Goal: Task Accomplishment & Management: Complete application form

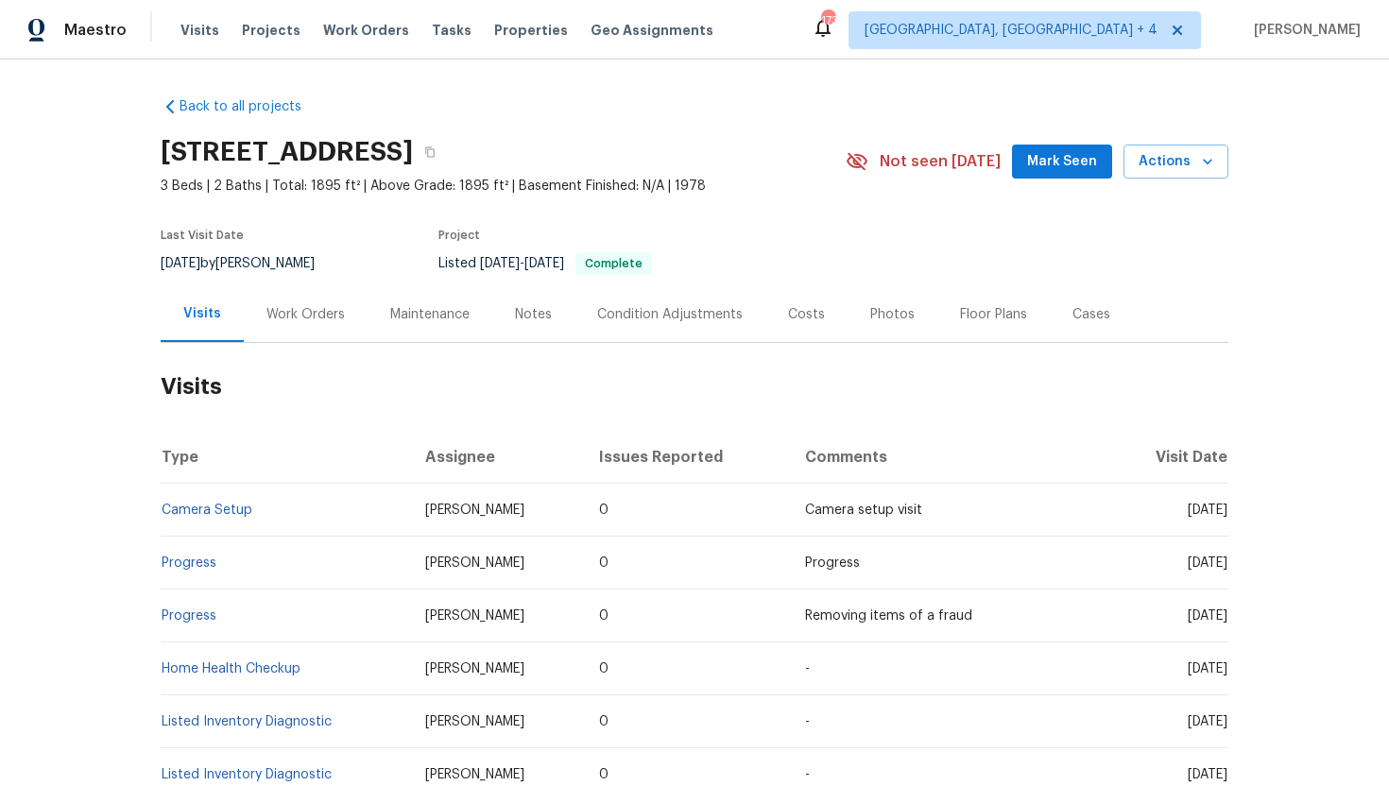
click at [1099, 310] on div "Cases" at bounding box center [1091, 314] width 83 height 56
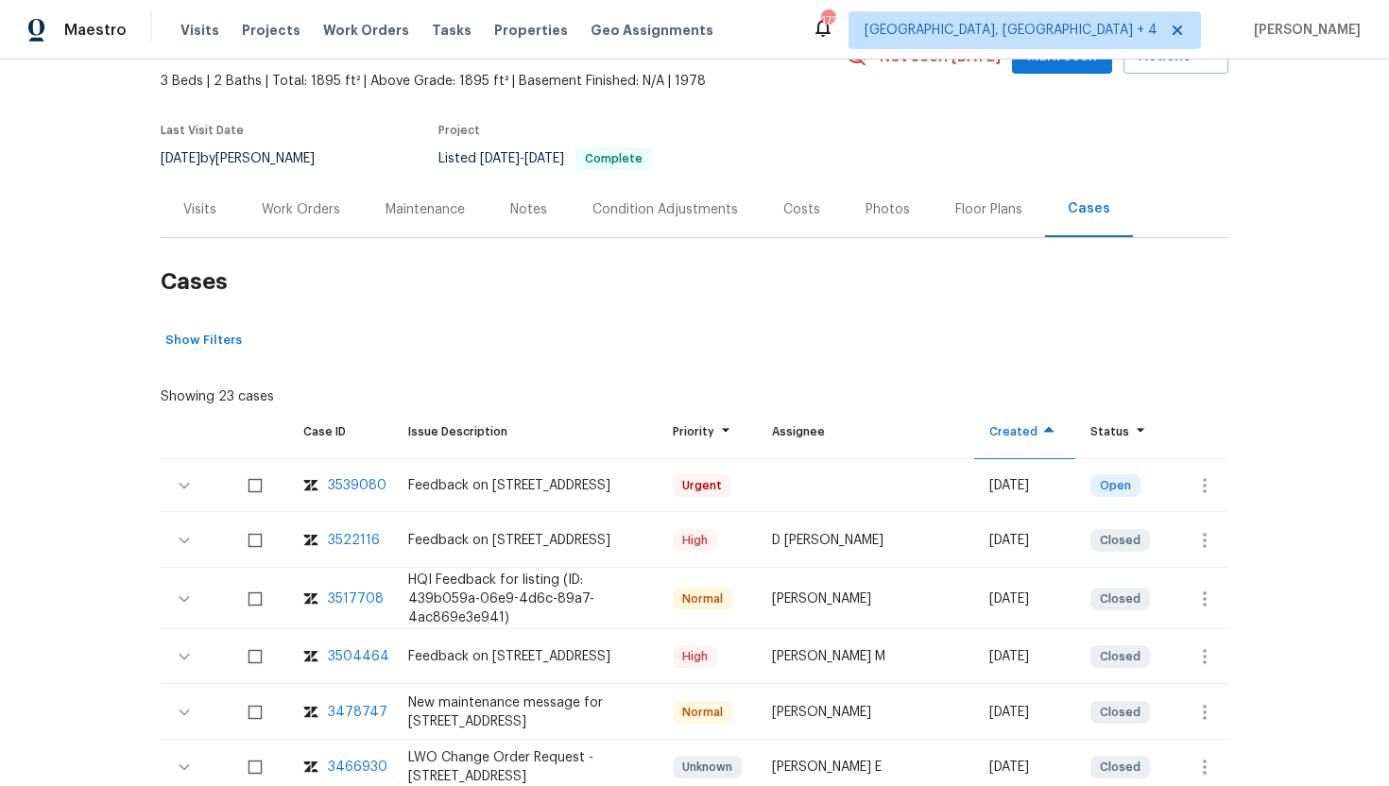
scroll to position [106, 0]
click at [1210, 488] on icon "button" at bounding box center [1204, 484] width 23 height 23
click at [1226, 481] on li "Create a visit" at bounding box center [1278, 484] width 196 height 31
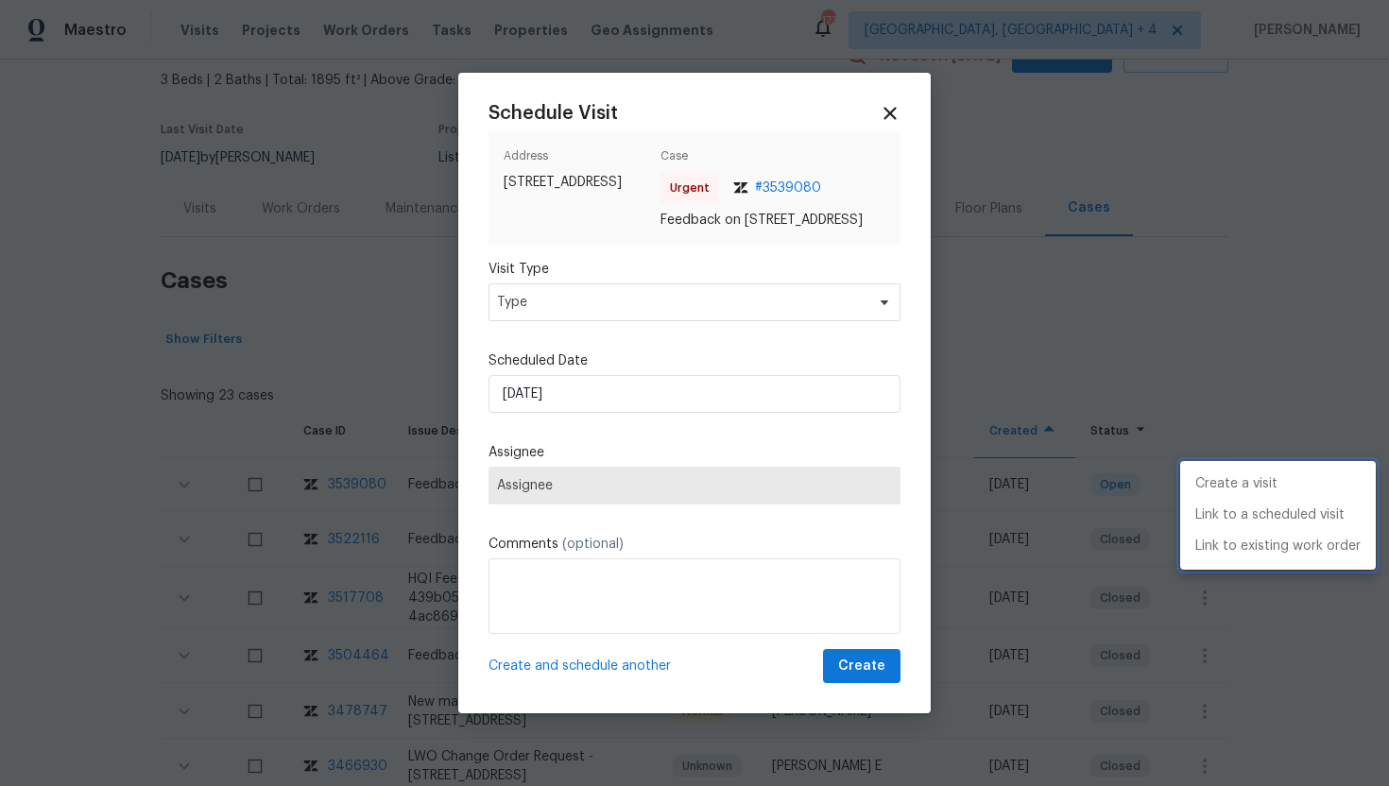
click at [635, 286] on div at bounding box center [694, 393] width 1389 height 786
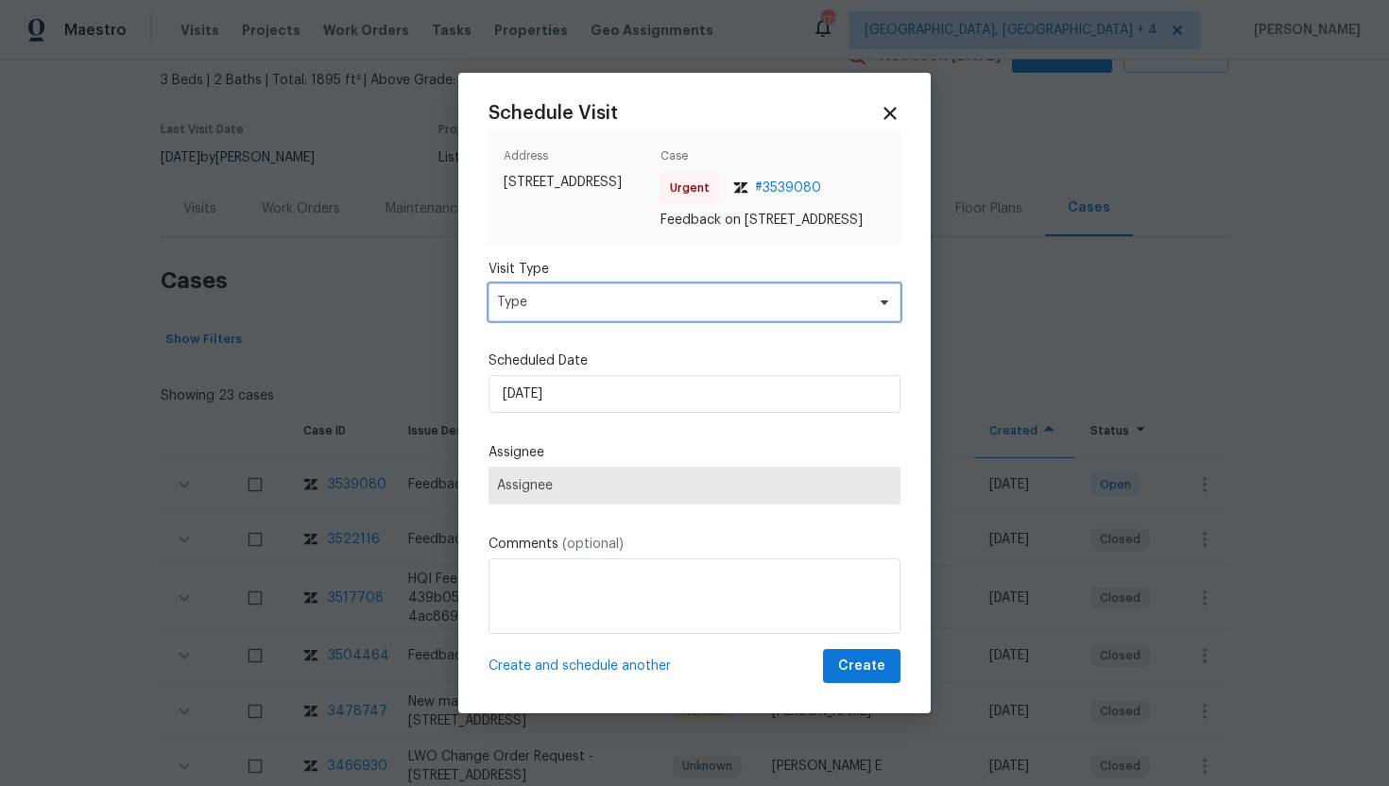
click at [635, 311] on span "Type" at bounding box center [681, 302] width 368 height 19
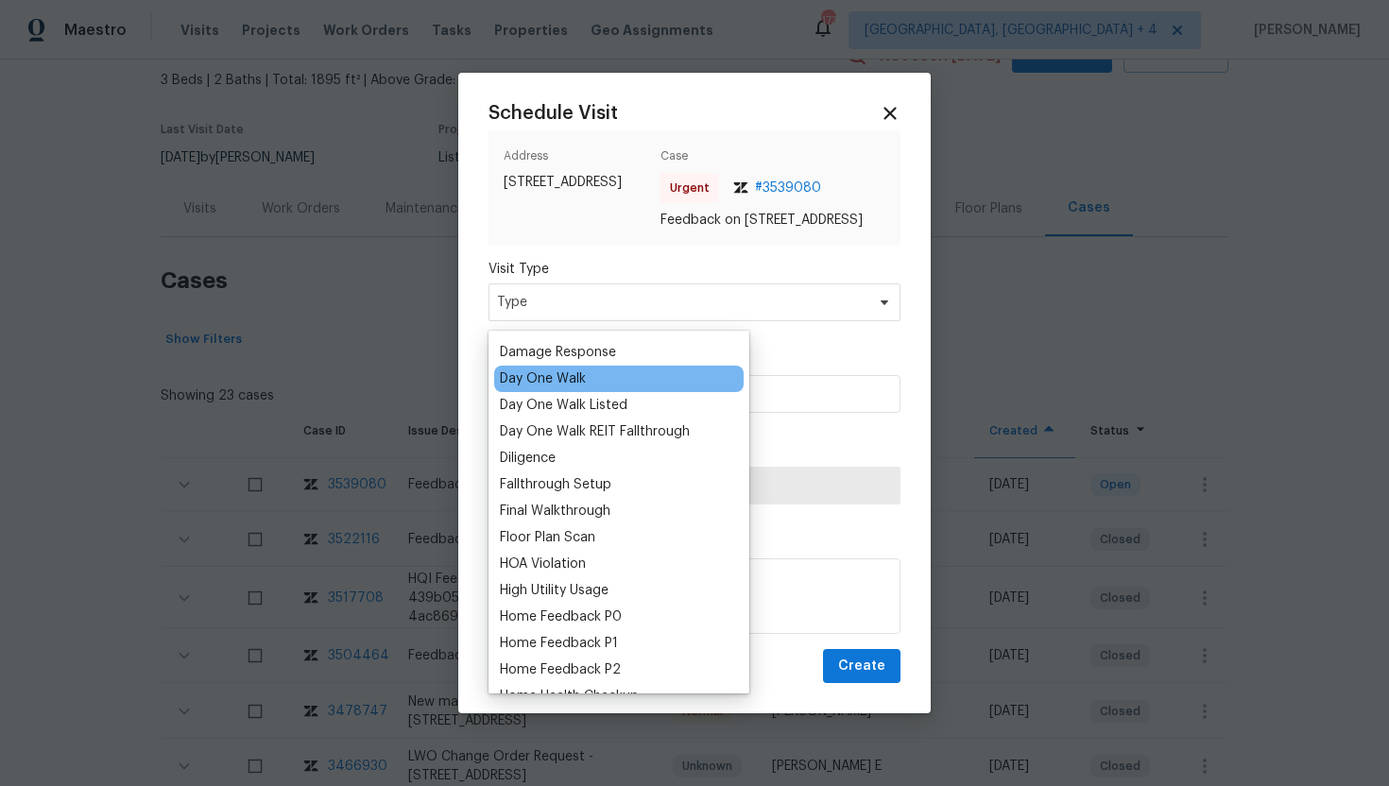
scroll to position [346, 0]
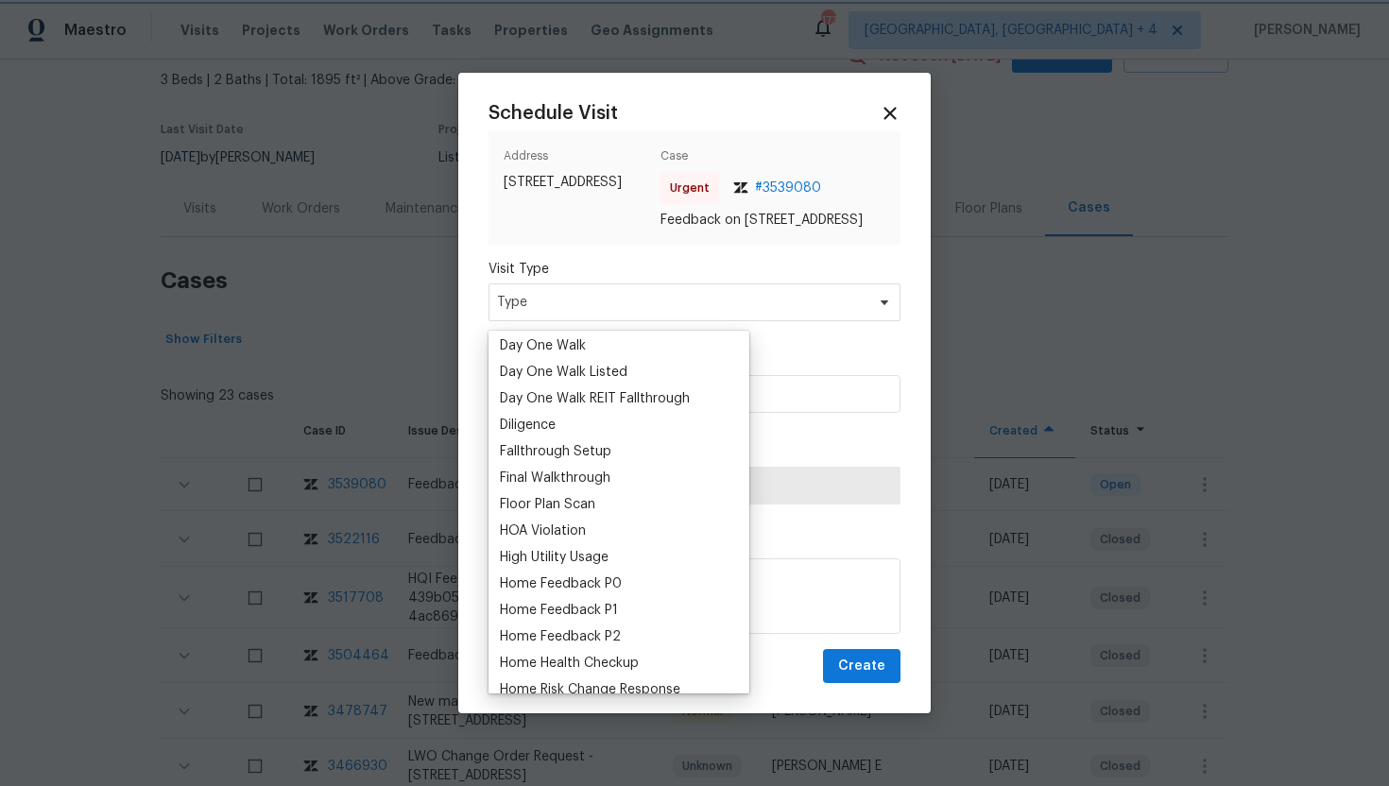
click at [1105, 146] on div at bounding box center [694, 393] width 1389 height 786
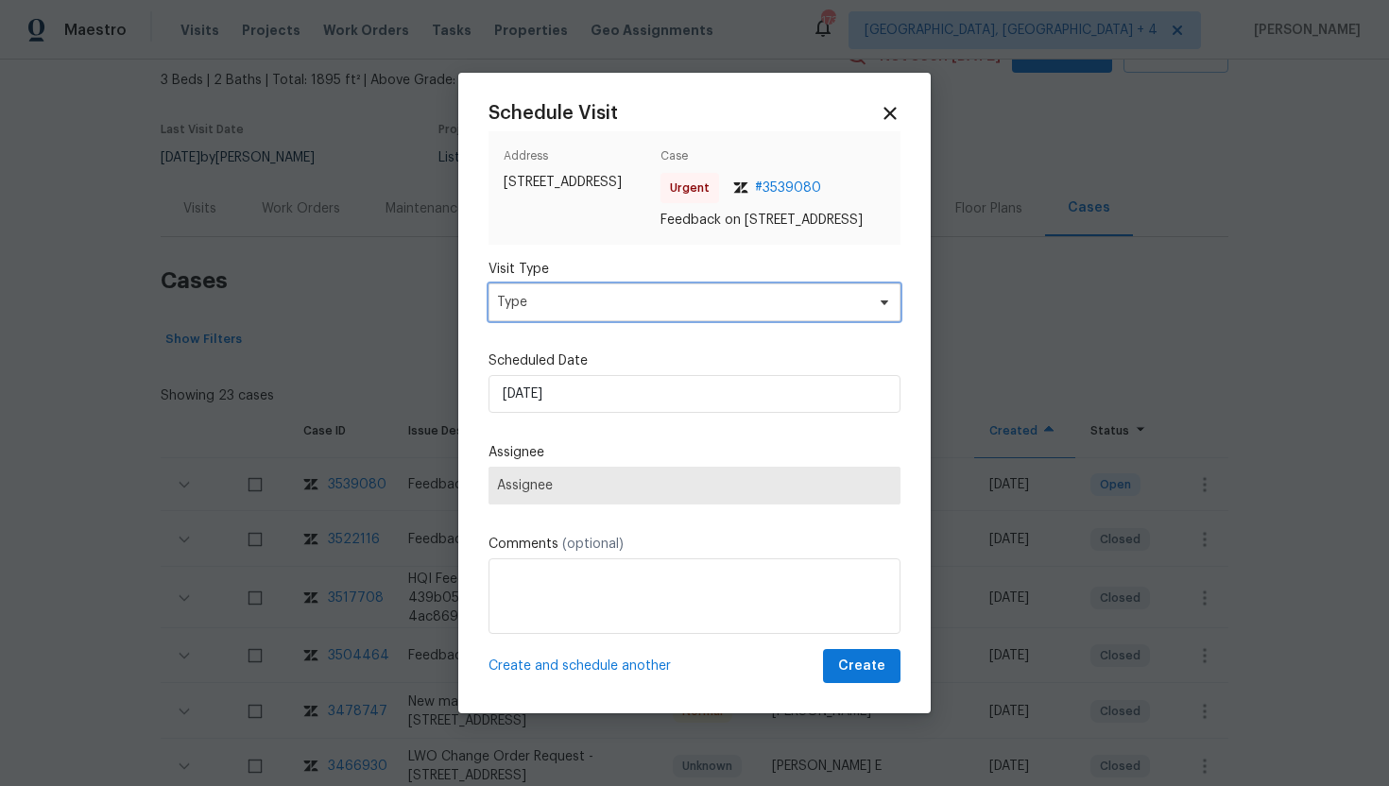
click at [683, 321] on span "Type" at bounding box center [694, 302] width 412 height 38
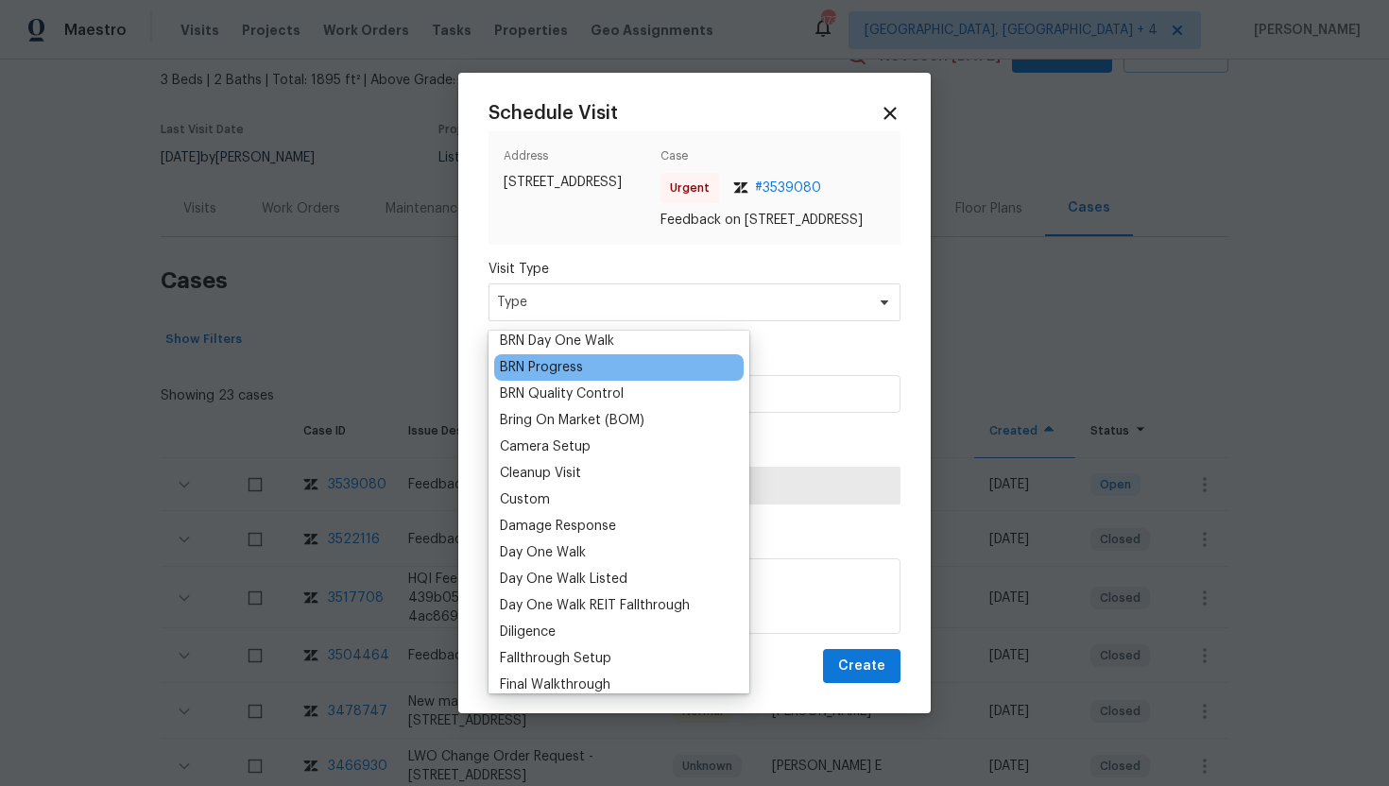
scroll to position [242, 0]
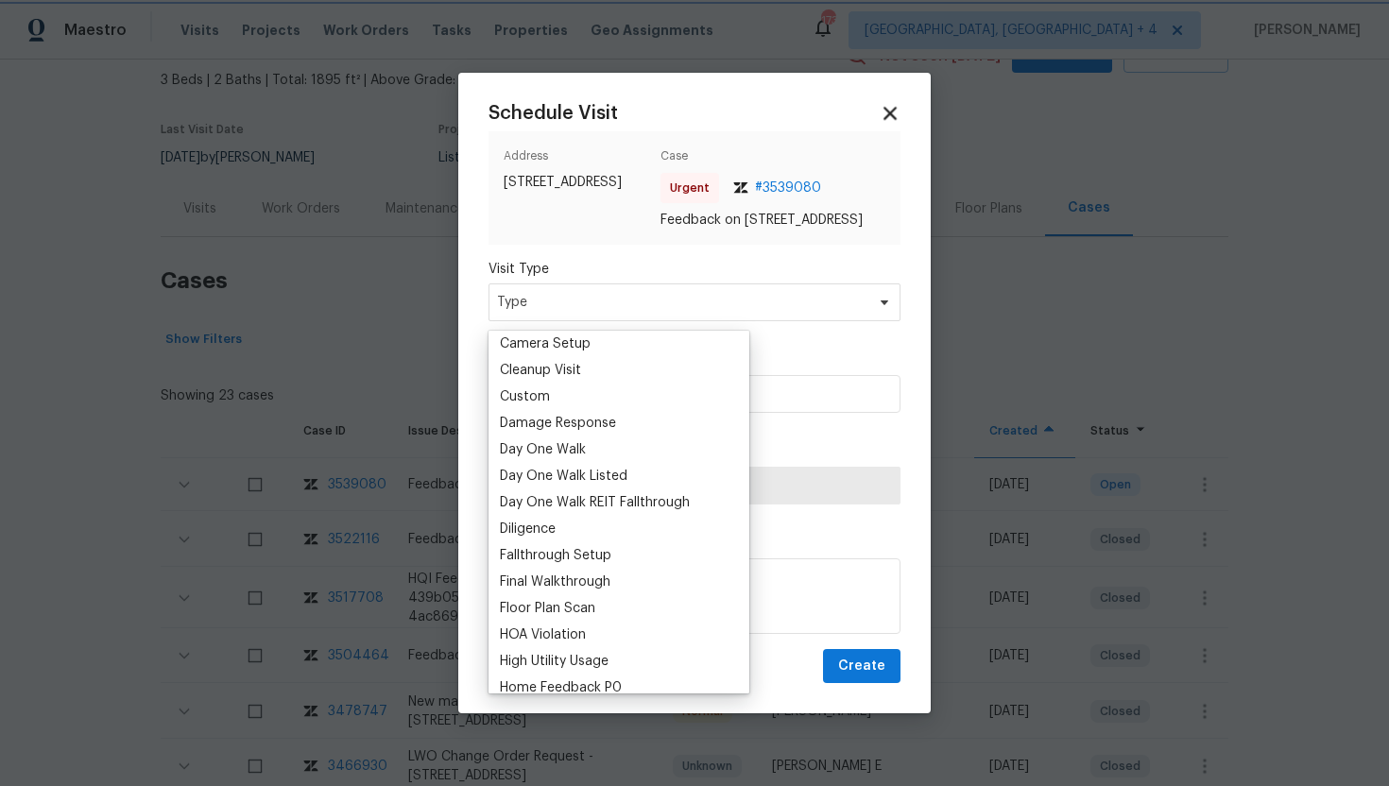
click at [890, 102] on icon at bounding box center [890, 113] width 22 height 22
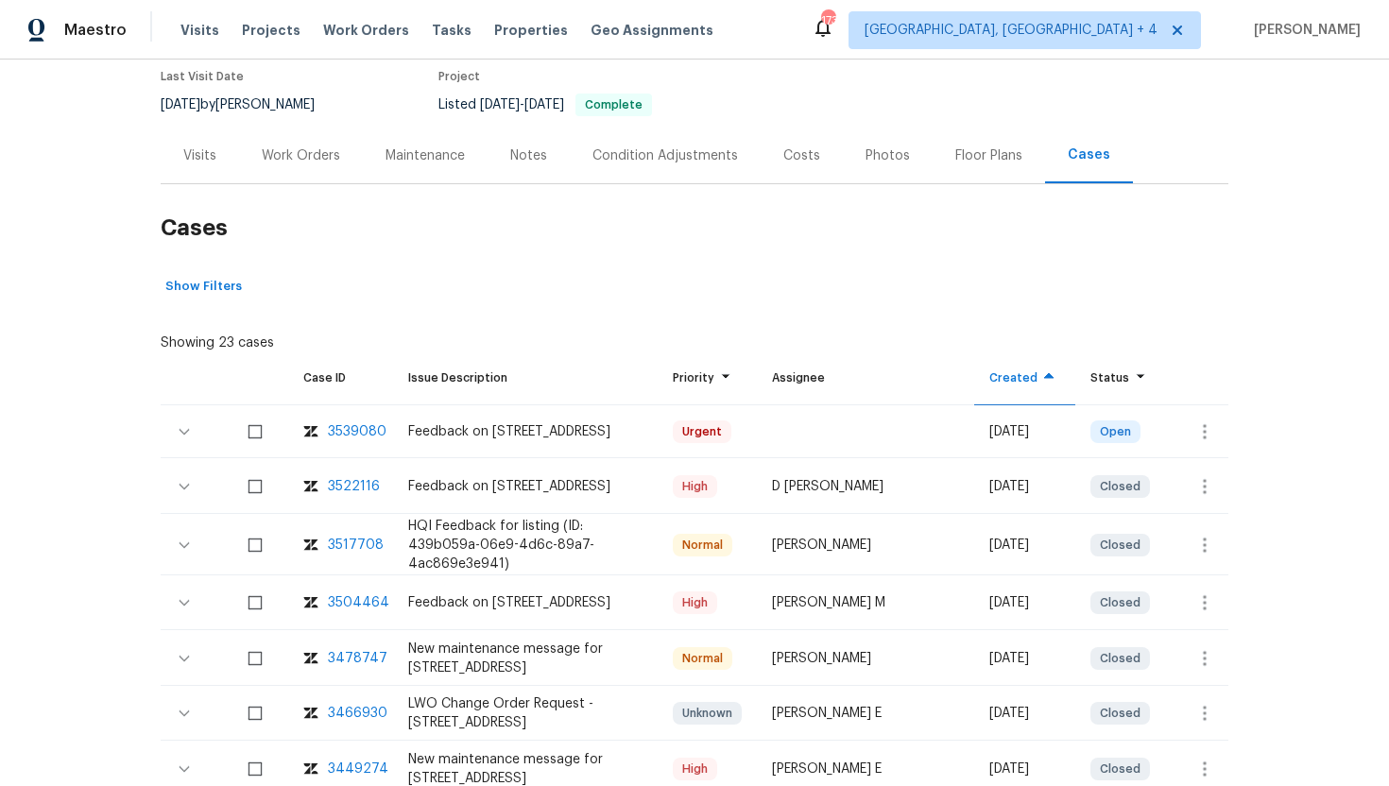
scroll to position [214, 0]
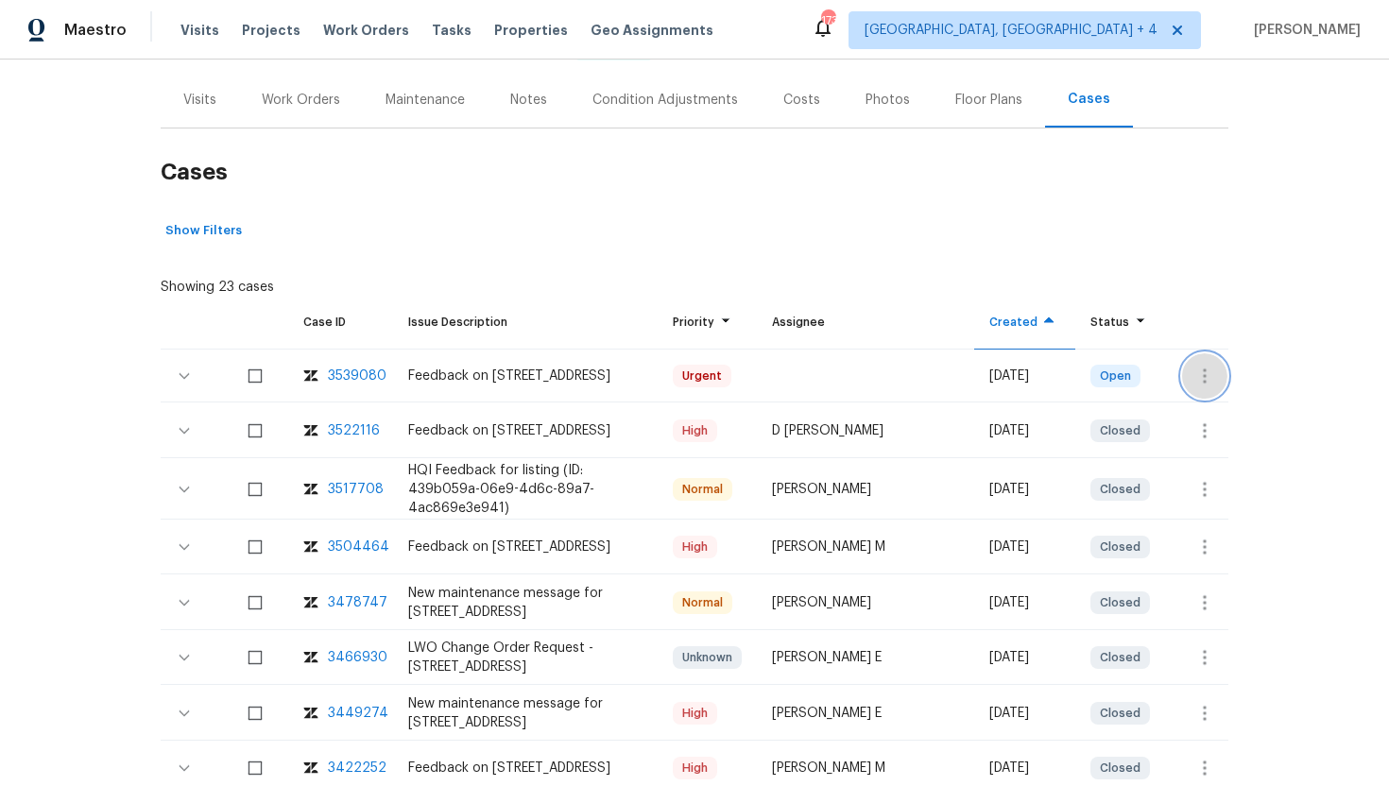
click at [1208, 379] on icon "button" at bounding box center [1204, 376] width 23 height 23
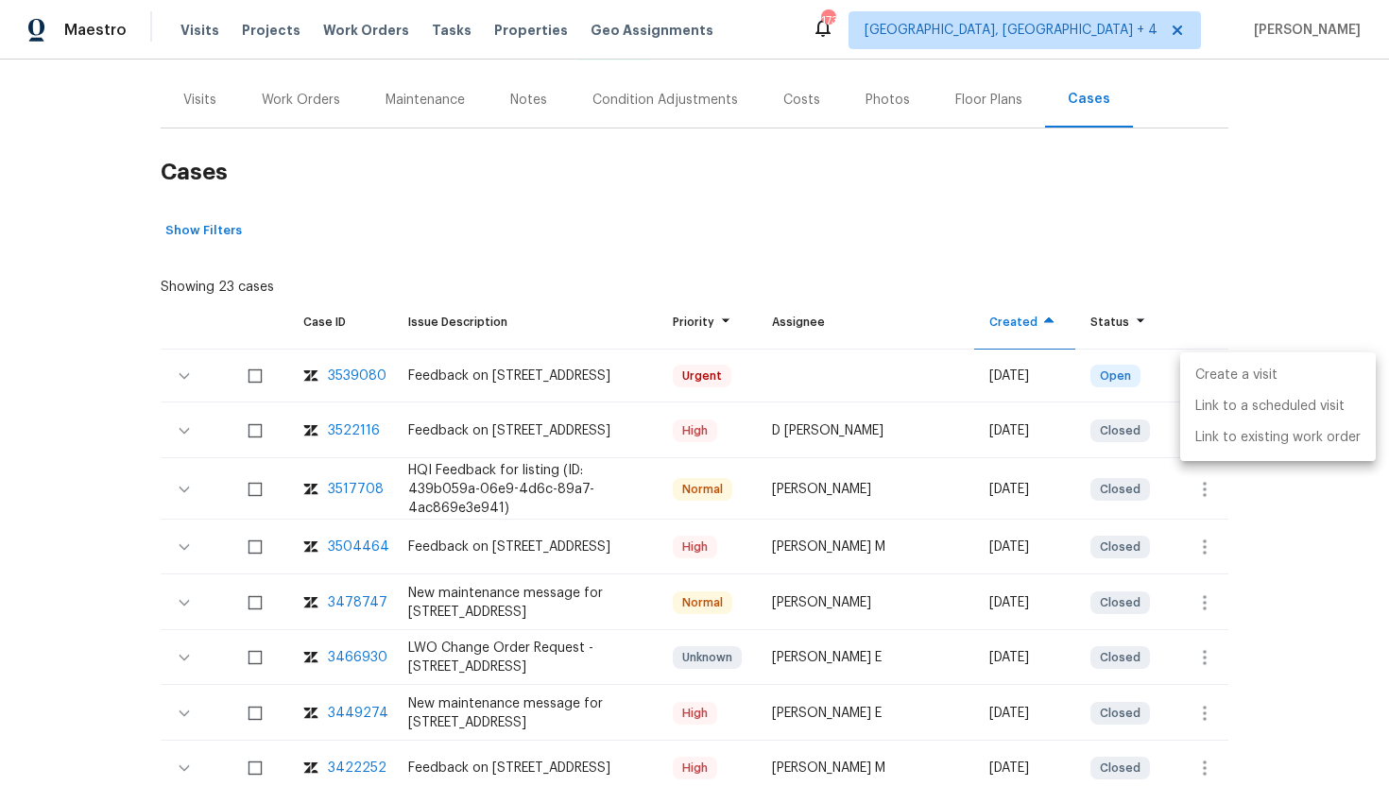
click at [1252, 380] on li "Create a visit" at bounding box center [1278, 375] width 196 height 31
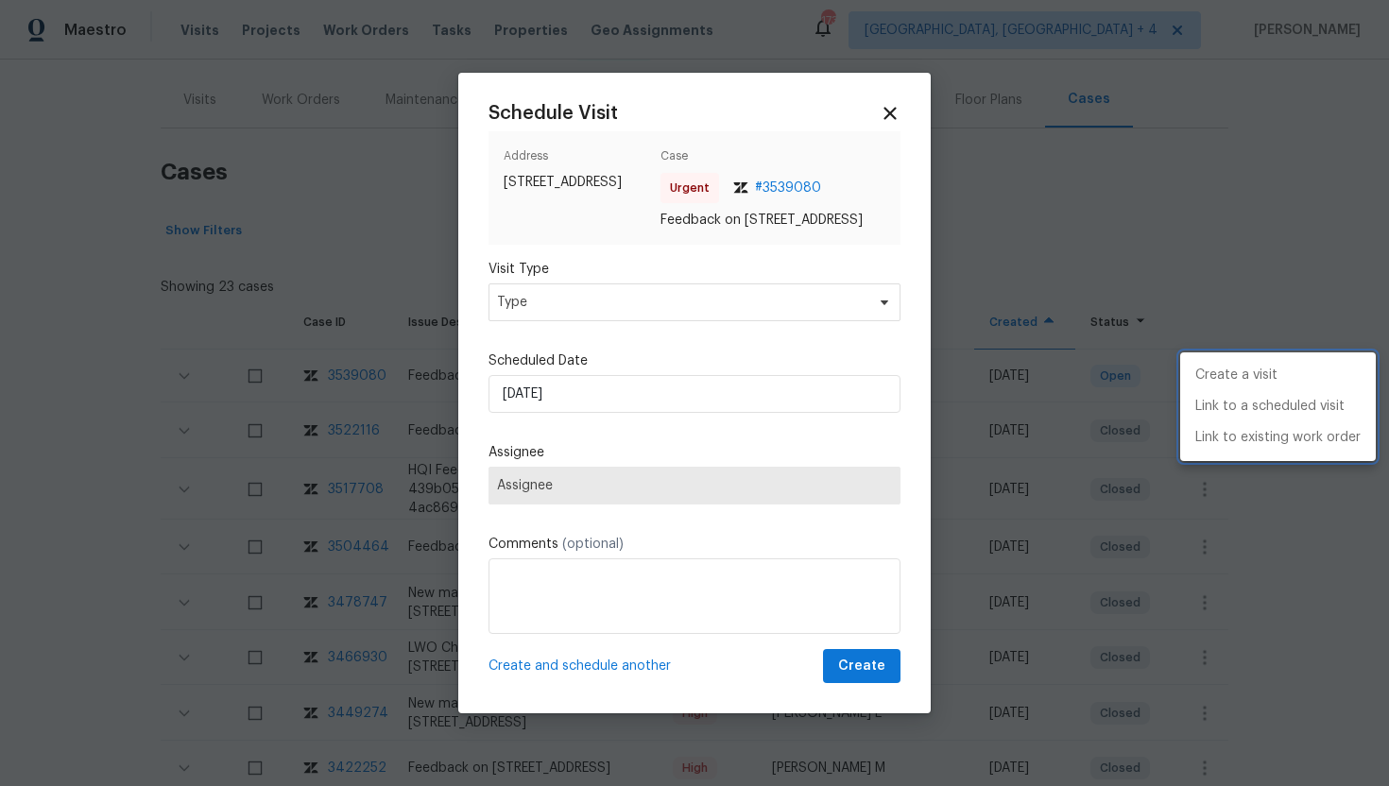
click at [660, 295] on div at bounding box center [694, 393] width 1389 height 786
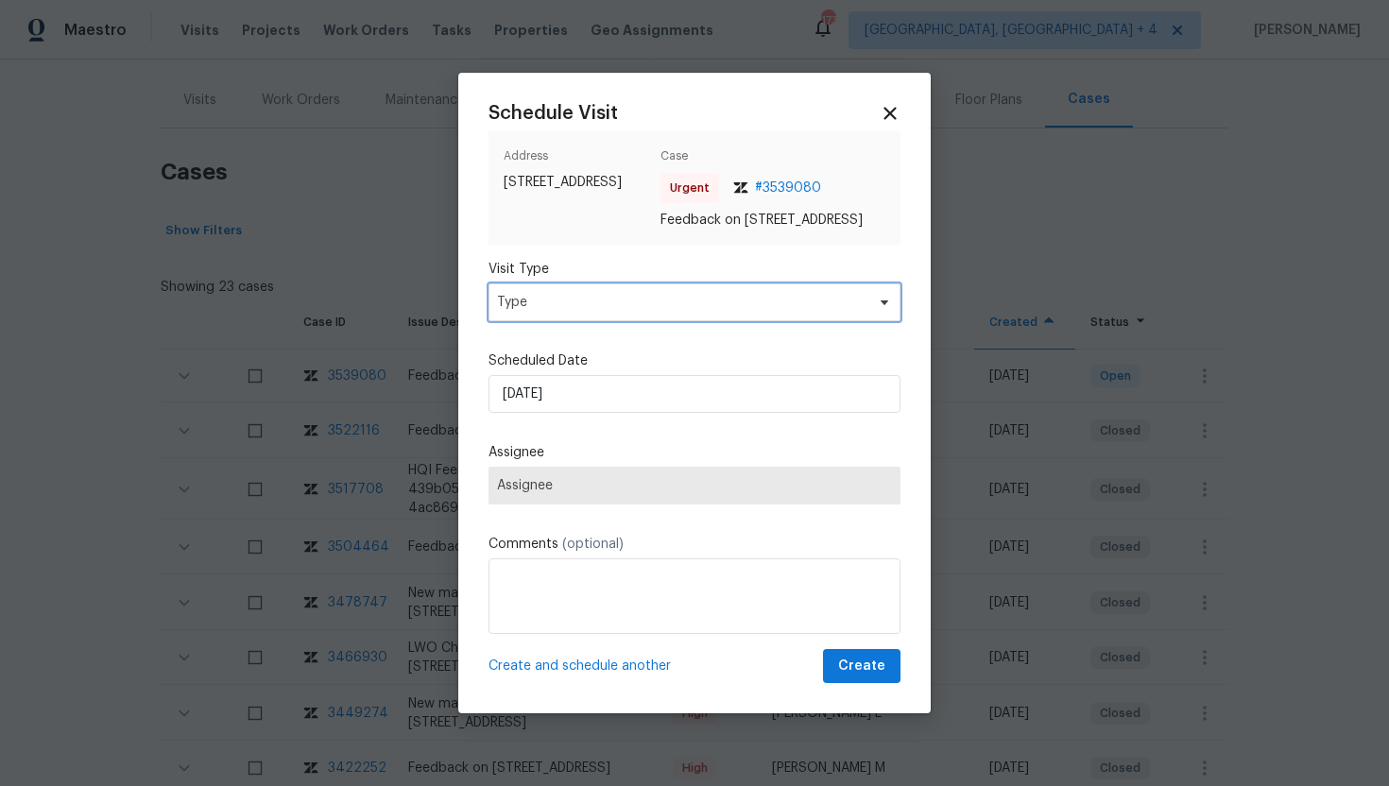
click at [660, 312] on span "Type" at bounding box center [681, 302] width 368 height 19
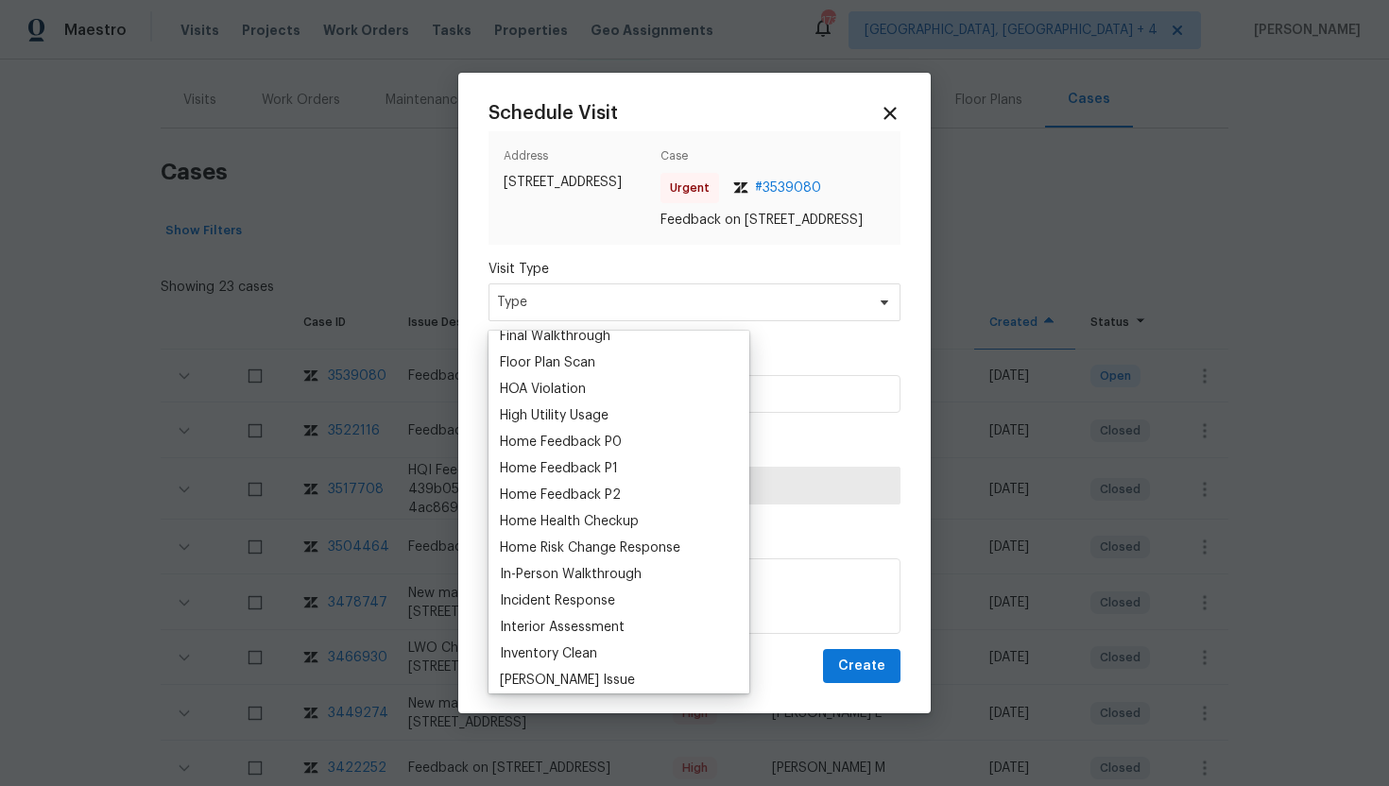
scroll to position [552, 0]
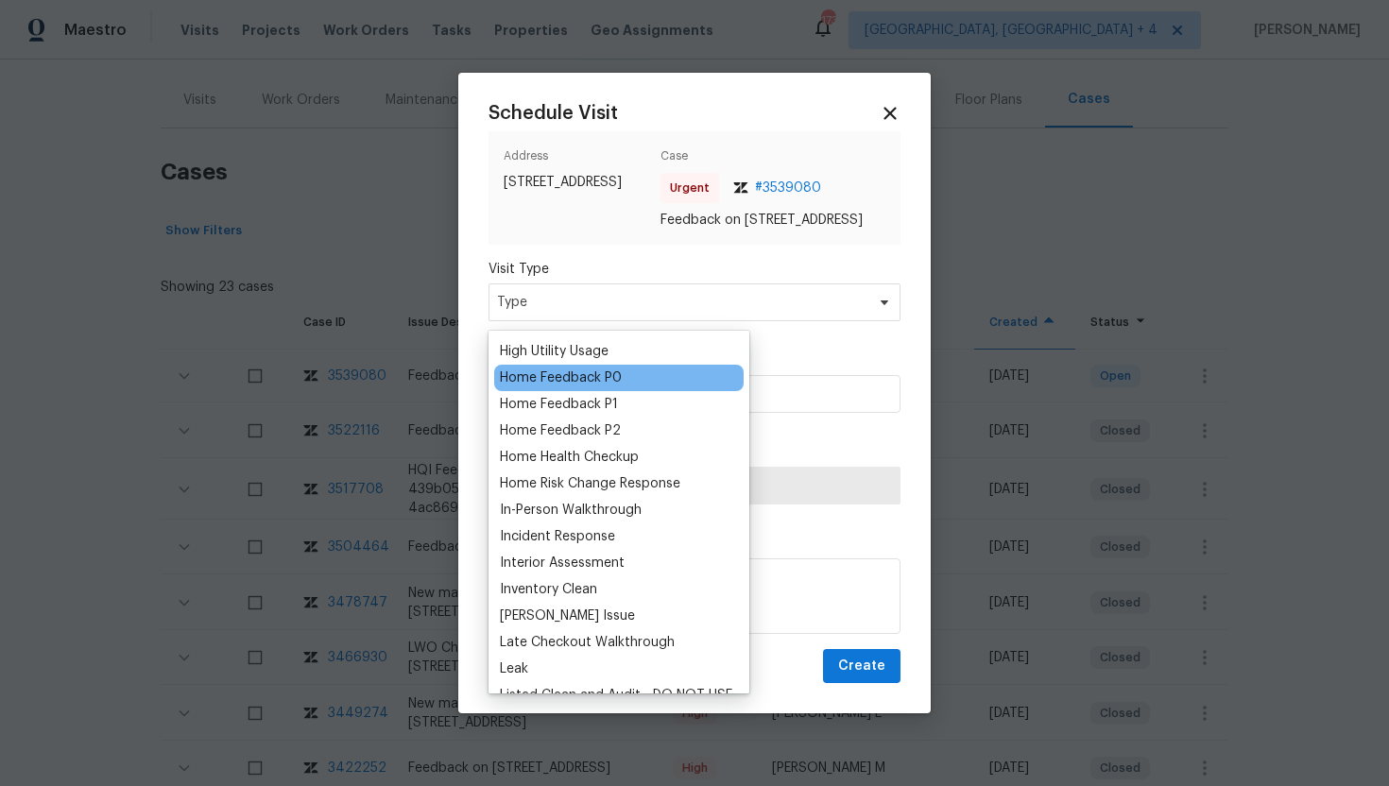
click at [595, 374] on div "Home Feedback P0" at bounding box center [561, 378] width 122 height 19
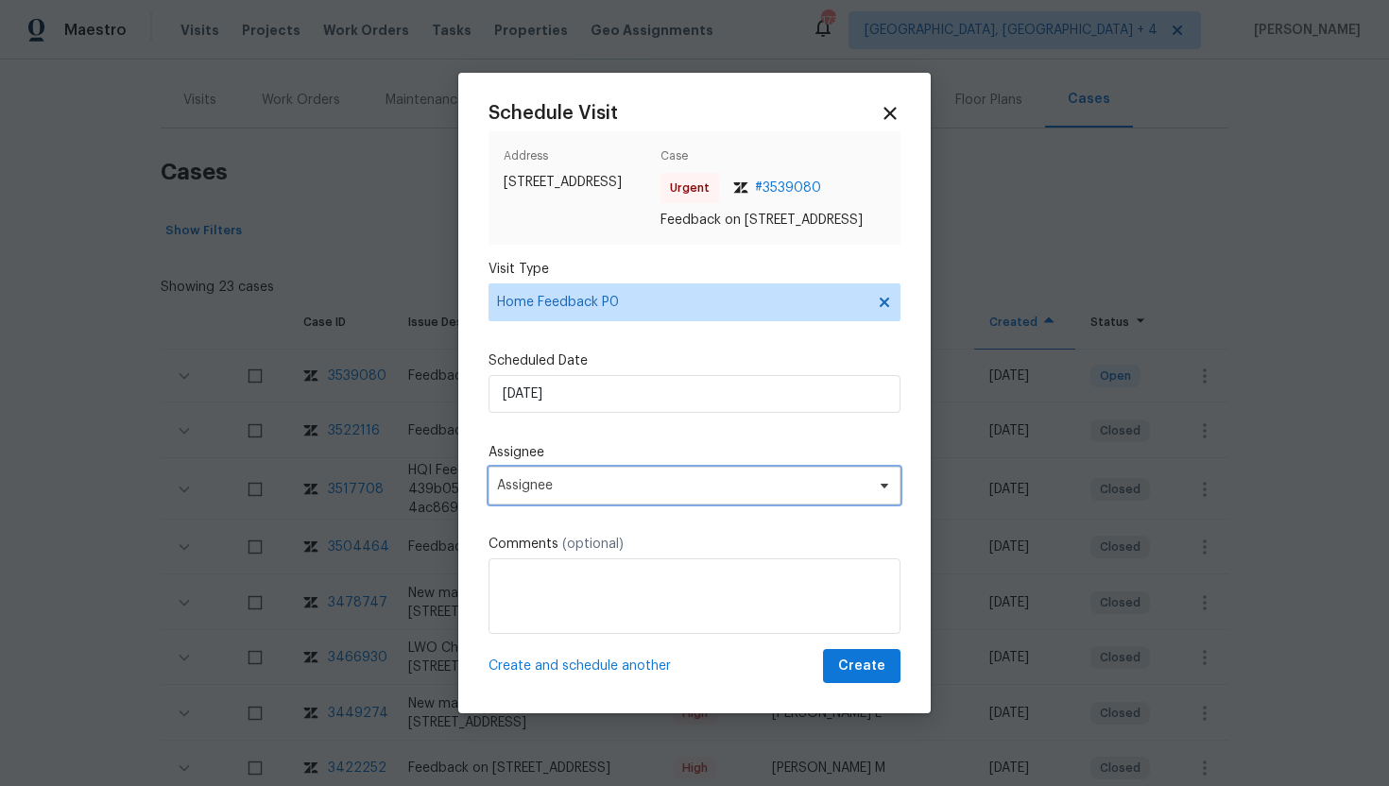
click at [707, 493] on span "Assignee" at bounding box center [682, 485] width 370 height 15
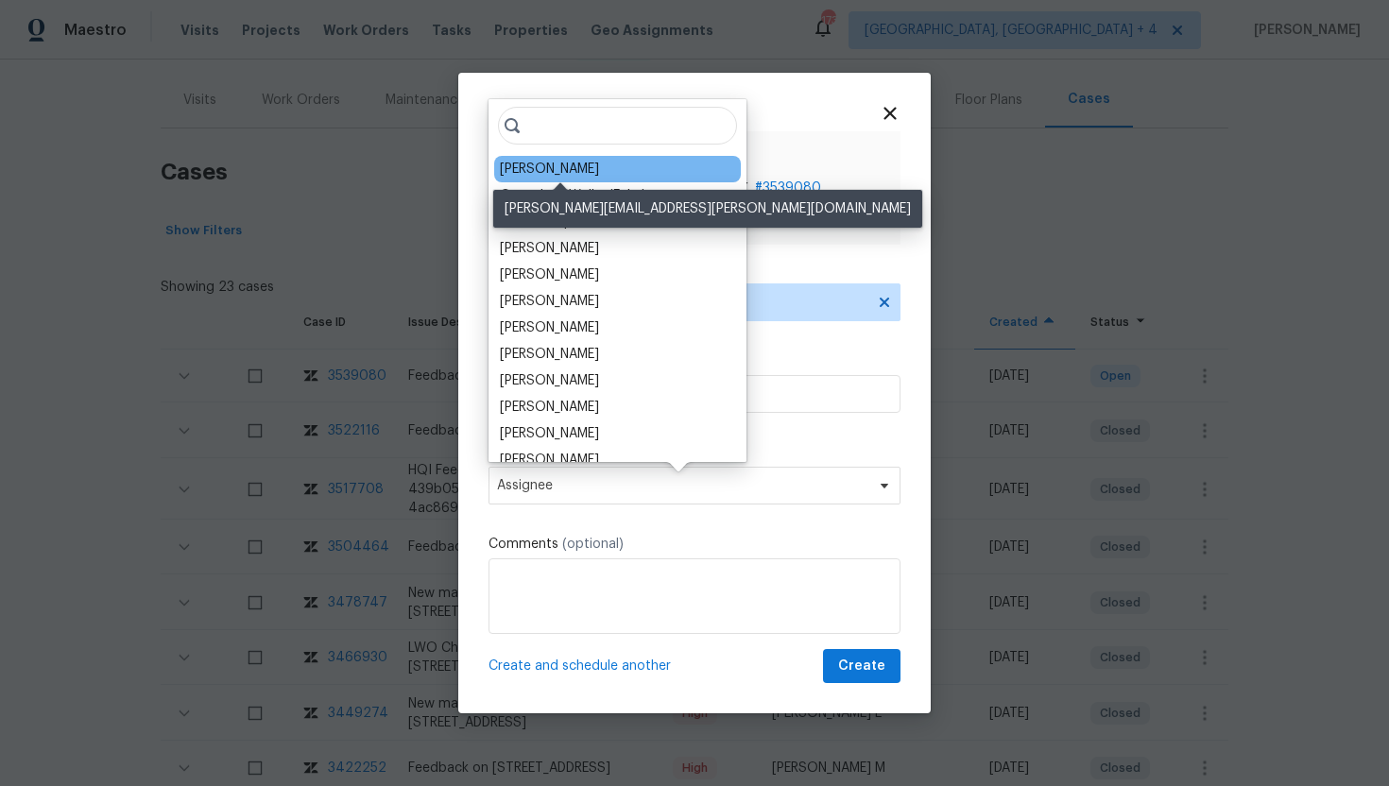
click at [599, 165] on div "RonDerrick Jackson" at bounding box center [549, 169] width 99 height 19
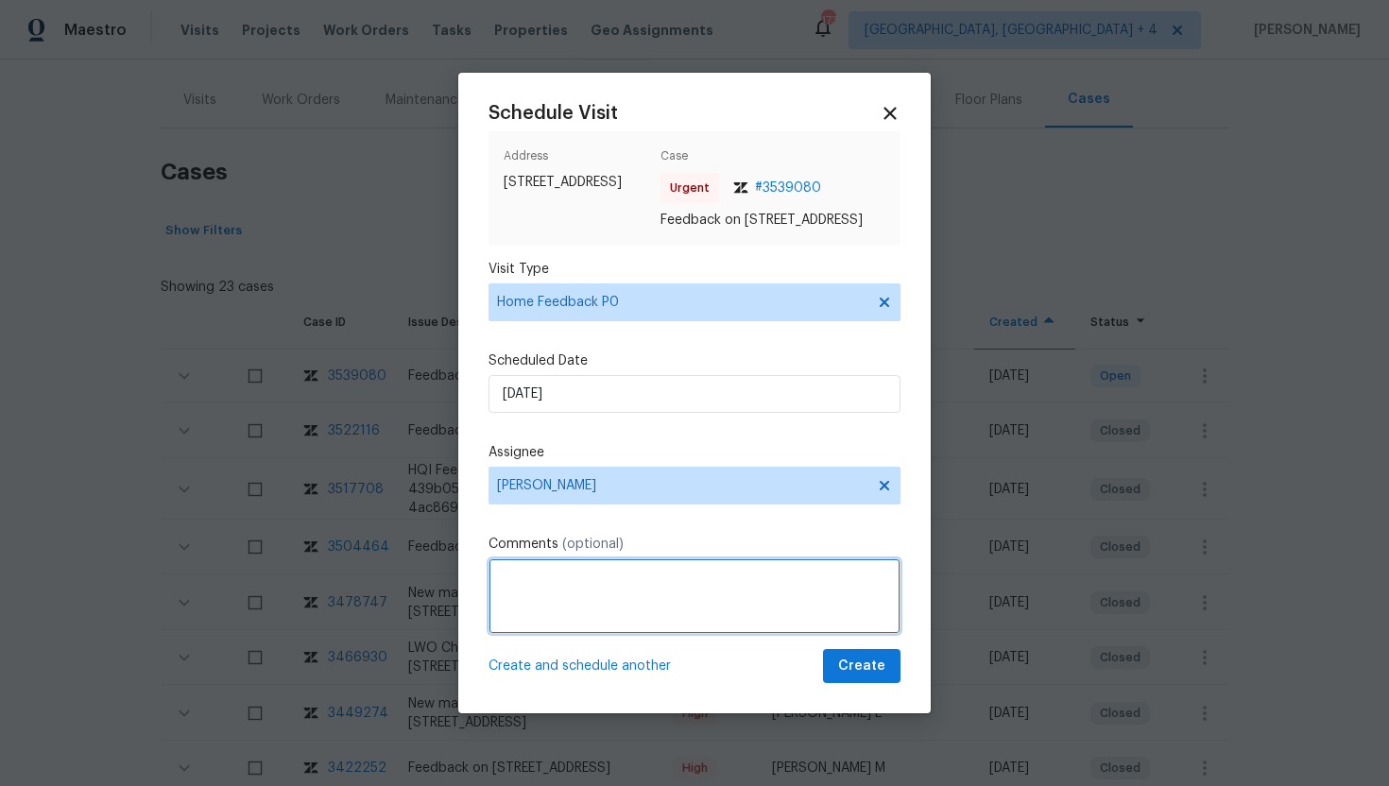
click at [603, 617] on textarea at bounding box center [694, 596] width 412 height 76
paste textarea "Feedback Message: There was quite a bit of hair in both bathroom sinks as well …"
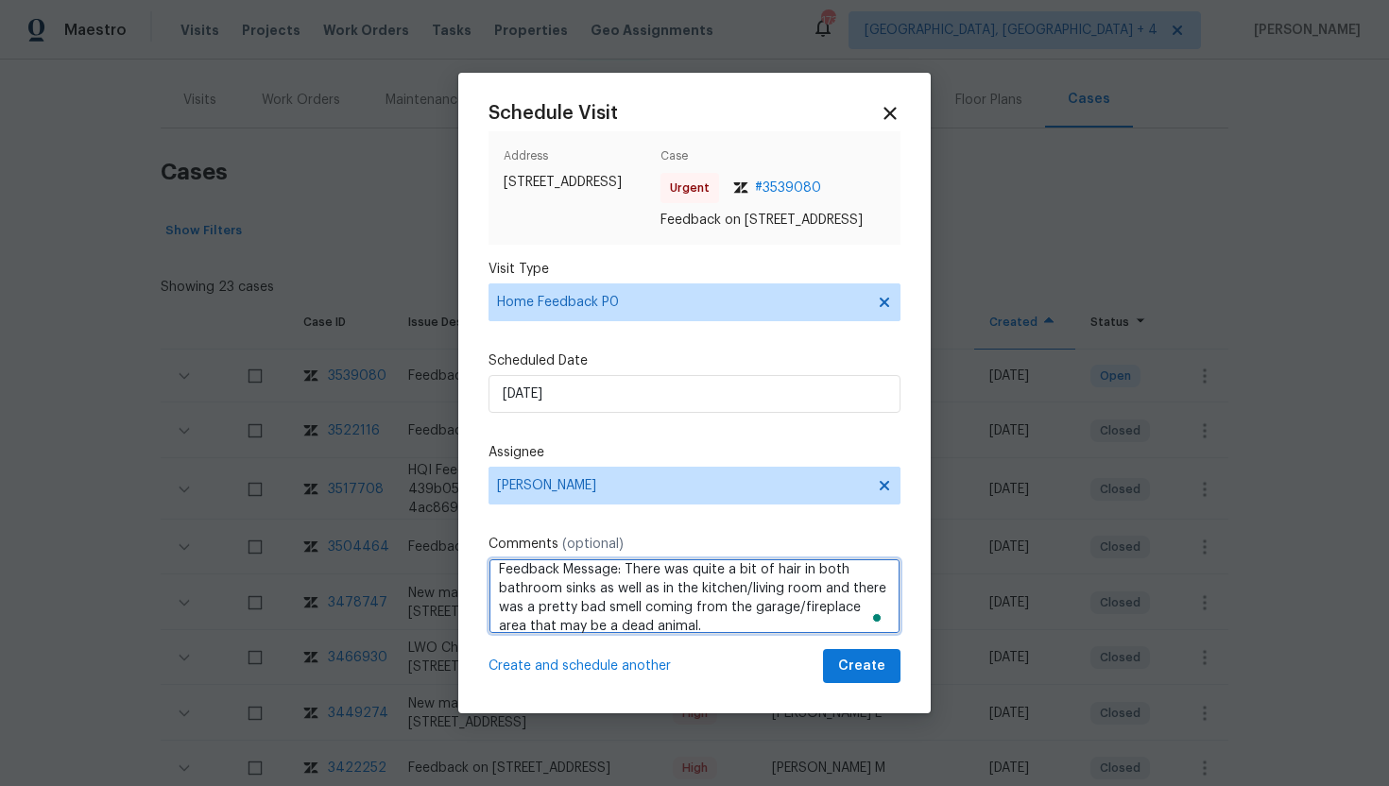
scroll to position [9, 0]
type textarea "Feedback Message: There was quite a bit of hair in both bathroom sinks as well …"
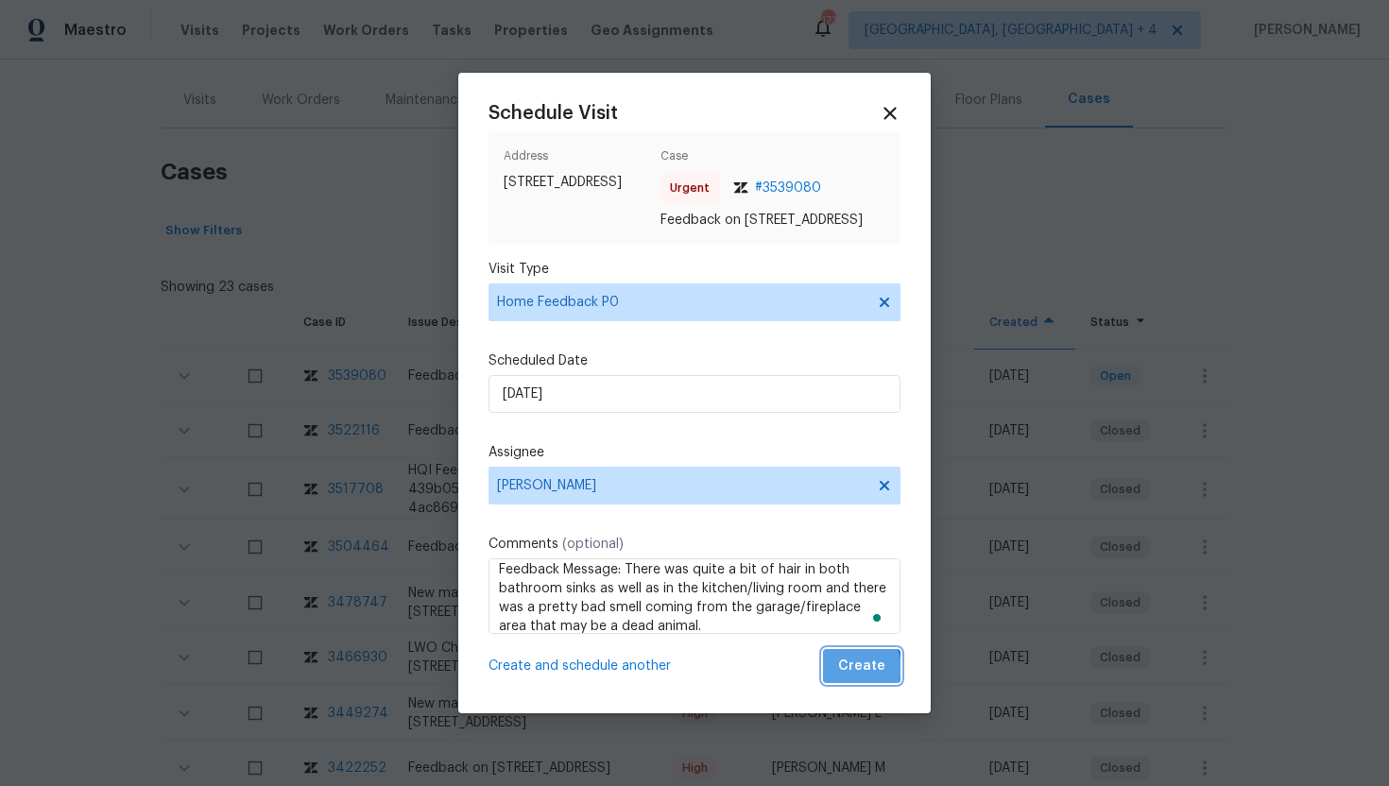
click at [861, 677] on span "Create" at bounding box center [861, 667] width 47 height 24
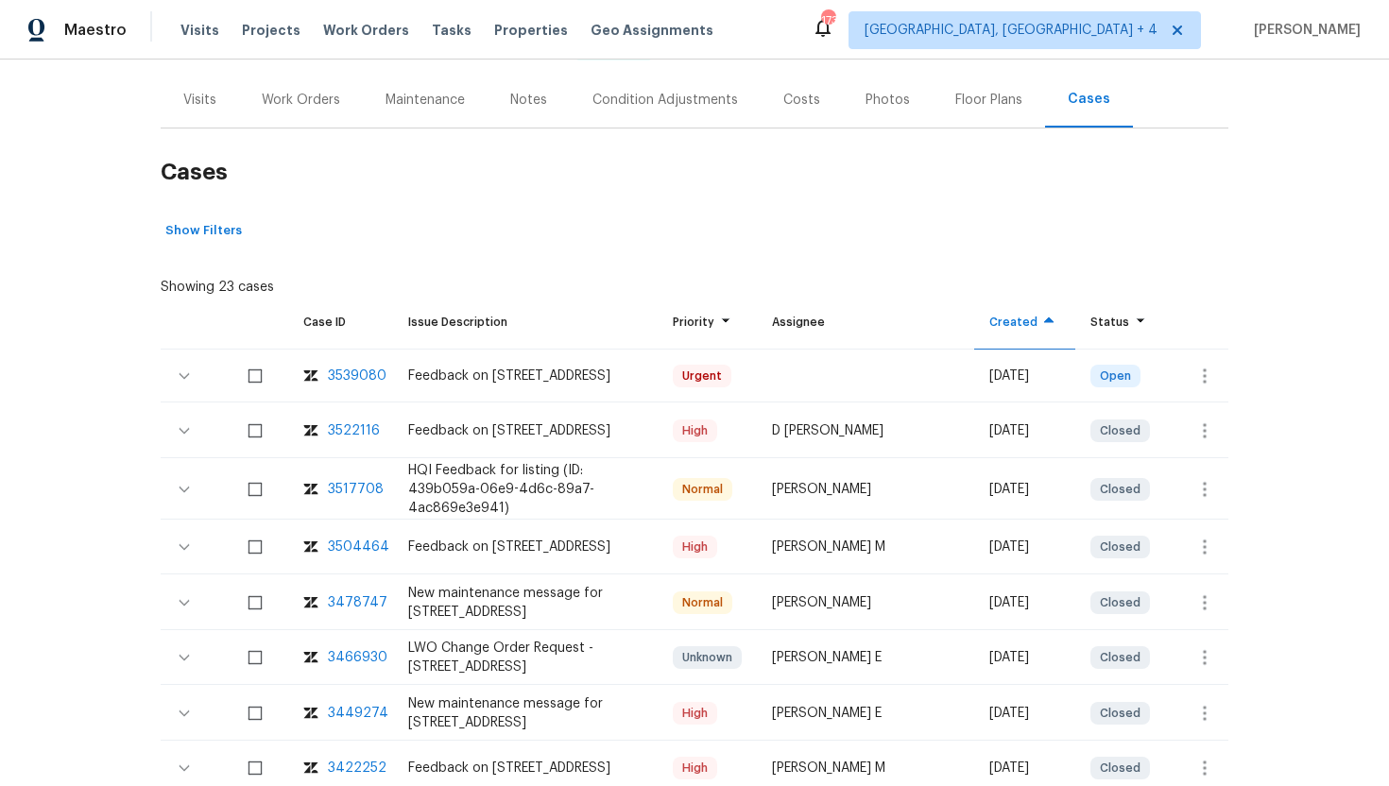
click at [210, 91] on div "Visits" at bounding box center [199, 100] width 33 height 19
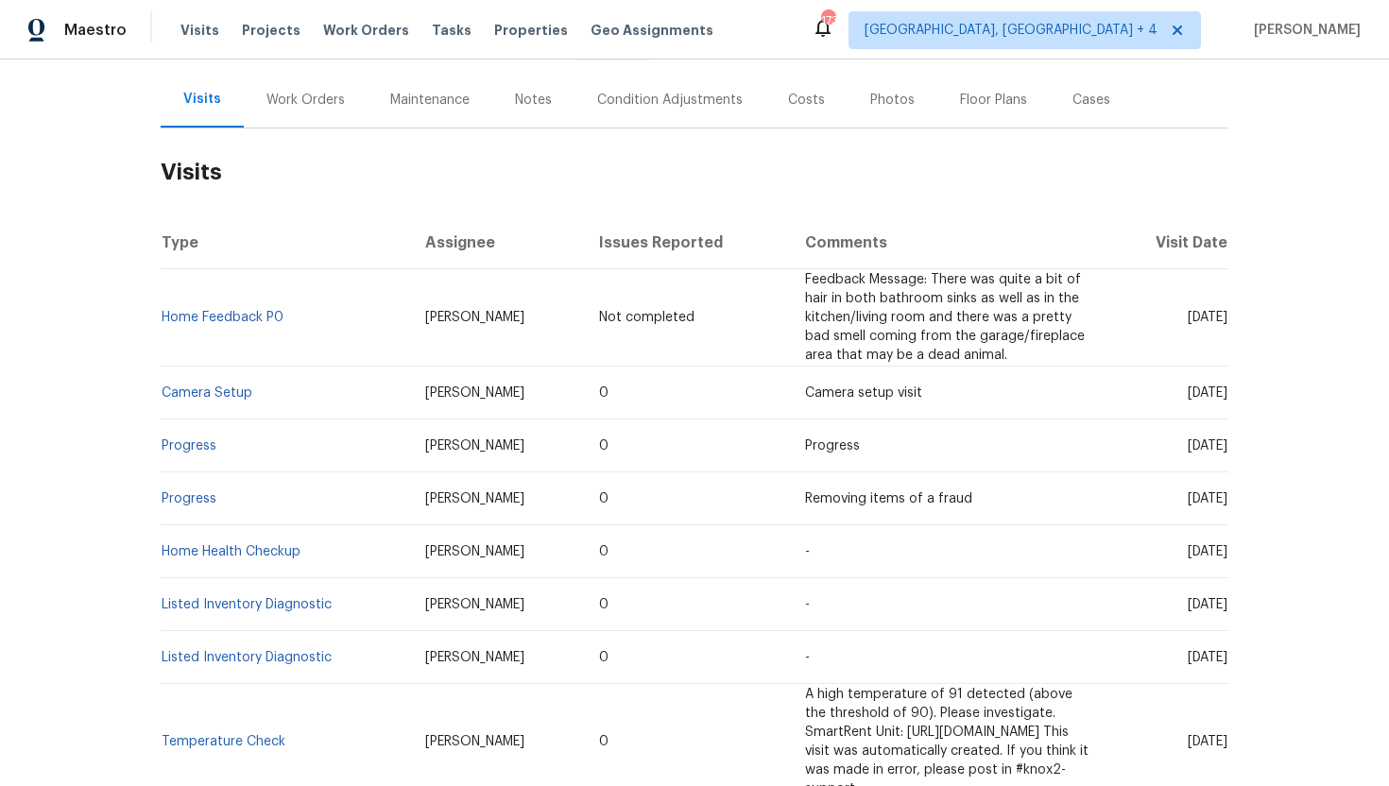
drag, startPoint x: 1149, startPoint y: 376, endPoint x: 1226, endPoint y: 380, distance: 77.6
click at [1226, 386] on span "Tue, Sep 30 2025" at bounding box center [1208, 392] width 40 height 13
copy span "Sep 30 2025"
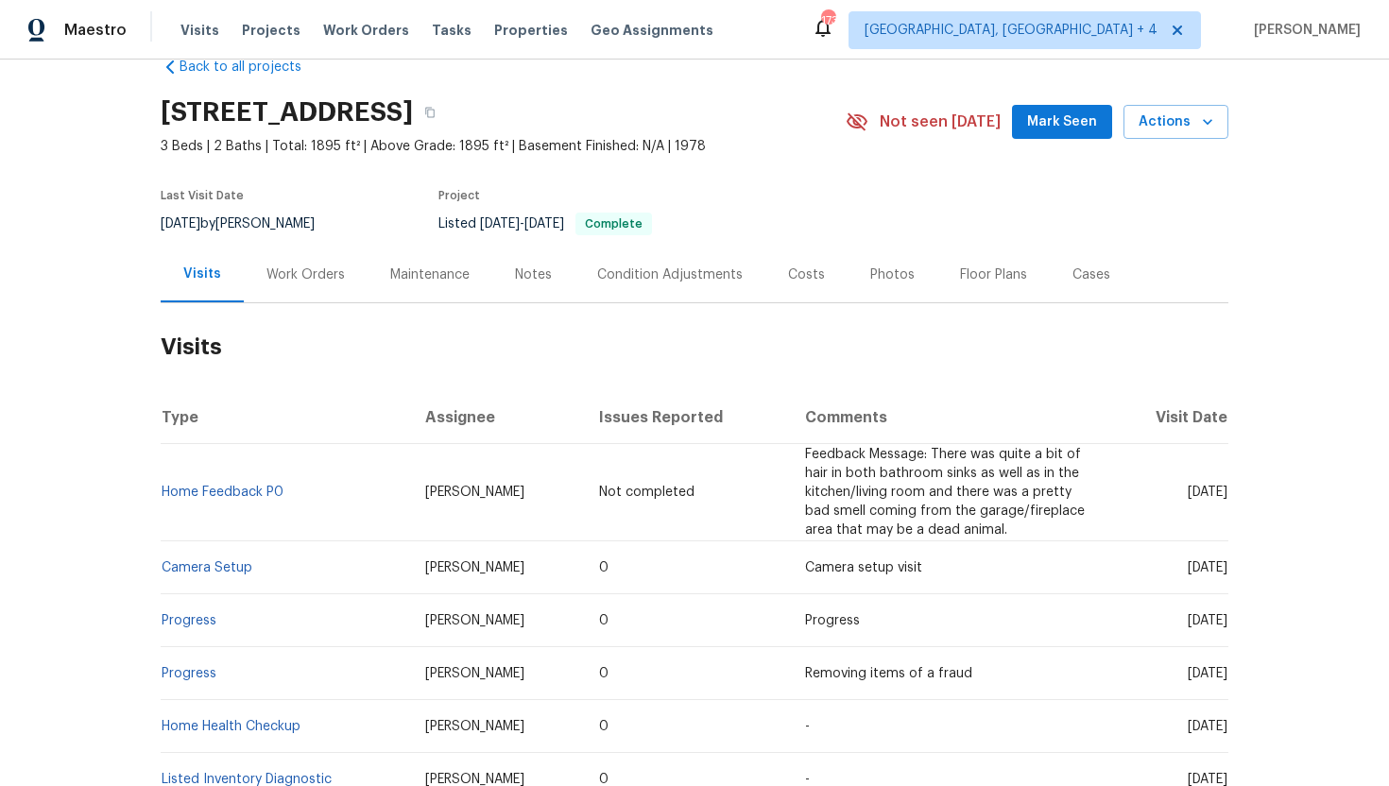
click at [1074, 541] on td "Camera setup visit" at bounding box center [950, 567] width 320 height 53
click at [1115, 264] on div "Cases" at bounding box center [1091, 275] width 83 height 56
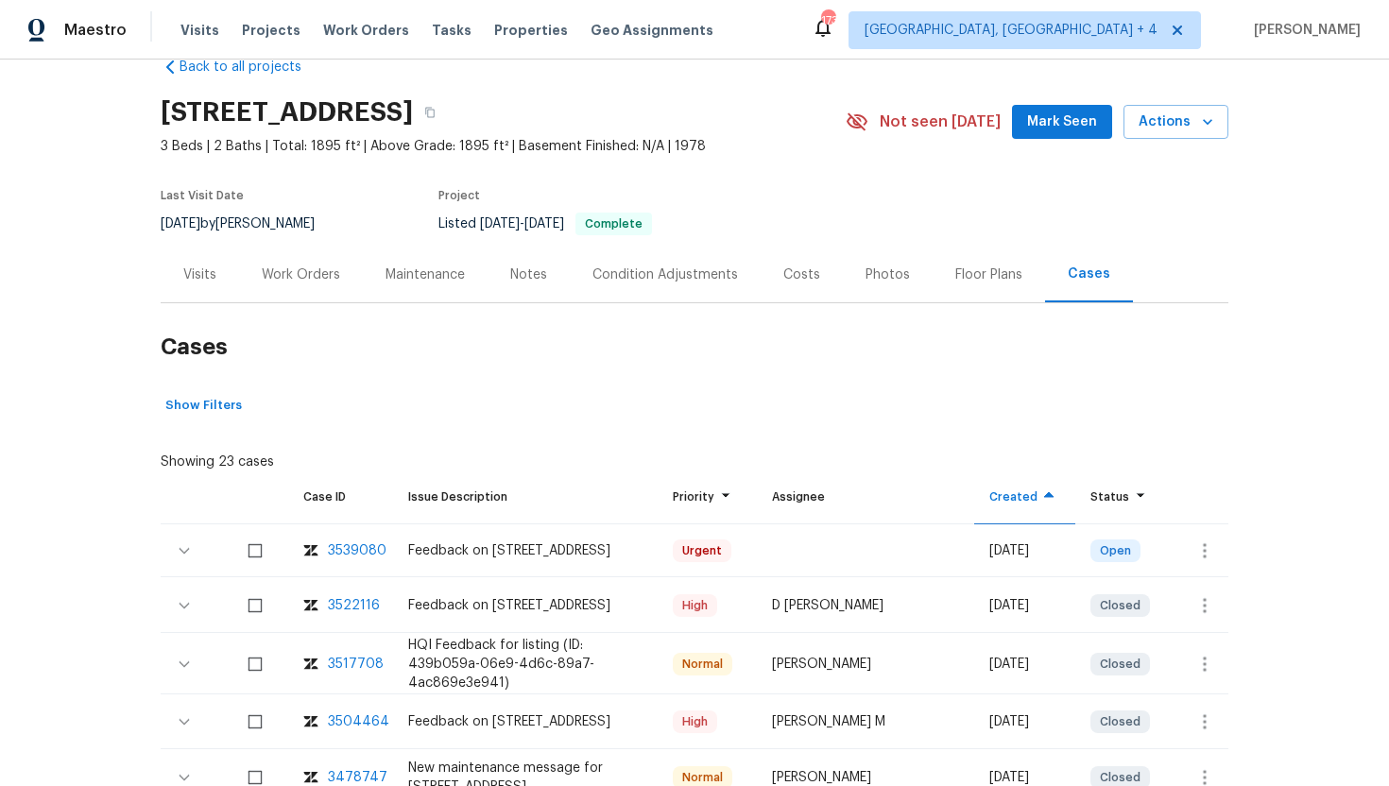
click at [171, 276] on div "Visits" at bounding box center [200, 275] width 78 height 56
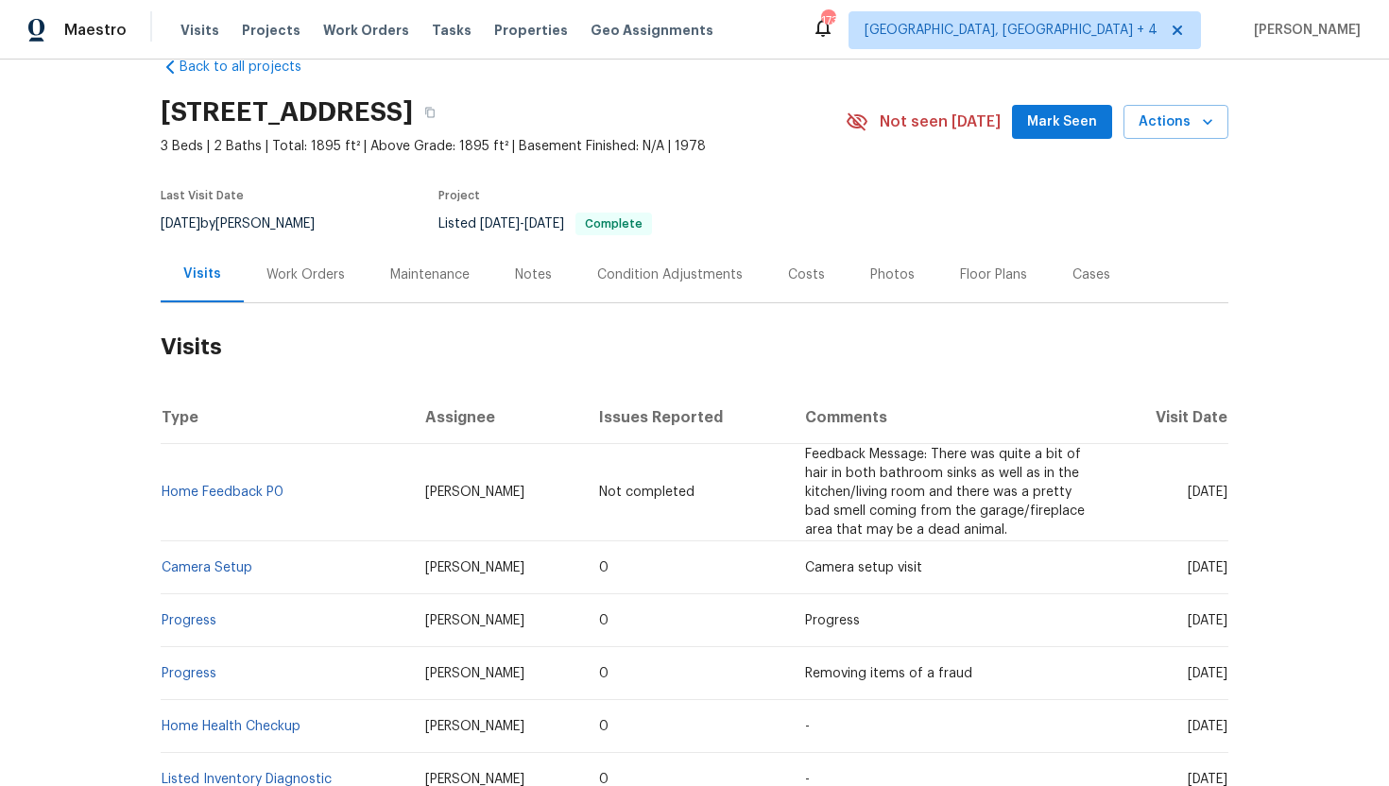
drag, startPoint x: 1150, startPoint y: 484, endPoint x: 1226, endPoint y: 487, distance: 75.6
click at [1226, 487] on span "Sun, Oct 05 2025" at bounding box center [1208, 492] width 40 height 13
copy span "Oct 05 2025"
click at [1214, 561] on span "Tue, Sep 30 2025" at bounding box center [1208, 567] width 40 height 13
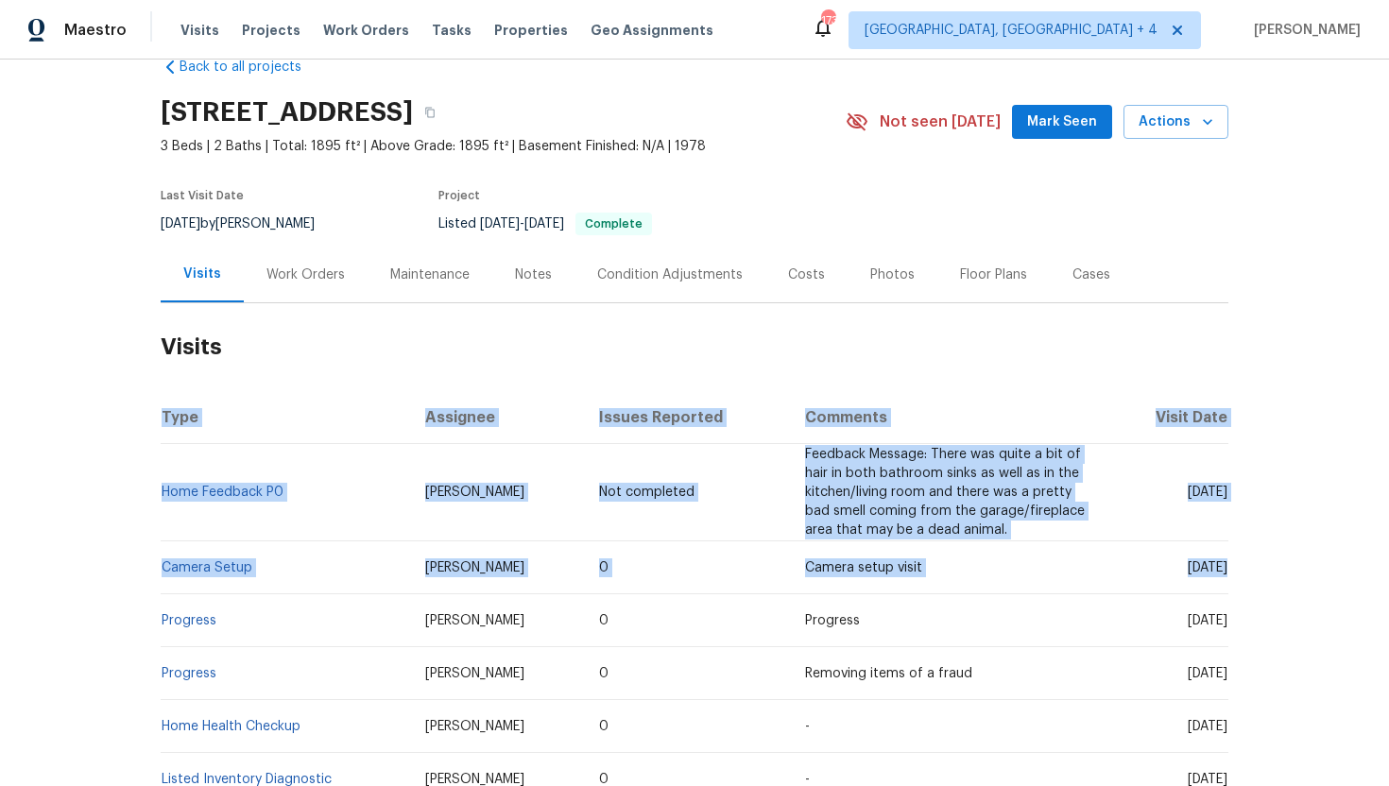
drag, startPoint x: 1228, startPoint y: 549, endPoint x: 1157, endPoint y: 549, distance: 71.8
click at [1157, 549] on div "Back to all projects 3806 Star Trek Ln, Garland, TX 75044 3 Beds | 2 Baths | To…" at bounding box center [694, 423] width 1389 height 727
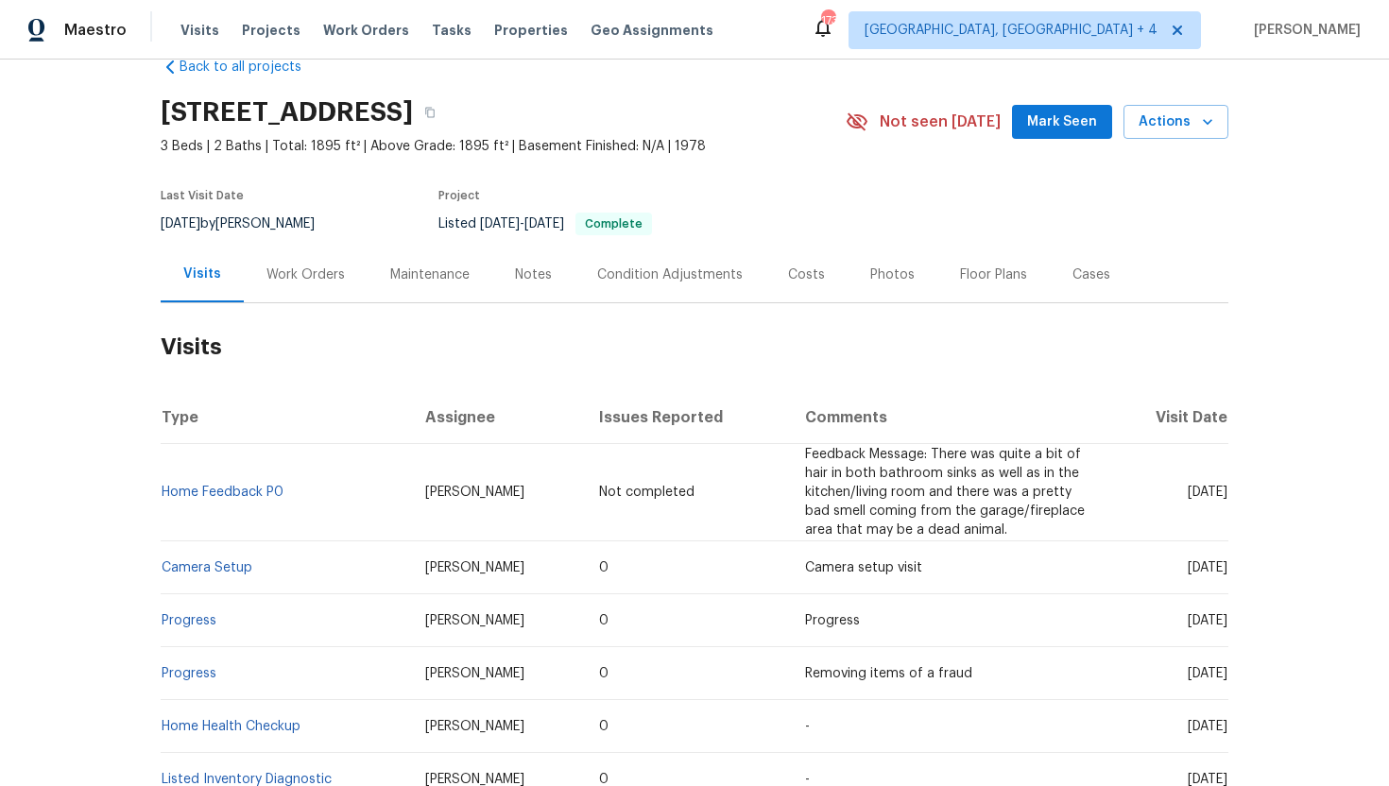
click at [1188, 561] on span "Tue, Sep 30 2025" at bounding box center [1208, 567] width 40 height 13
drag, startPoint x: 1145, startPoint y: 548, endPoint x: 1227, endPoint y: 552, distance: 82.3
click at [1227, 552] on td "Tue, Sep 30 2025" at bounding box center [1169, 567] width 118 height 53
copy span "Sep 30 2025"
drag, startPoint x: 492, startPoint y: 488, endPoint x: 368, endPoint y: 487, distance: 124.7
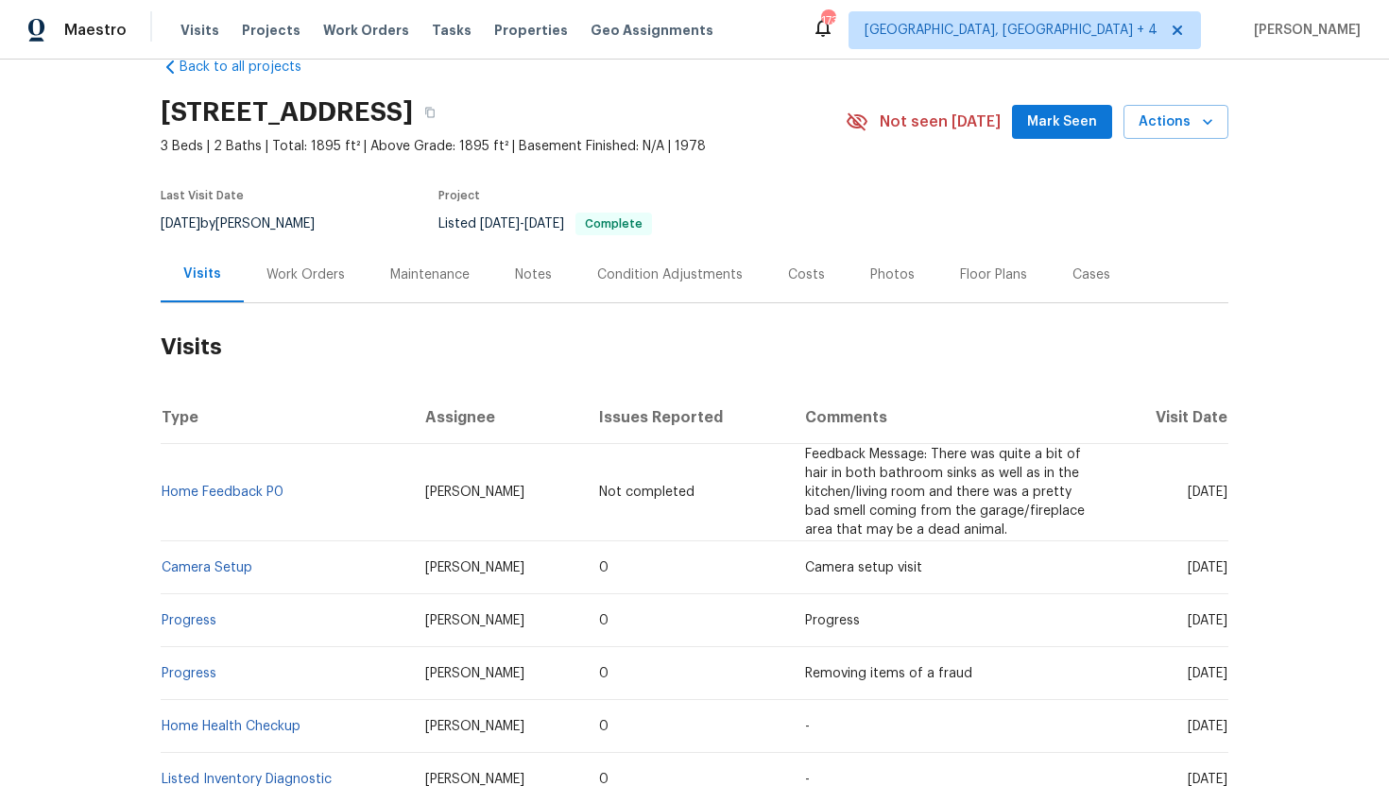
click at [410, 487] on td "RonDerrick Jackson" at bounding box center [497, 492] width 174 height 97
copy span "RonDerrick Jackson"
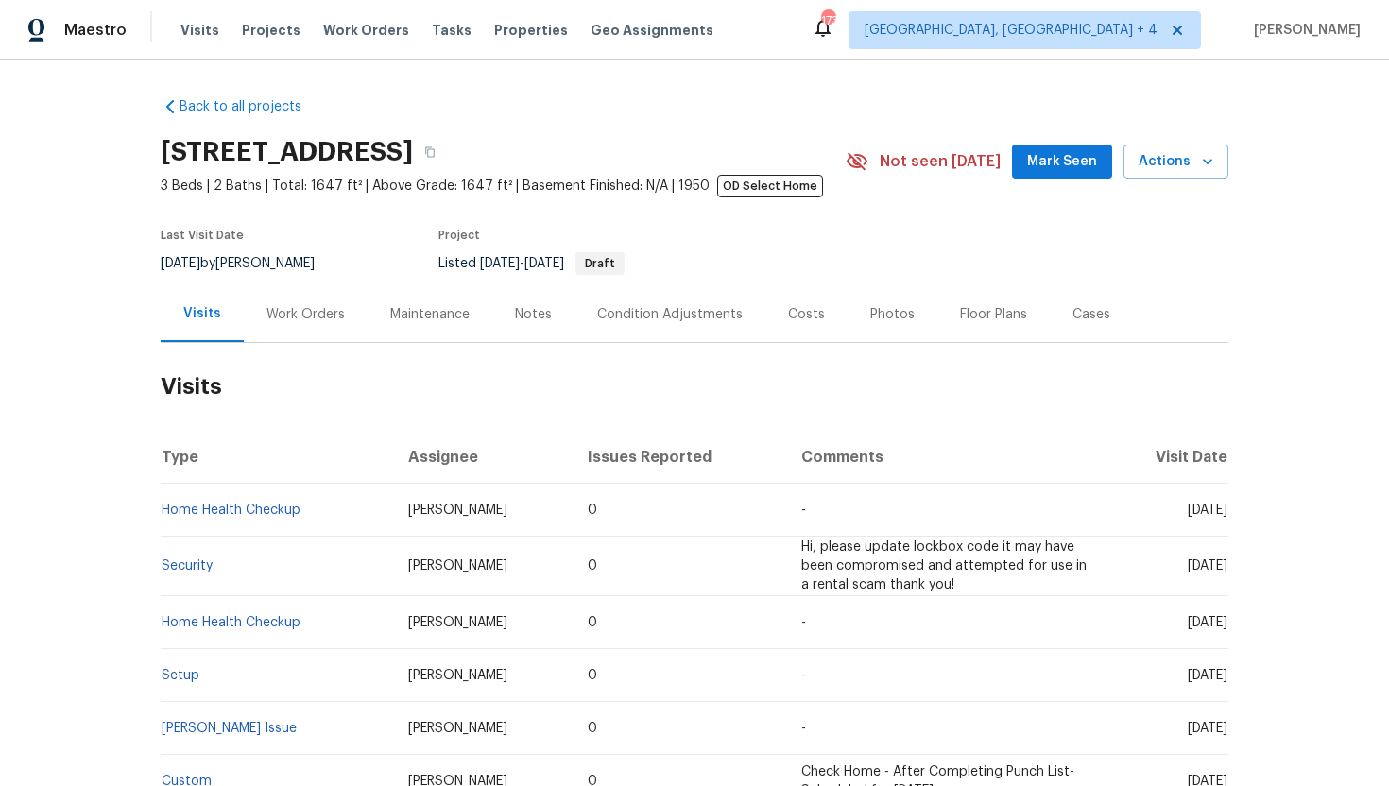
click at [295, 316] on div "Work Orders" at bounding box center [305, 314] width 78 height 19
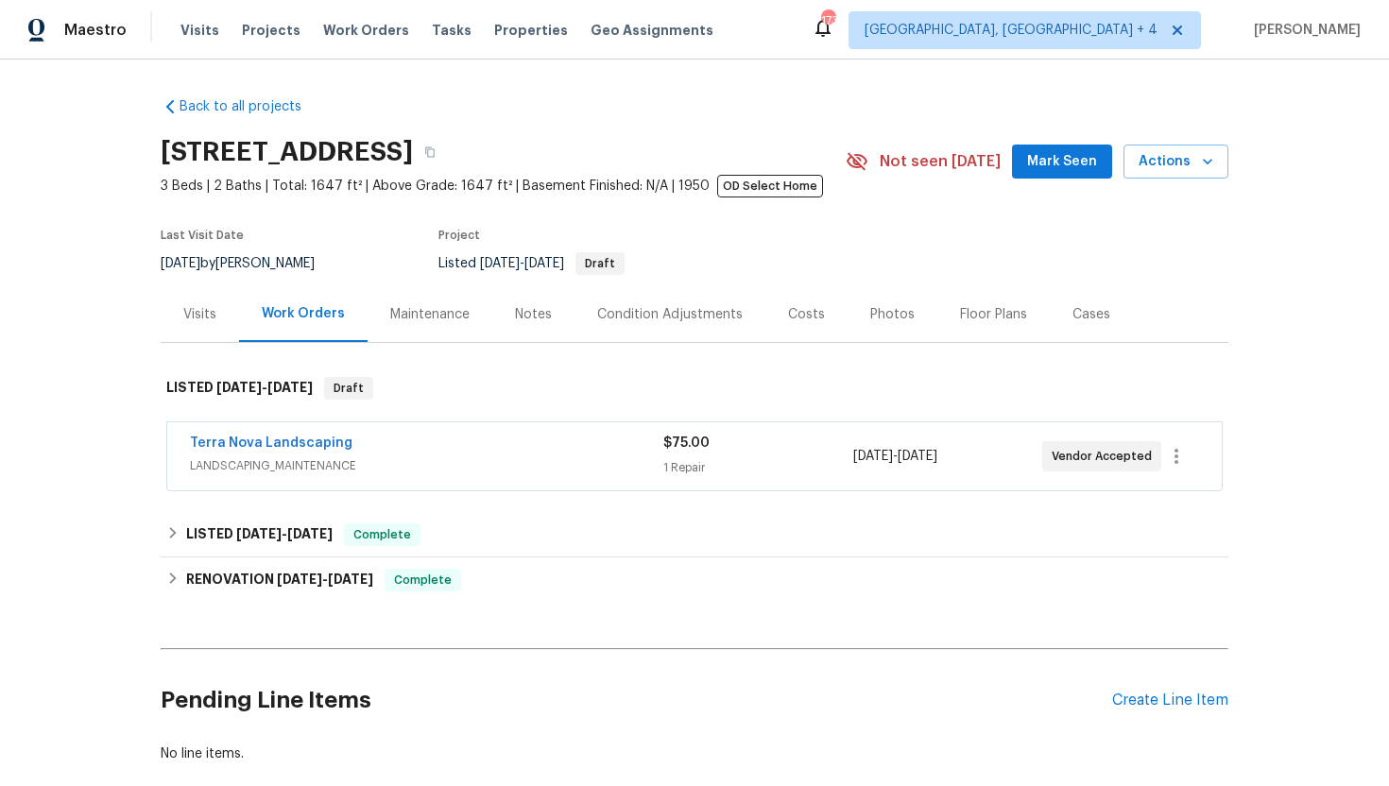
click at [384, 460] on span "LANDSCAPING_MAINTENANCE" at bounding box center [426, 465] width 473 height 19
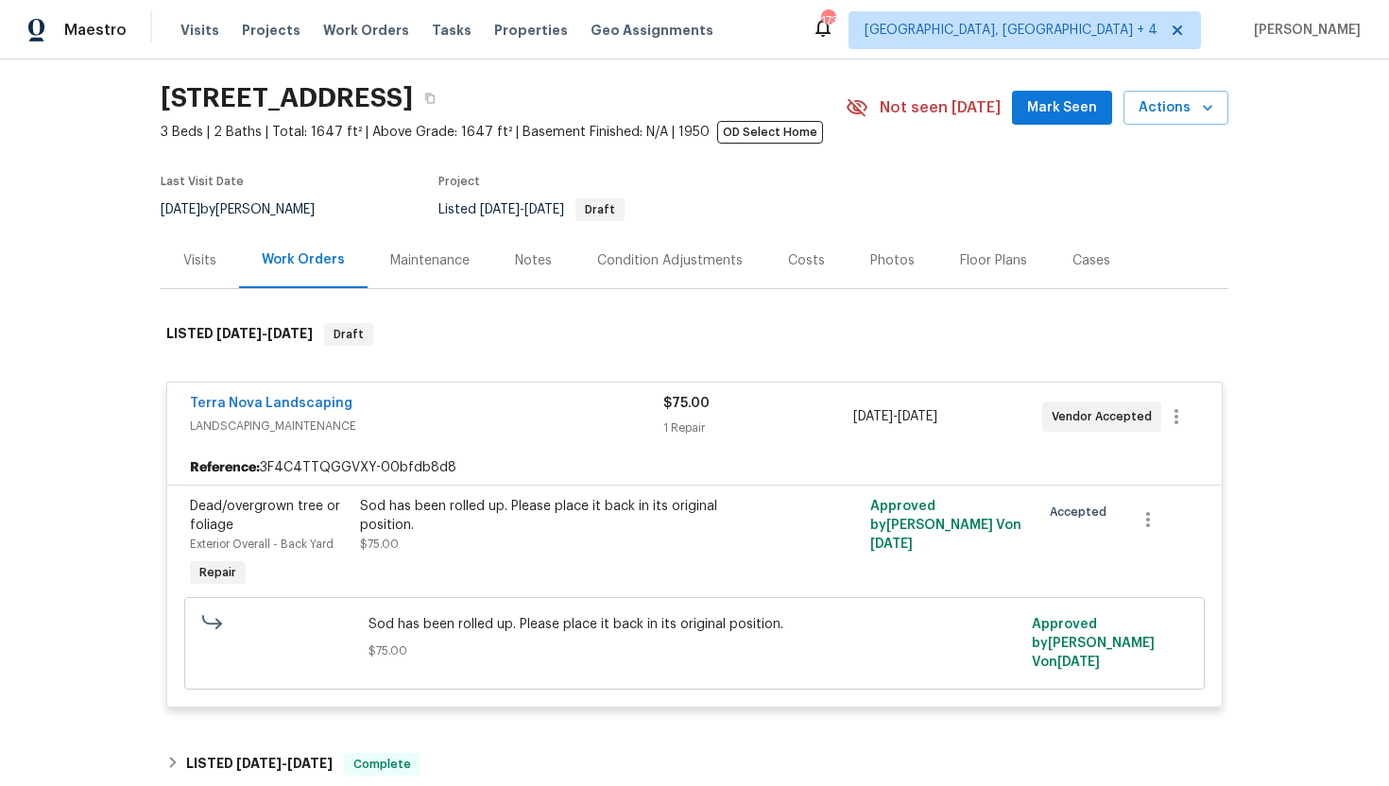
scroll to position [193, 0]
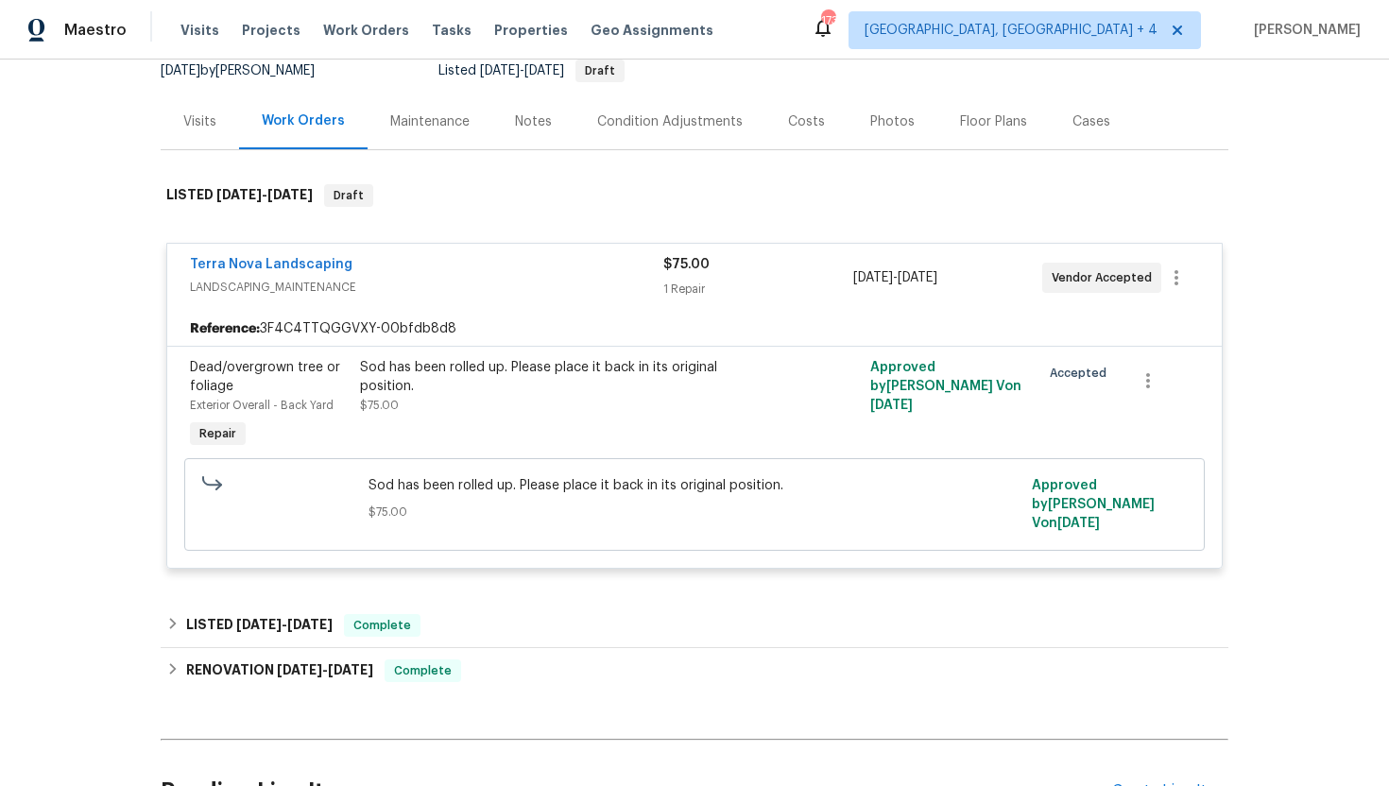
click at [396, 595] on div "Back to all projects 3800 Mayfair Dr, Pasadena, CA 91107 3 Beds | 2 Baths | Tot…" at bounding box center [695, 379] width 1068 height 980
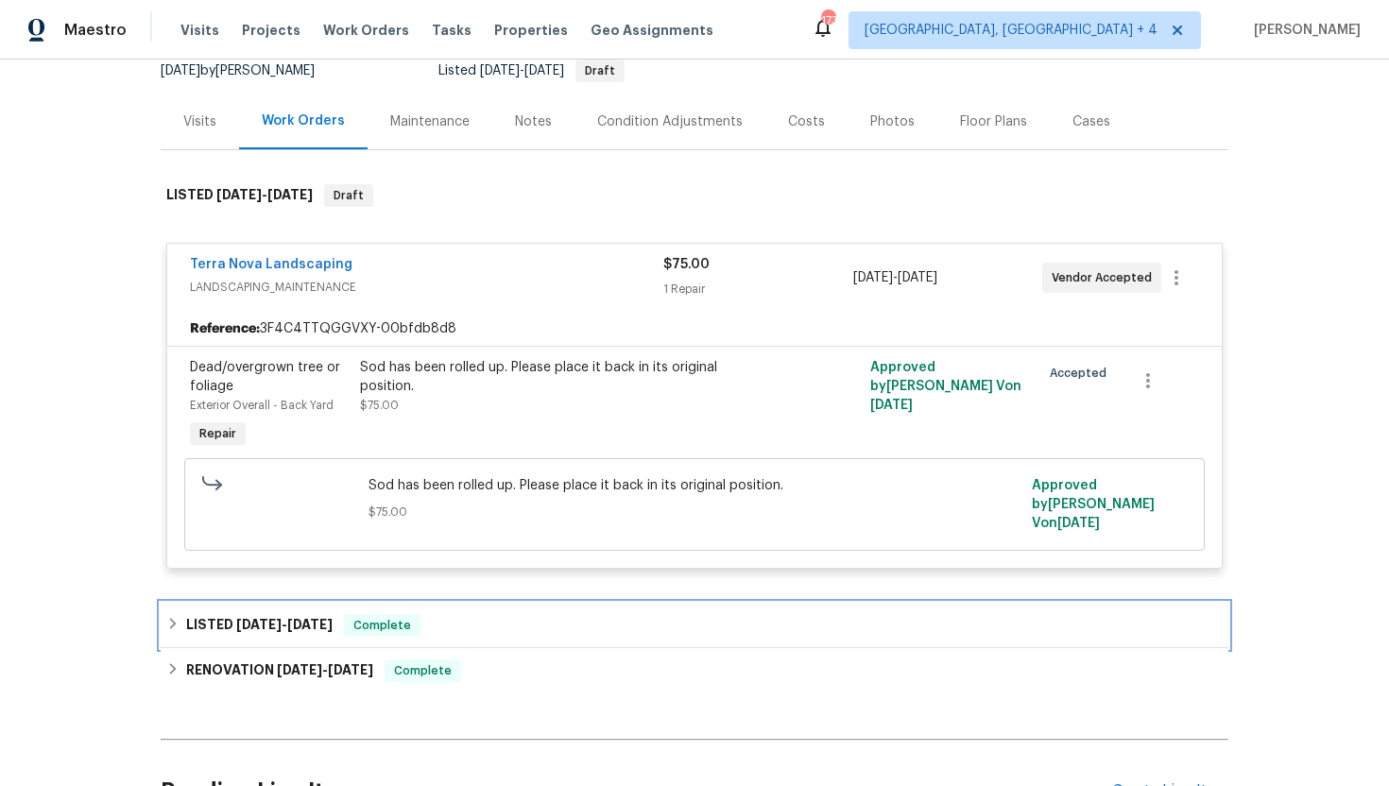
click at [395, 609] on div "LISTED 9/18/25 - 9/19/25 Complete" at bounding box center [695, 625] width 1068 height 45
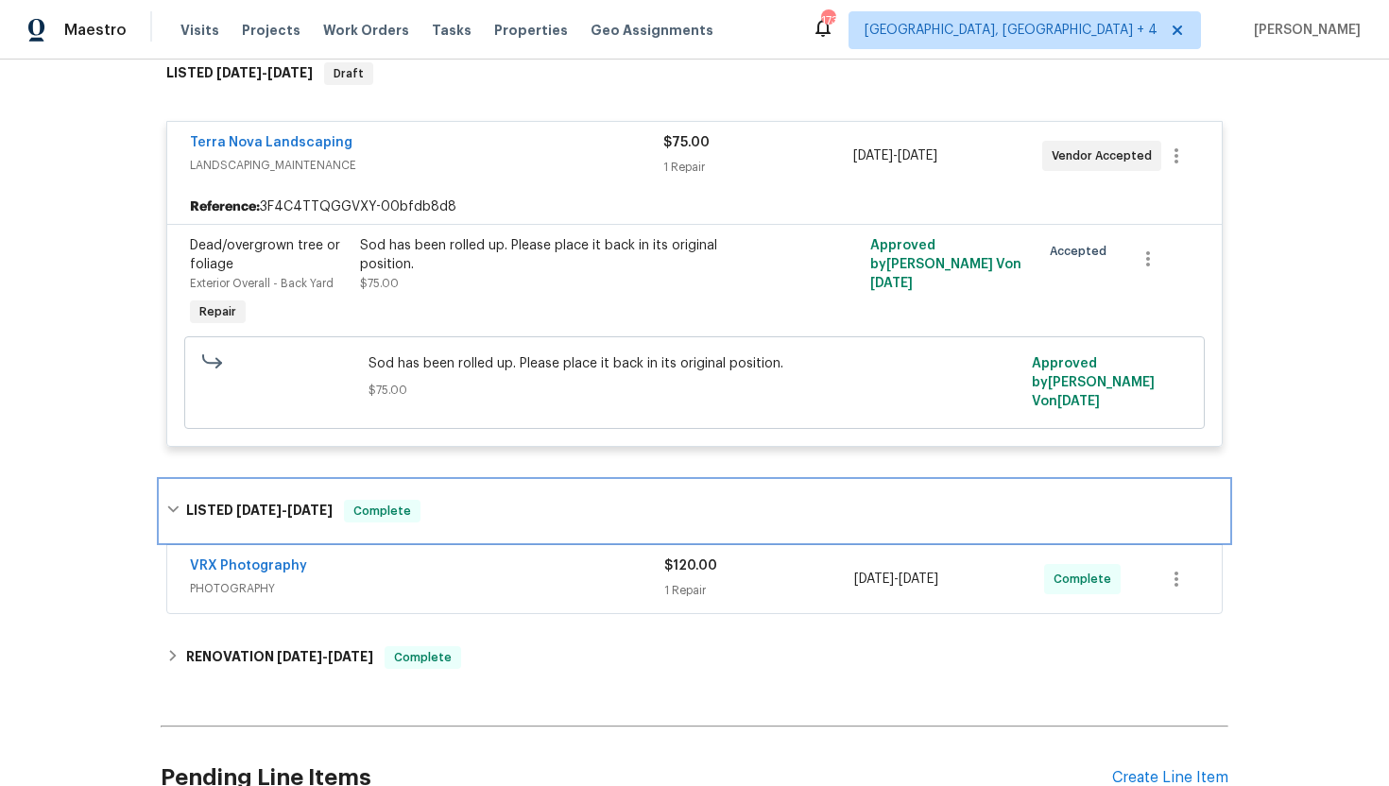
scroll to position [340, 0]
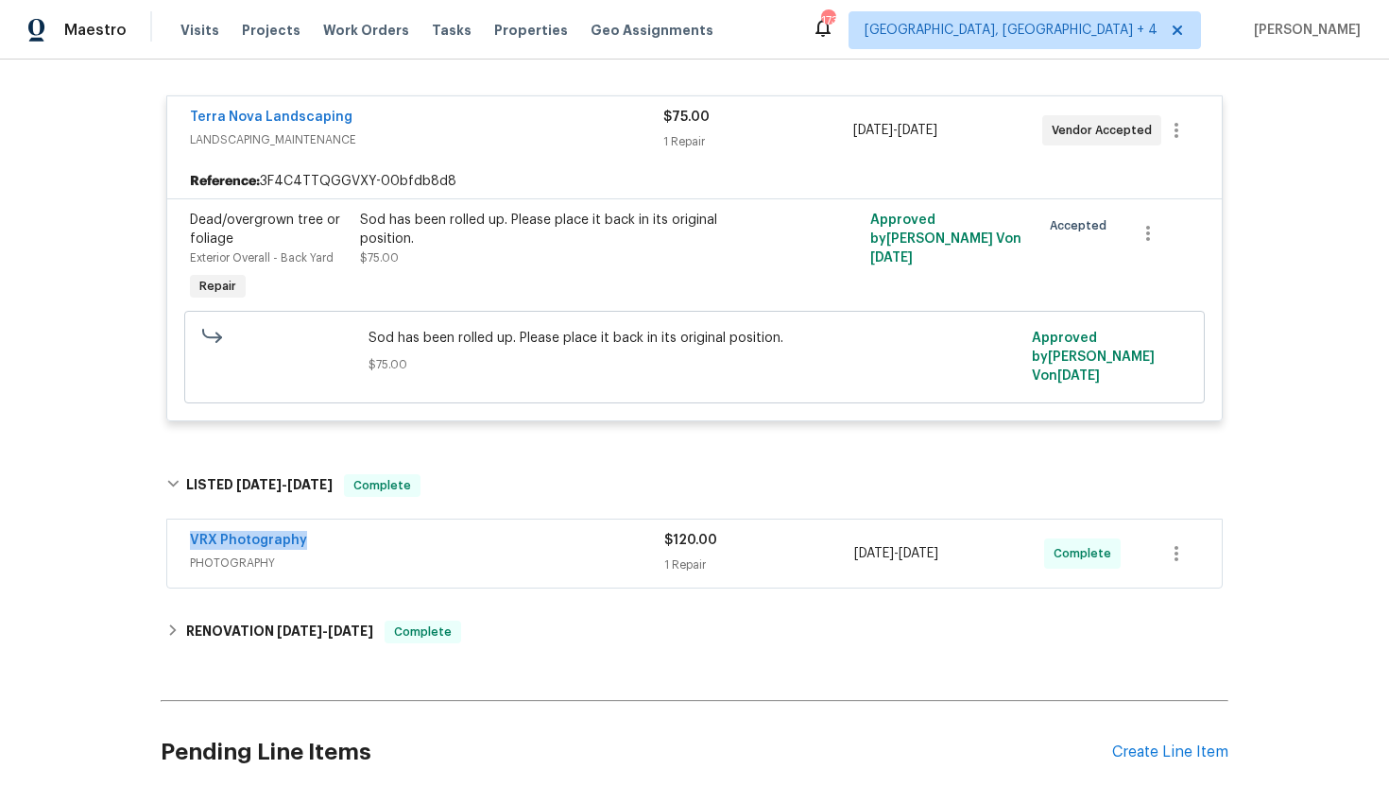
drag, startPoint x: 343, startPoint y: 549, endPoint x: 161, endPoint y: 547, distance: 182.4
click at [161, 545] on div "VRX Photography PHOTOGRAPHY $120.00 1 Repair 9/18/2025 - 9/19/2025 Complete" at bounding box center [695, 555] width 1068 height 78
copy link "VRX Photography"
drag, startPoint x: 989, startPoint y: 552, endPoint x: 823, endPoint y: 553, distance: 166.3
click at [823, 553] on div "VRX Photography PHOTOGRAPHY $120.00 1 Repair 9/18/2025 - 9/19/2025 Complete" at bounding box center [672, 553] width 964 height 45
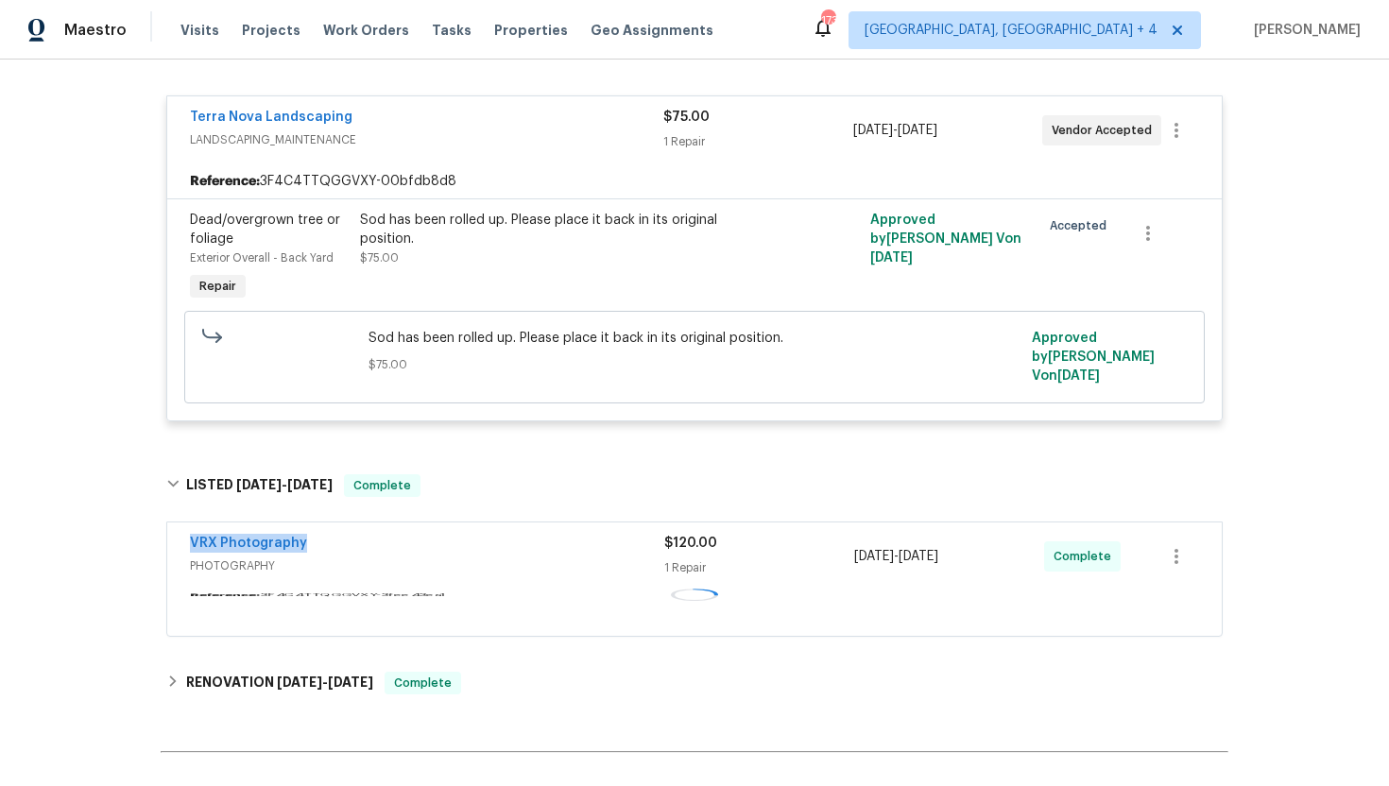
copy div "1 Repair 9/18/2025 - 9/19/2025"
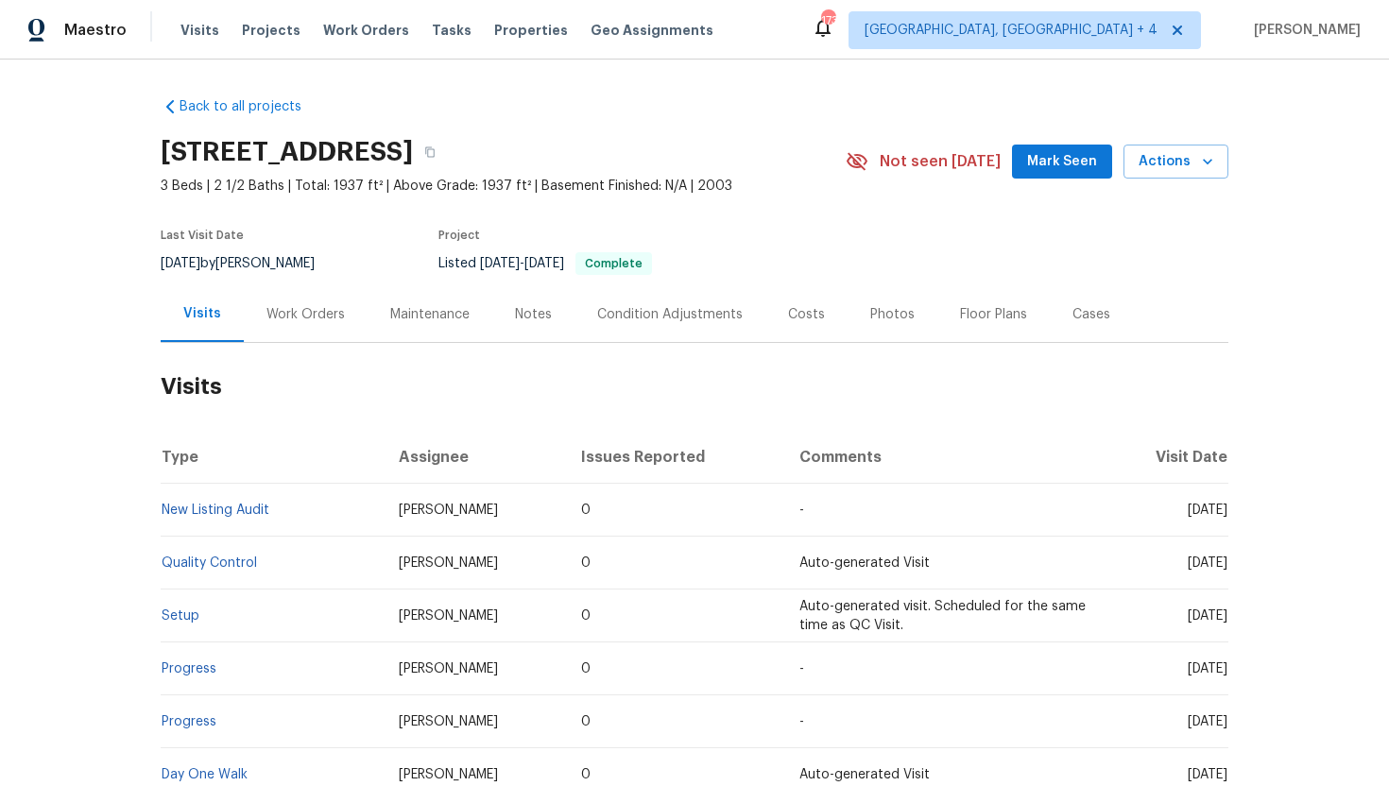
click at [1087, 322] on div "Cases" at bounding box center [1091, 314] width 38 height 19
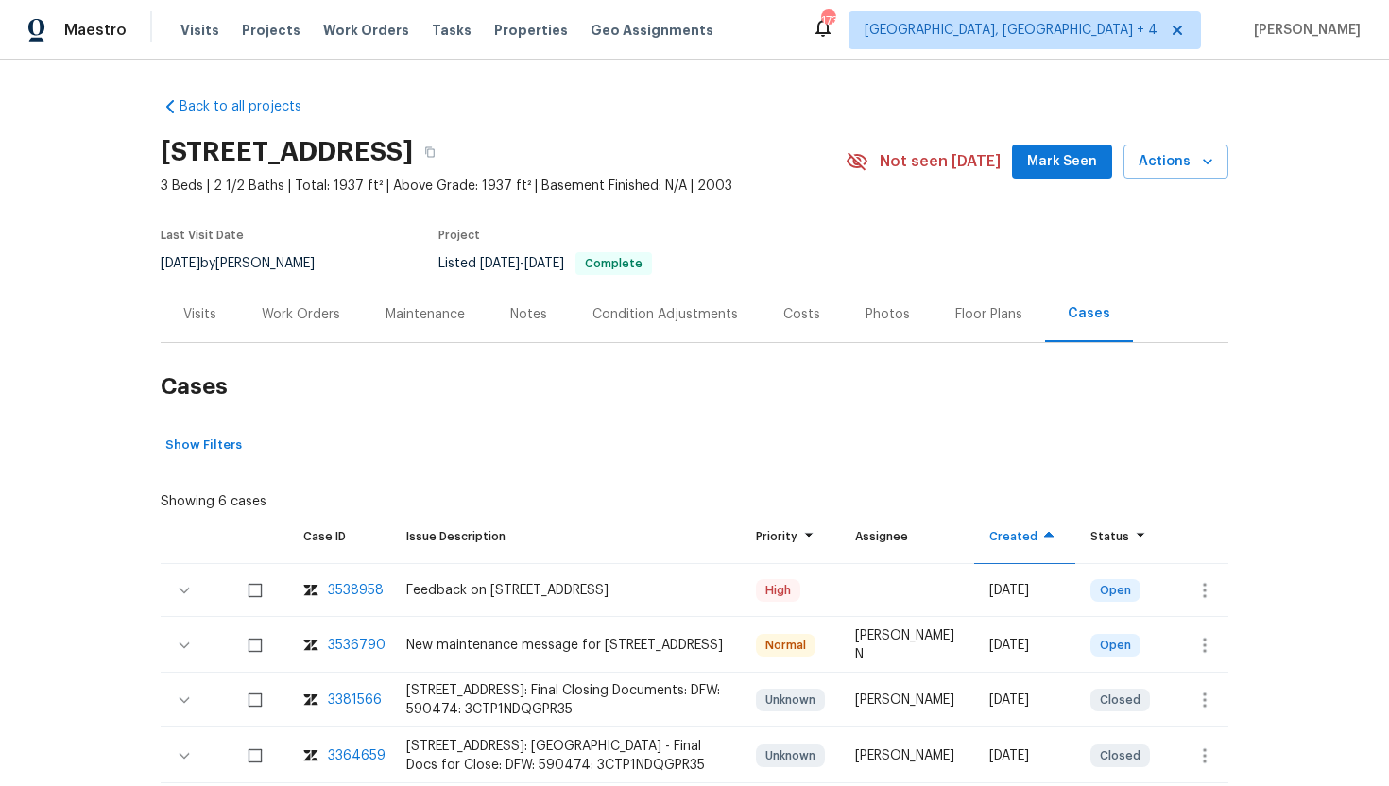
click at [206, 317] on div "Visits" at bounding box center [199, 314] width 33 height 19
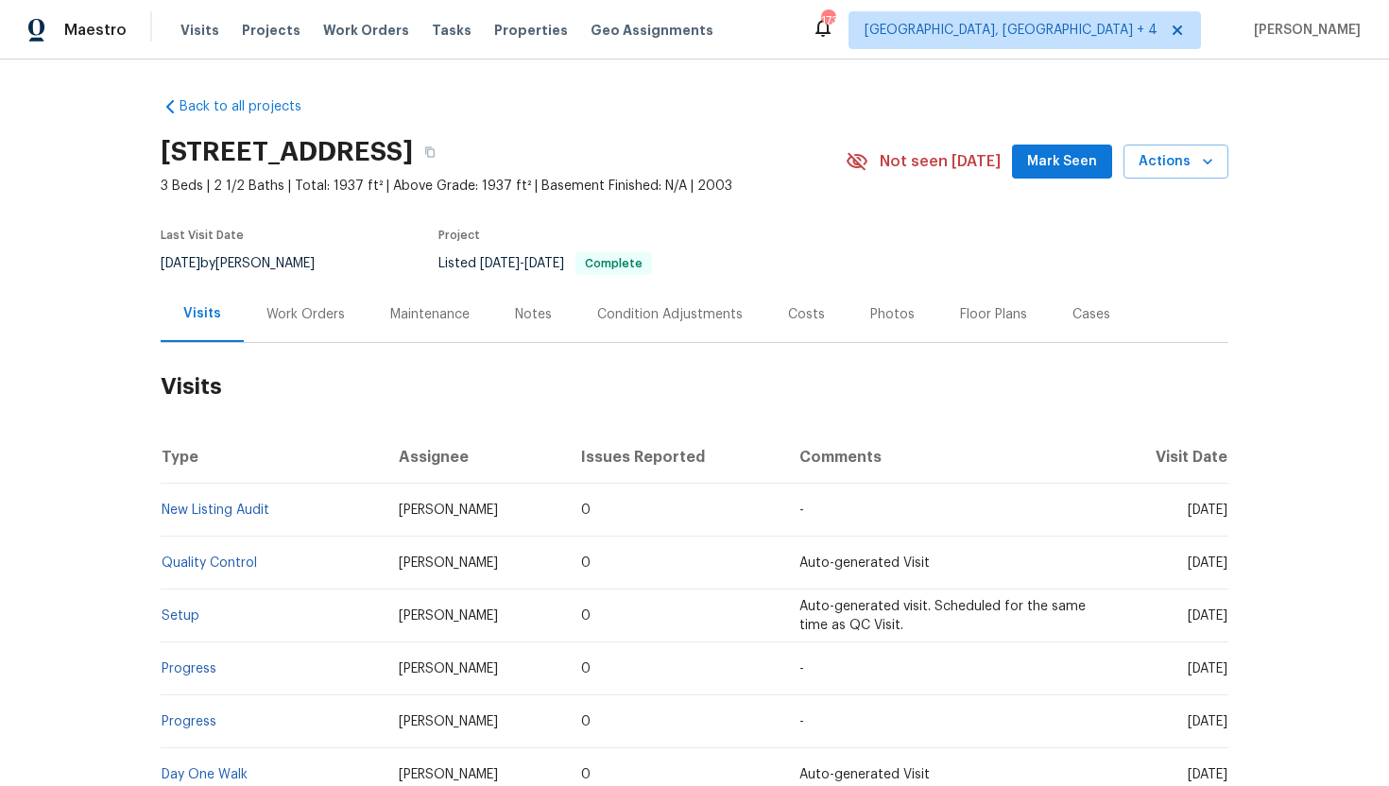
click at [1081, 326] on div "Cases" at bounding box center [1091, 314] width 83 height 56
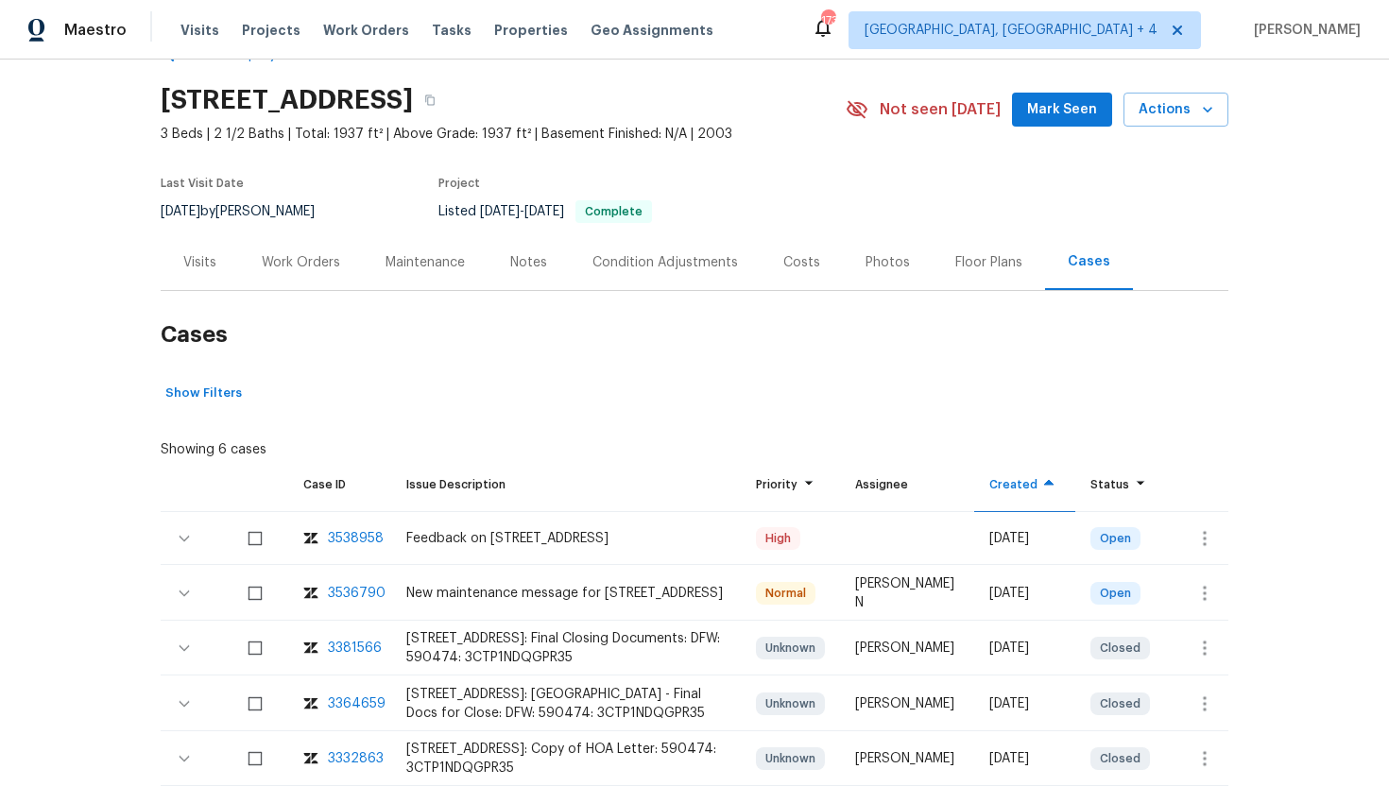
scroll to position [83, 0]
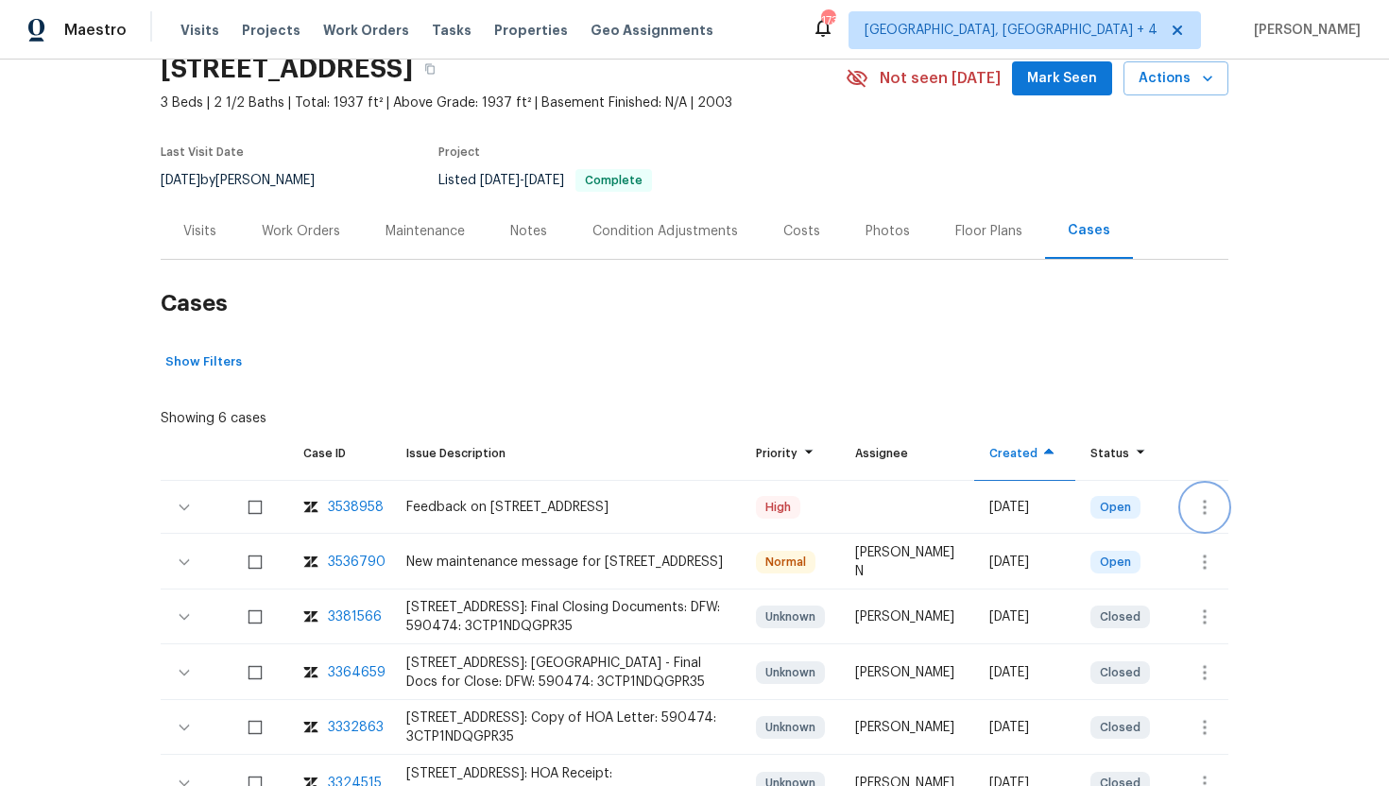
click at [1207, 519] on button "button" at bounding box center [1204, 507] width 45 height 45
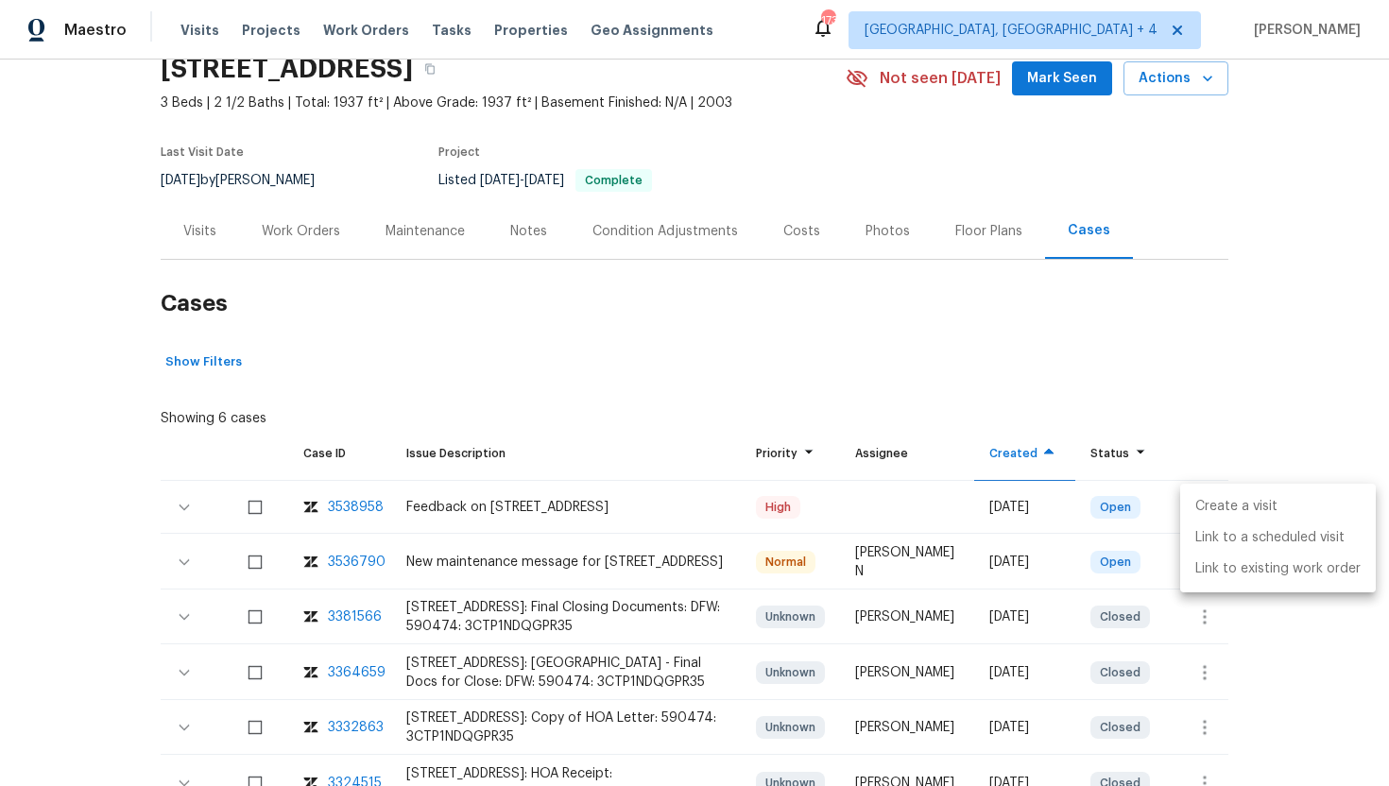
click at [1248, 514] on li "Create a visit" at bounding box center [1278, 506] width 196 height 31
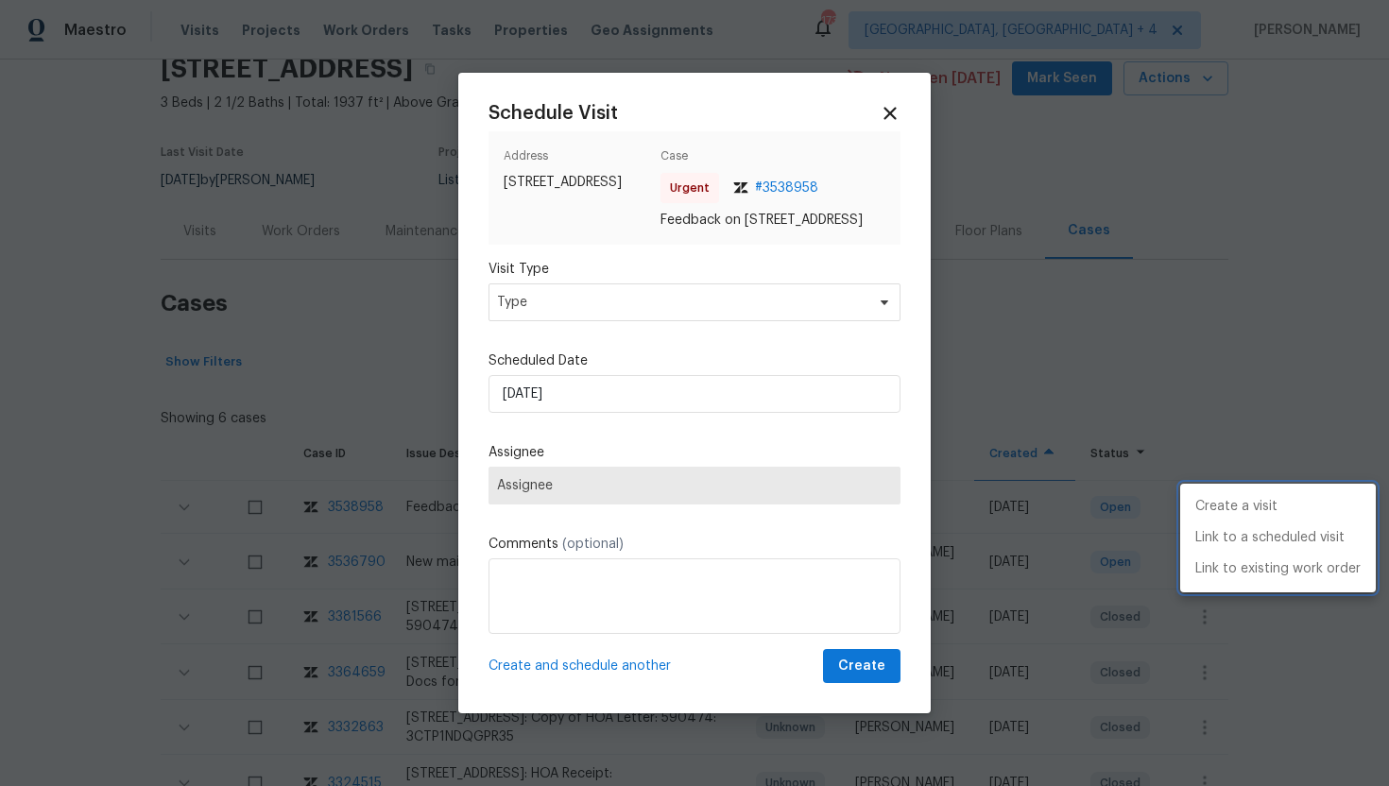
click at [661, 309] on div at bounding box center [694, 393] width 1389 height 786
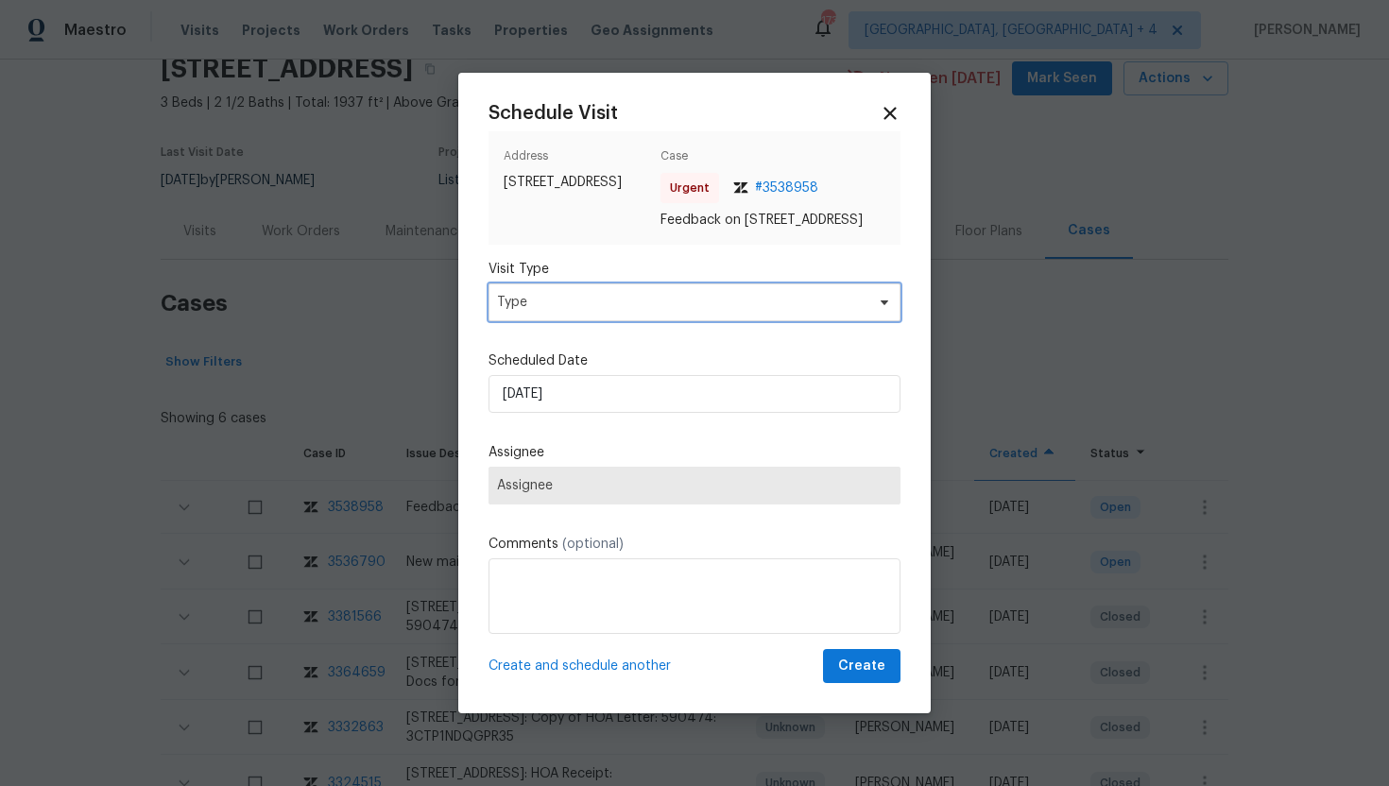
click at [645, 312] on span "Type" at bounding box center [681, 302] width 368 height 19
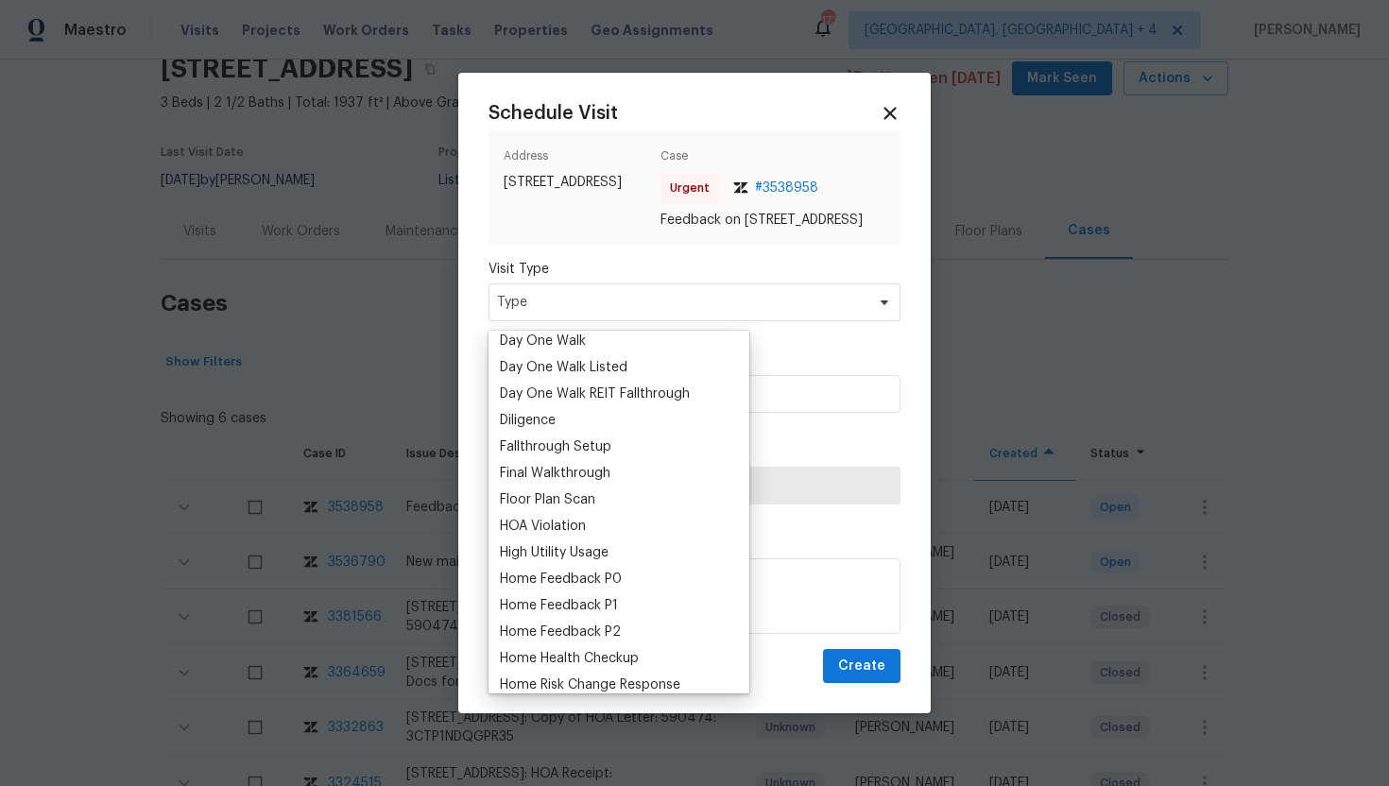
scroll to position [375, 0]
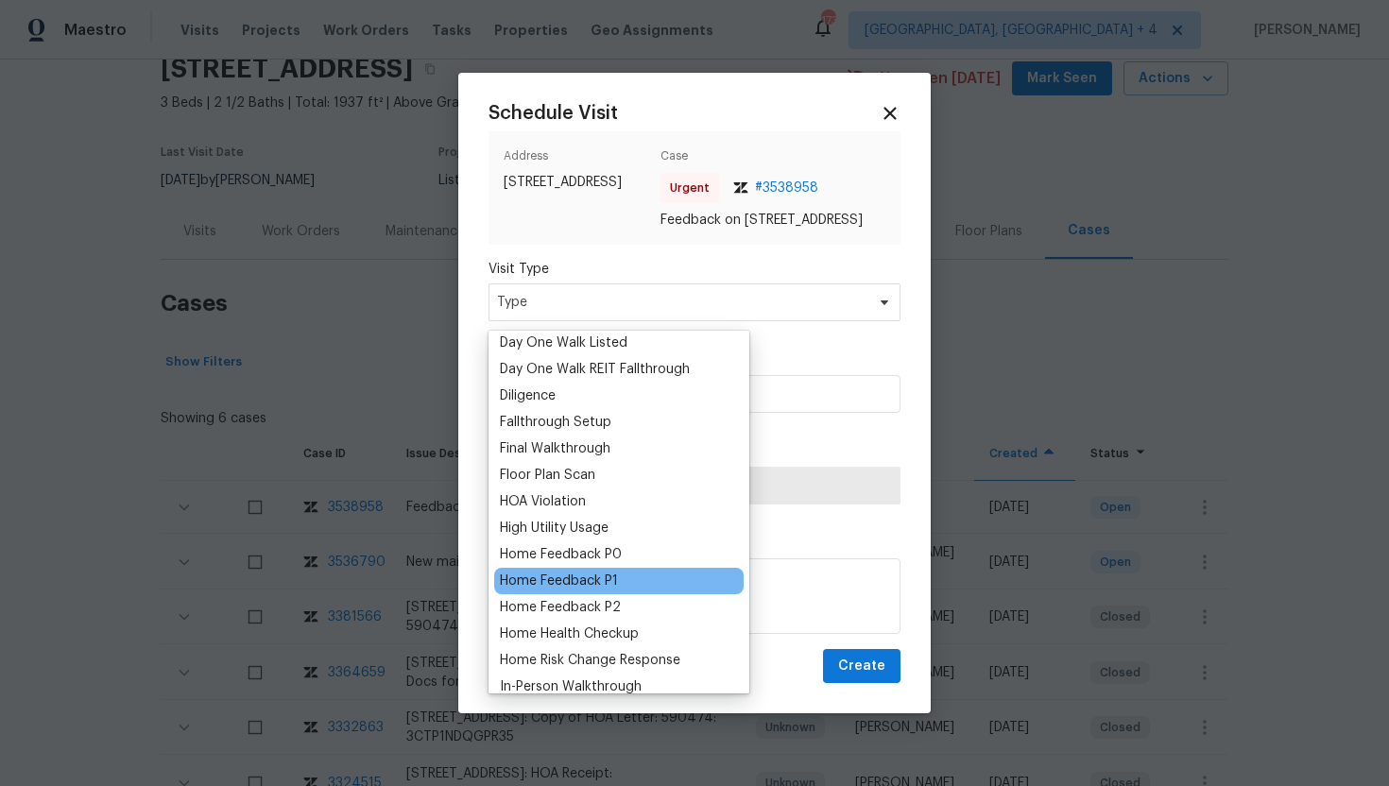
click at [592, 584] on div "Home Feedback P1" at bounding box center [559, 581] width 118 height 19
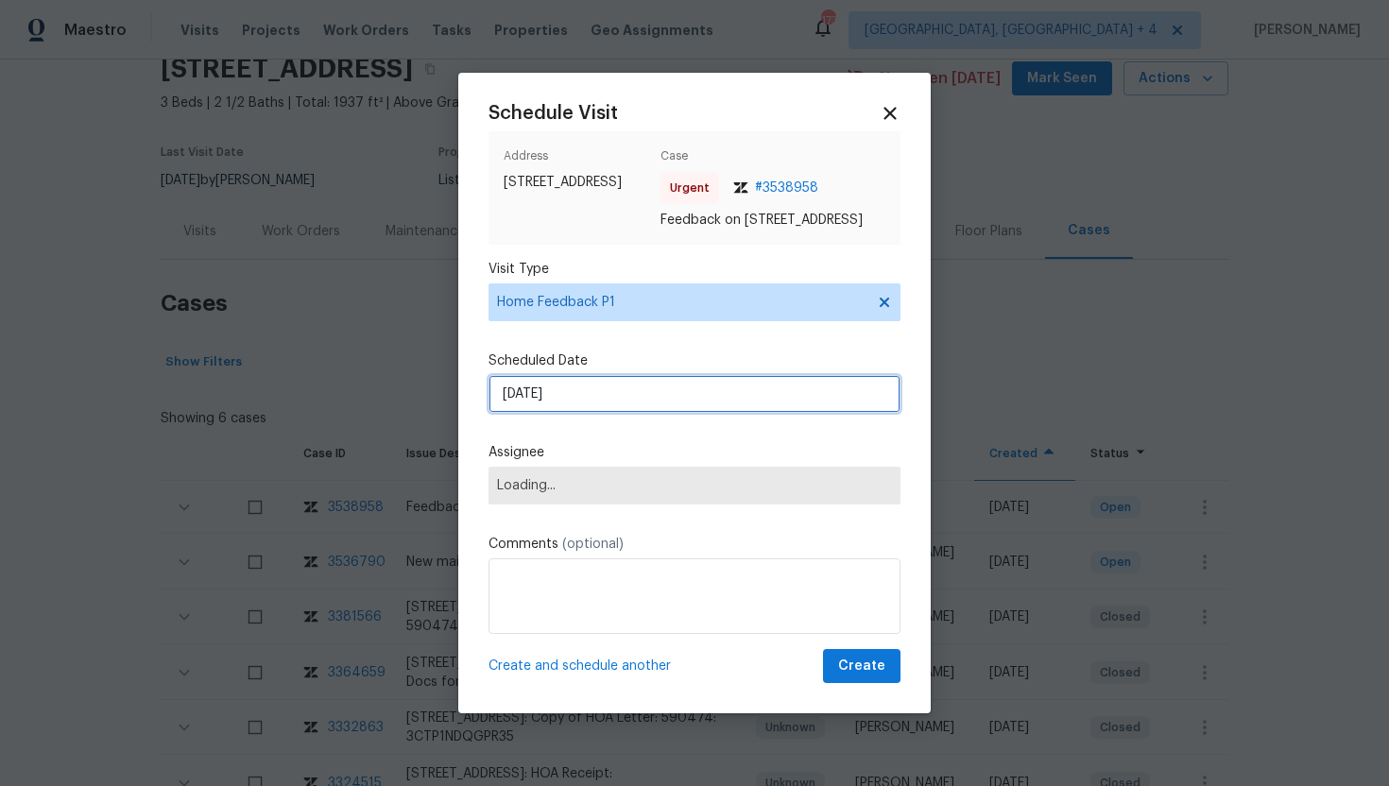
click at [621, 407] on input "10/5/2025" at bounding box center [694, 394] width 412 height 38
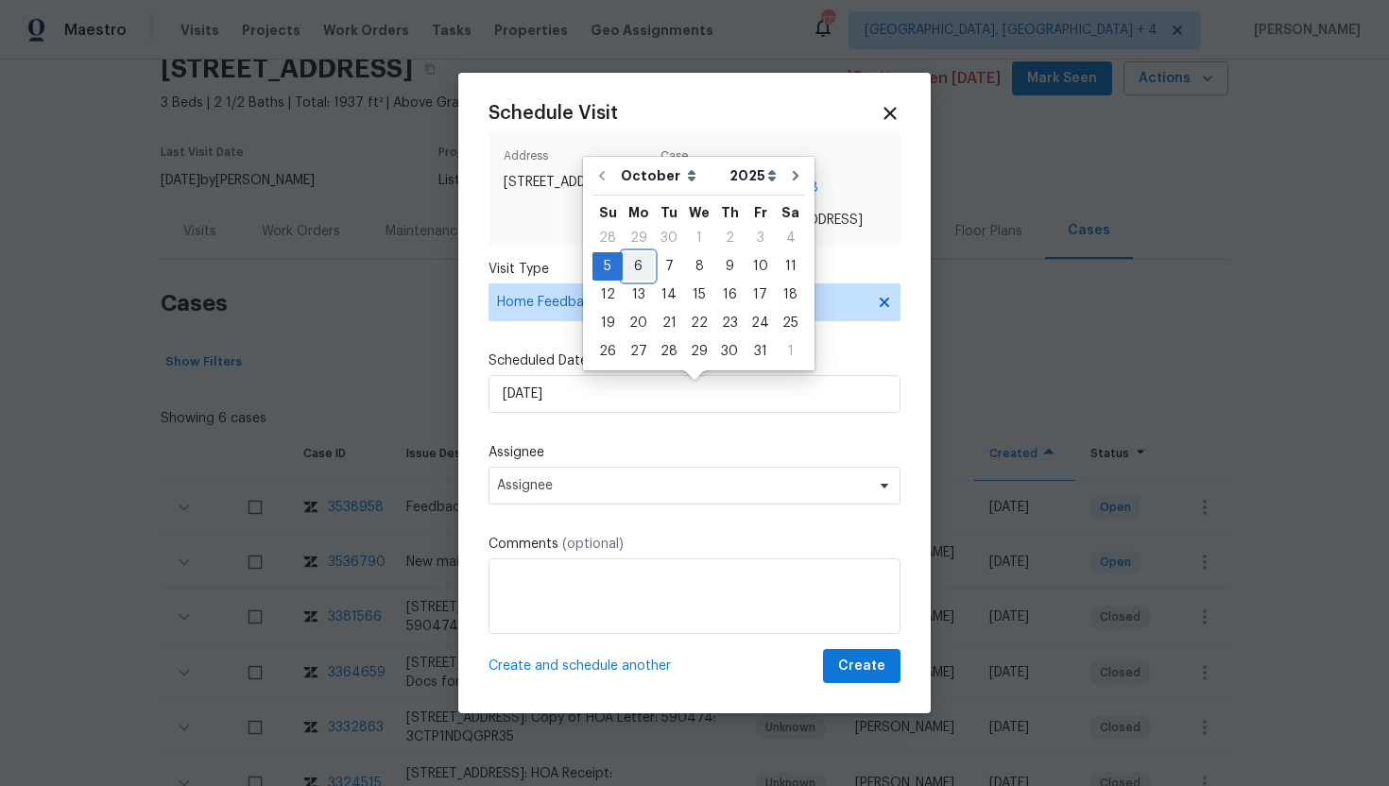
click at [642, 267] on div "6" at bounding box center [638, 266] width 31 height 26
type input "10/6/2025"
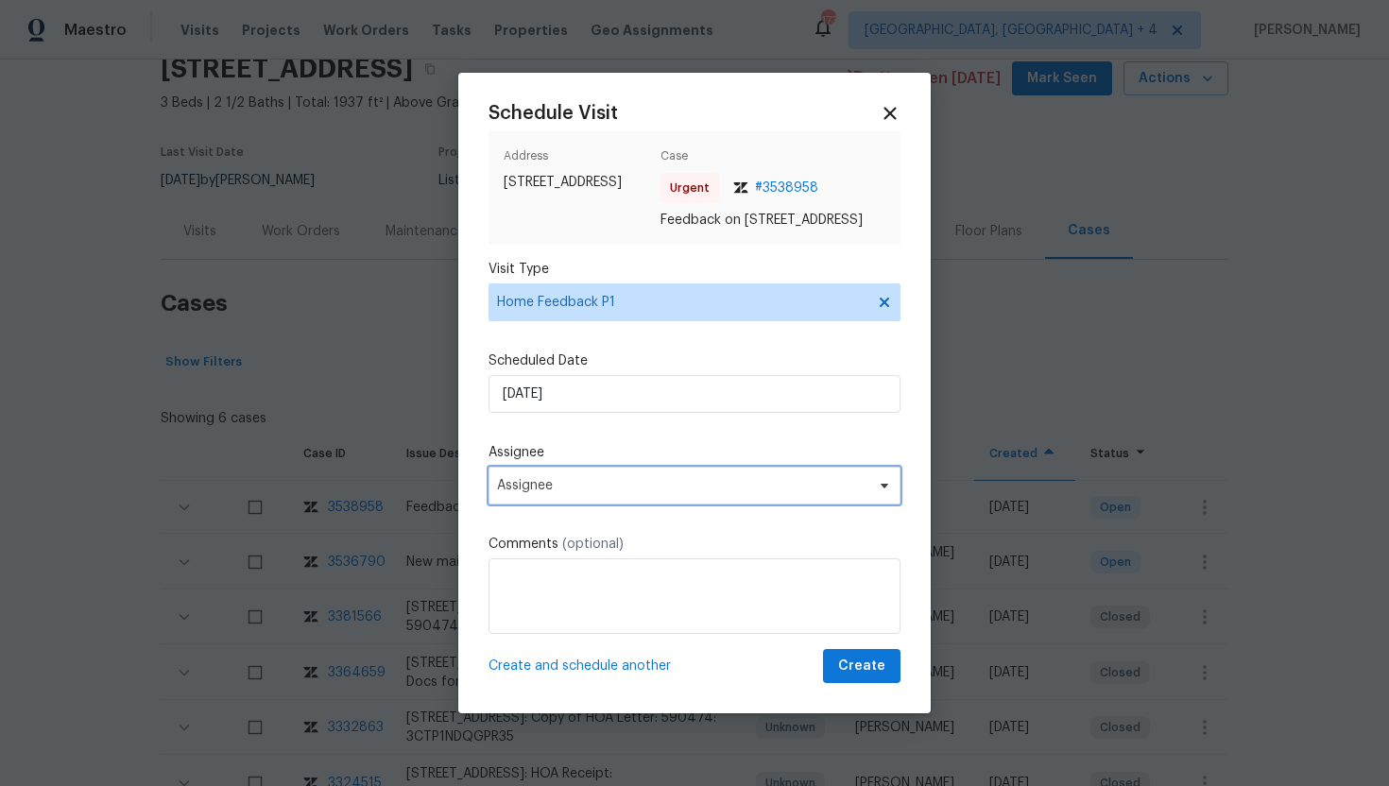
click at [622, 493] on span "Assignee" at bounding box center [682, 485] width 370 height 15
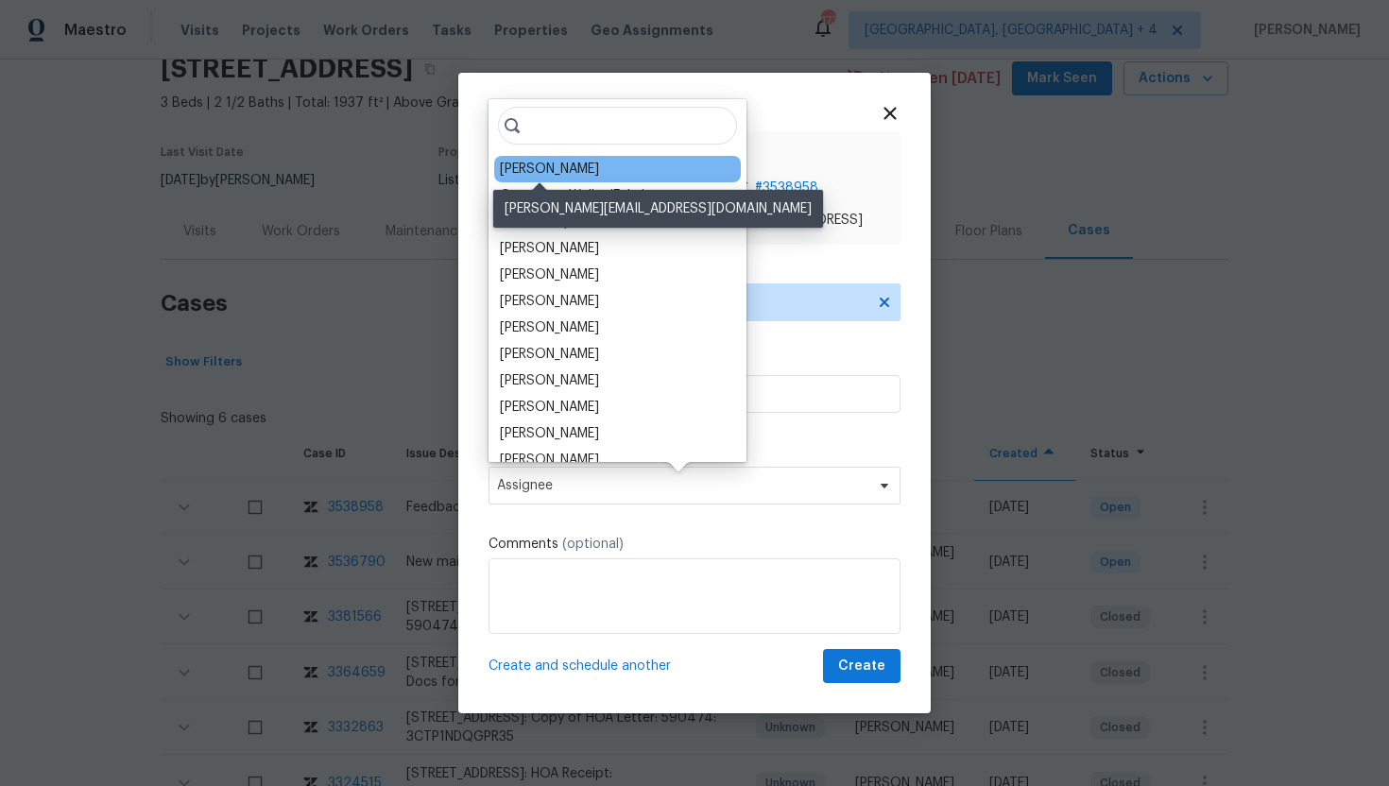
click at [555, 169] on div "Alicia Anices" at bounding box center [549, 169] width 99 height 19
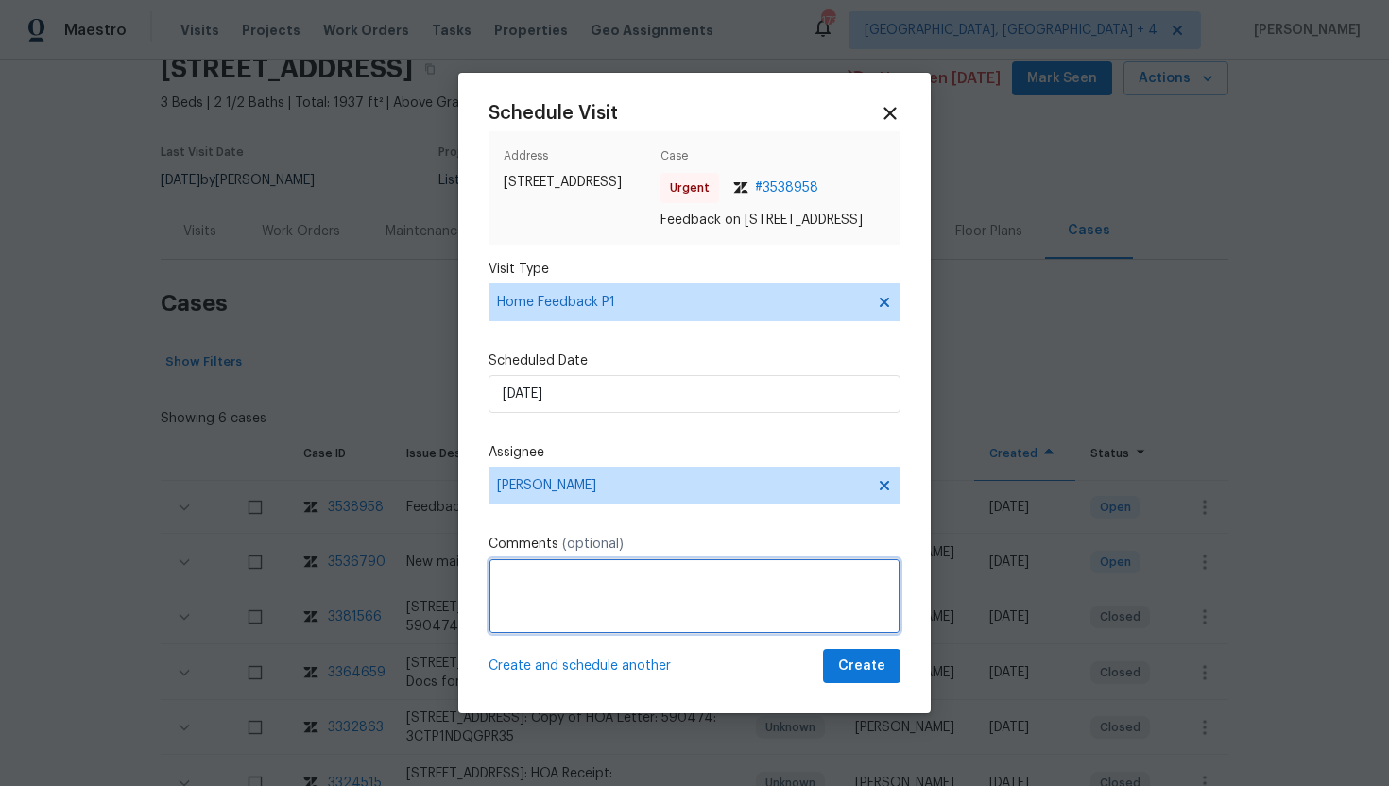
click at [539, 592] on textarea at bounding box center [694, 596] width 412 height 76
paste textarea "Feedback Message: lockbox doesn't work"
click at [642, 579] on textarea "Feedback Message: lockbox doesn't work" at bounding box center [694, 596] width 412 height 76
click at [642, 588] on textarea "Feedback Message: lockbox doesn't work" at bounding box center [694, 596] width 412 height 76
type textarea "Feedback Message: Lockbox doesn't work"
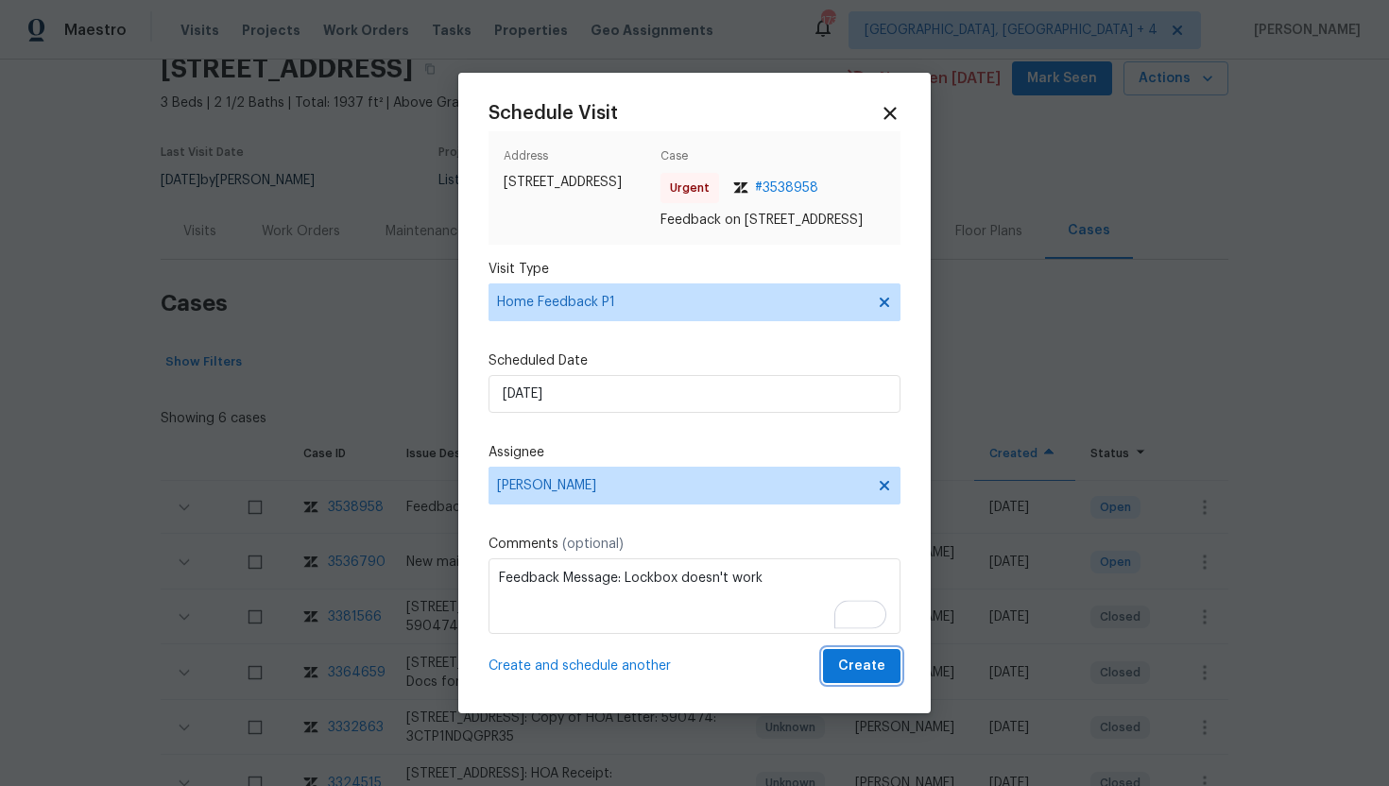
click at [870, 674] on span "Create" at bounding box center [861, 667] width 47 height 24
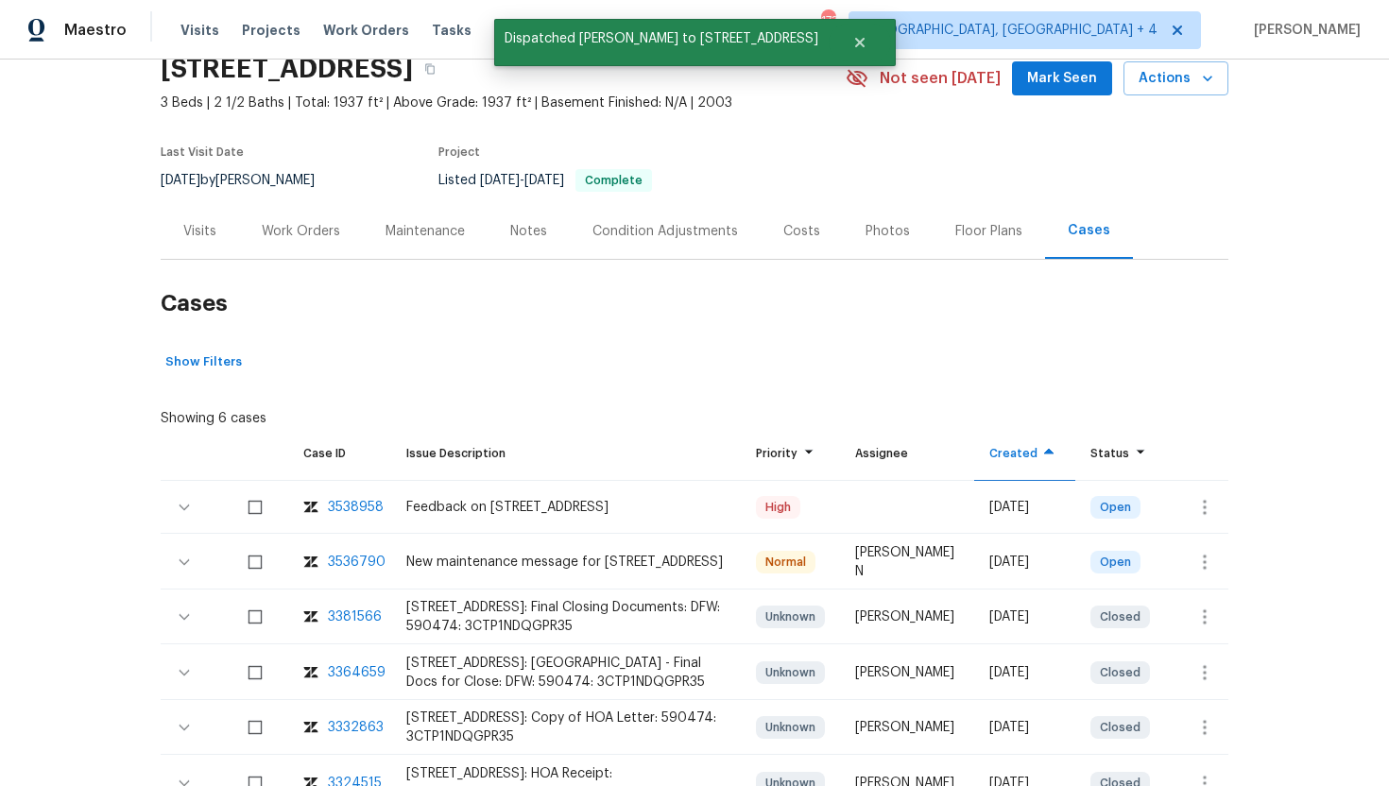
click at [202, 225] on div "Visits" at bounding box center [199, 231] width 33 height 19
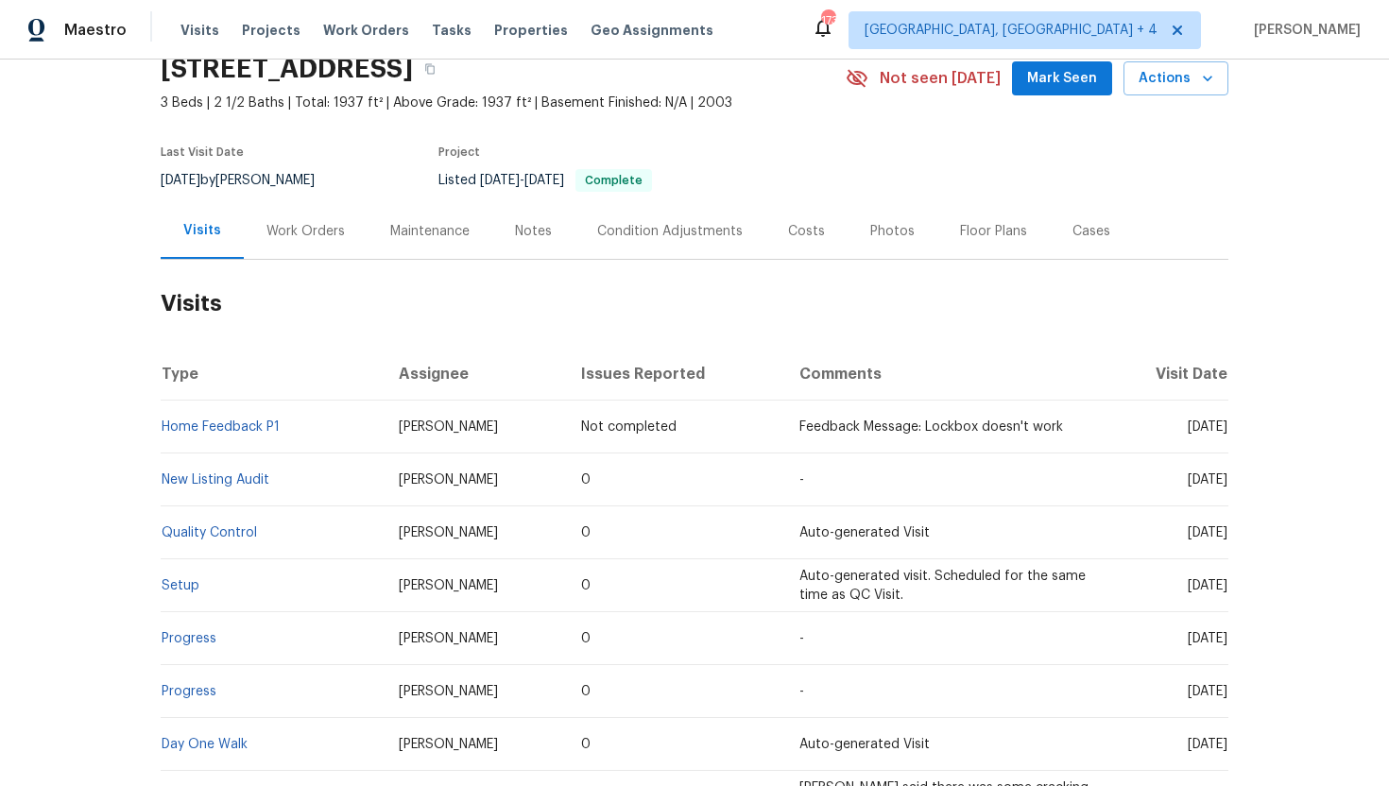
copy span "Sep 19 2025"
drag, startPoint x: 1153, startPoint y: 478, endPoint x: 1226, endPoint y: 488, distance: 73.5
click at [1226, 488] on td "[DATE]" at bounding box center [1167, 480] width 124 height 53
click at [1132, 513] on td "Wed, Sep 17 2025" at bounding box center [1167, 532] width 124 height 53
copy span "Sep 19 2025"
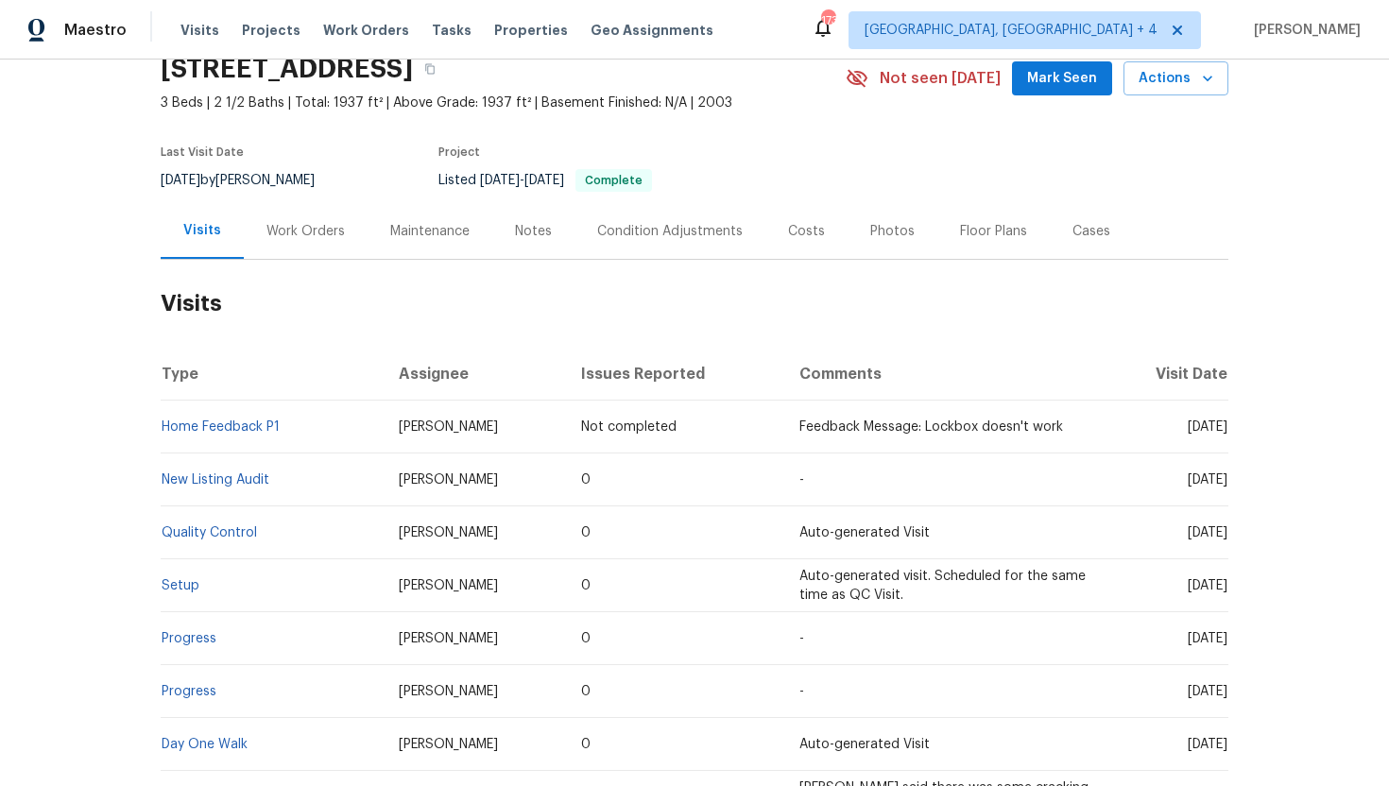
drag, startPoint x: 1155, startPoint y: 482, endPoint x: 1226, endPoint y: 486, distance: 71.0
click at [1226, 486] on span "[DATE]" at bounding box center [1208, 479] width 40 height 13
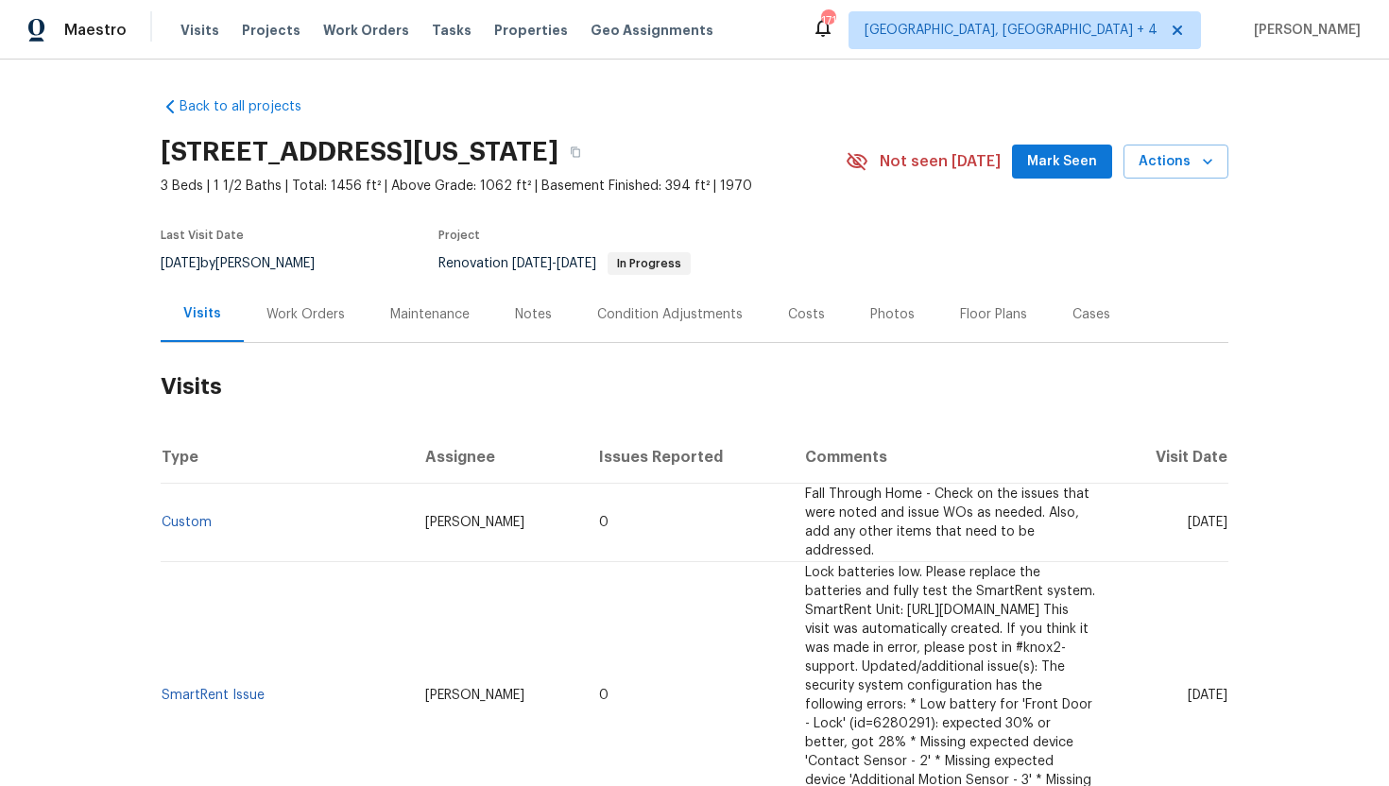
click at [312, 310] on div "Work Orders" at bounding box center [305, 314] width 78 height 19
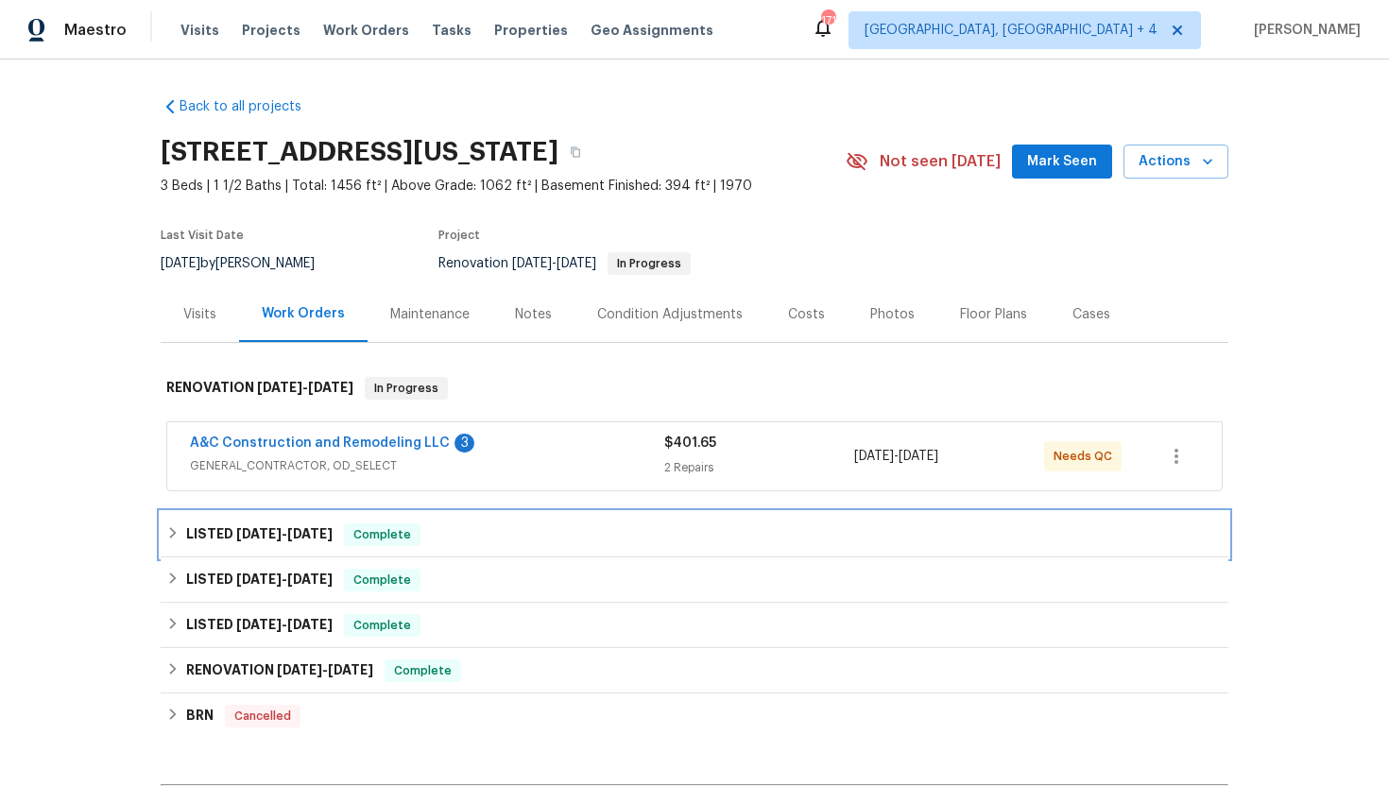
click at [323, 533] on span "[DATE]" at bounding box center [309, 533] width 45 height 13
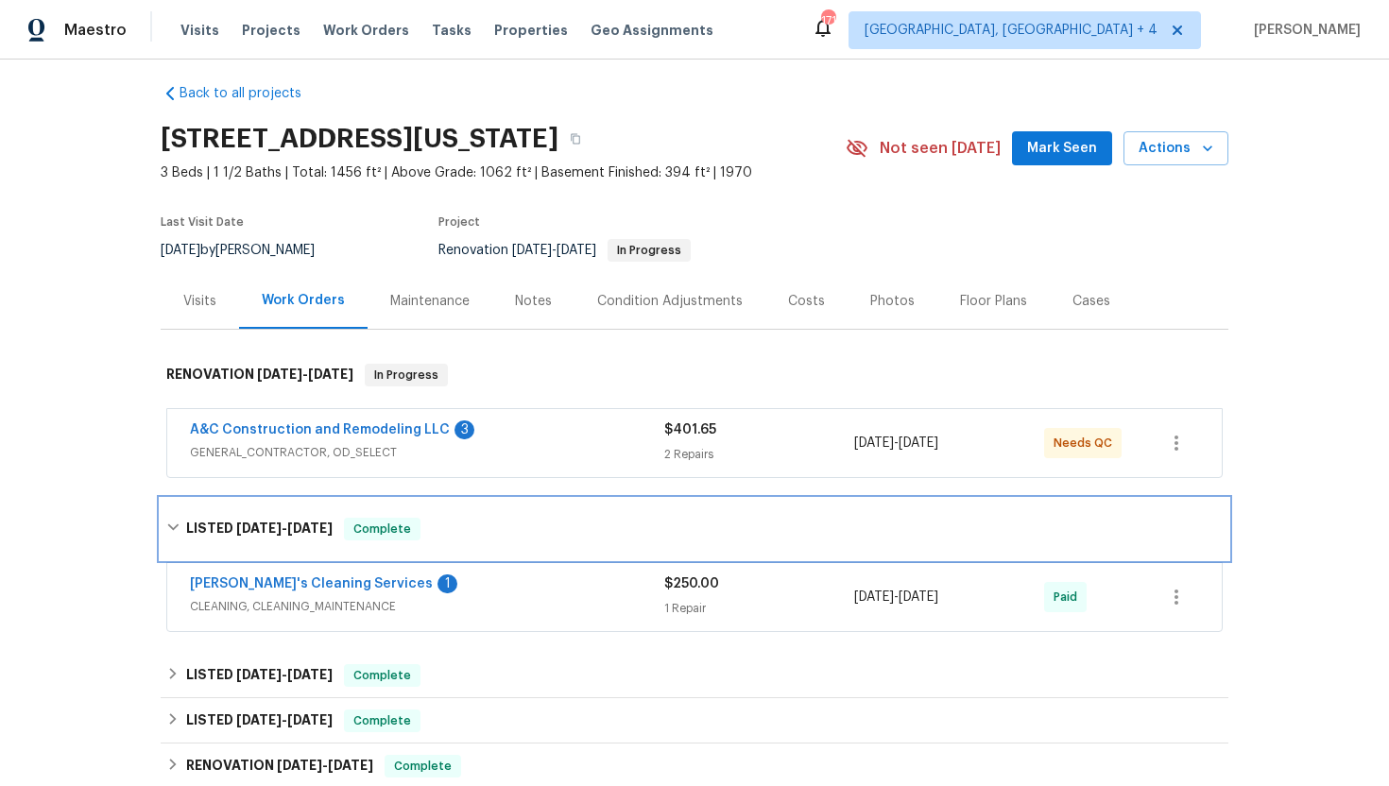
scroll to position [15, 0]
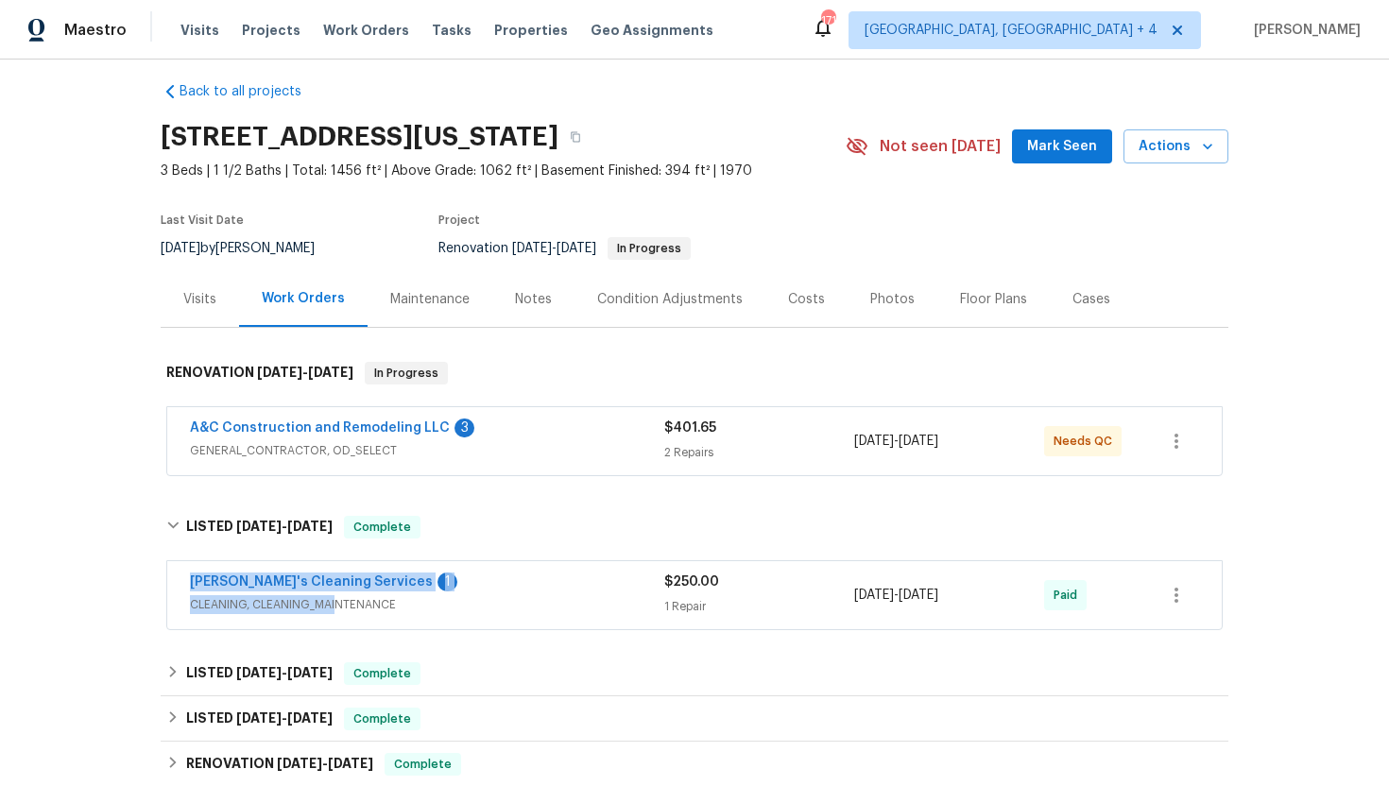
drag, startPoint x: 188, startPoint y: 583, endPoint x: 336, endPoint y: 595, distance: 148.9
click at [336, 595] on div "Velo's Cleaning Services 1 CLEANING, CLEANING_MAINTENANCE $250.00 1 Repair [DAT…" at bounding box center [694, 595] width 1054 height 68
click at [103, 613] on div "Back to all projects [STREET_ADDRESS][US_STATE] 3 Beds | 1 1/2 Baths | Total: 1…" at bounding box center [694, 423] width 1389 height 727
drag, startPoint x: 184, startPoint y: 577, endPoint x: 347, endPoint y: 584, distance: 162.7
click at [347, 584] on div "Velo's Cleaning Services 1 CLEANING, CLEANING_MAINTENANCE $250.00 1 Repair [DAT…" at bounding box center [694, 595] width 1054 height 68
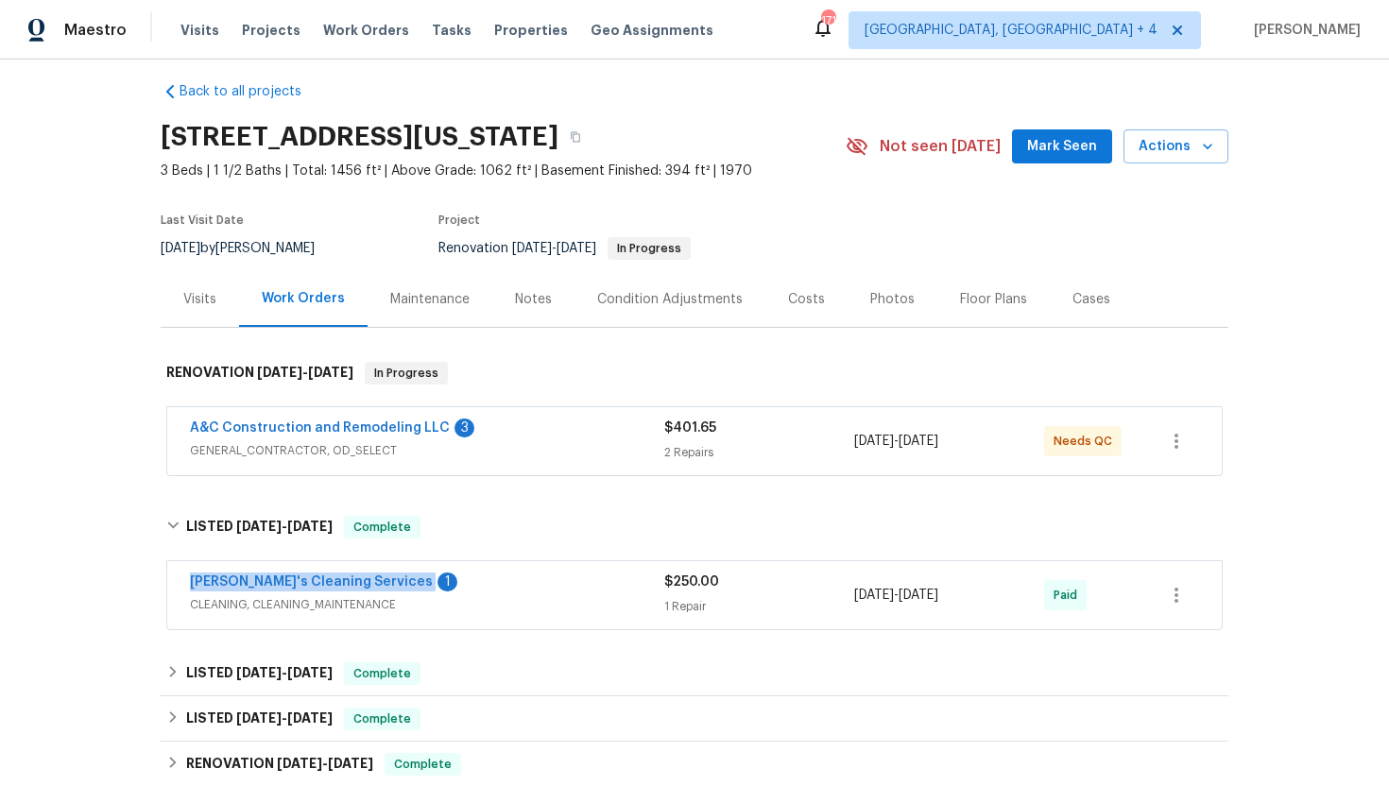
copy link "Velo's Cleaning Services"
drag, startPoint x: 1007, startPoint y: 606, endPoint x: 851, endPoint y: 598, distance: 156.1
click at [851, 598] on div "Velo's Cleaning Services 1 CLEANING, CLEANING_MAINTENANCE $250.00 1 Repair 8/25…" at bounding box center [672, 595] width 964 height 45
copy div "8/25/2025 - 8/25/2025"
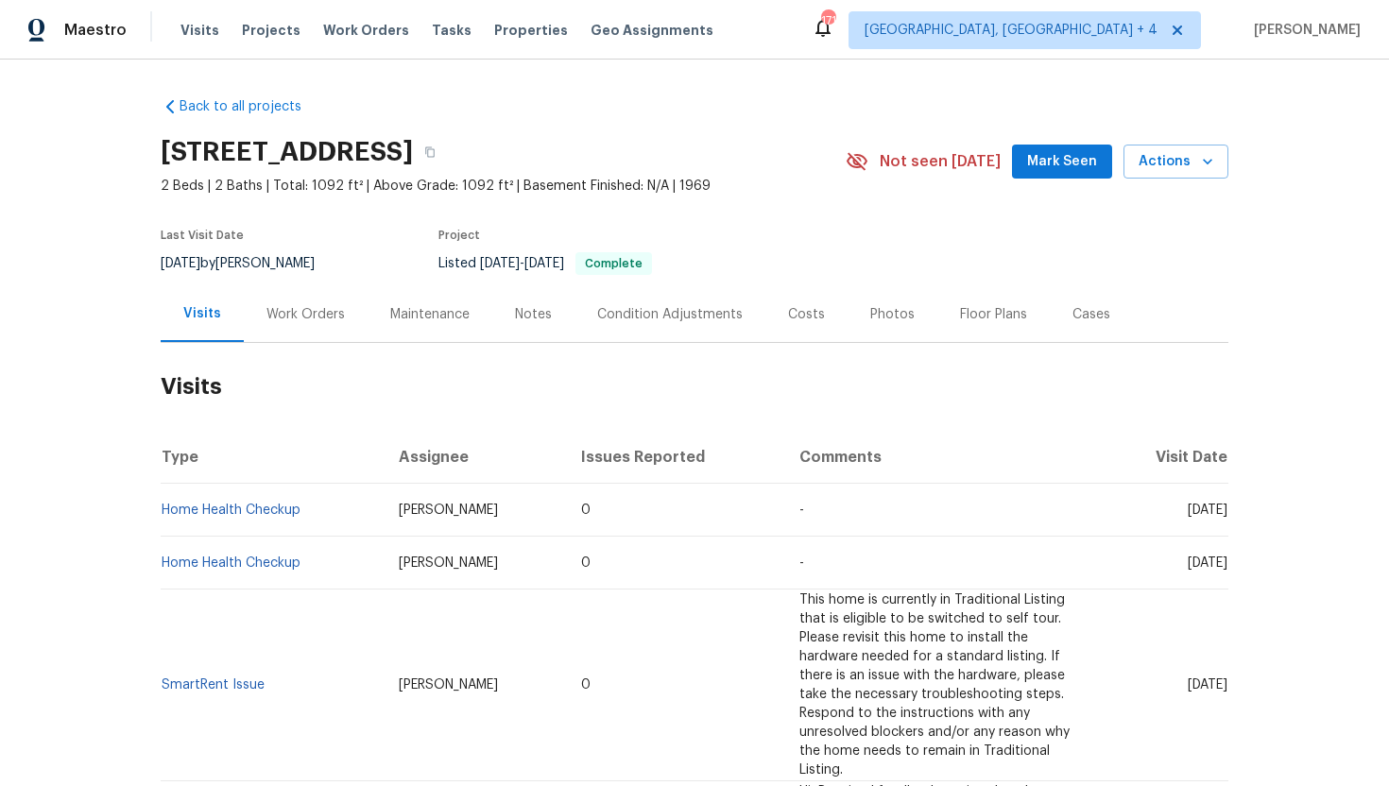
click at [1079, 318] on div "Cases" at bounding box center [1091, 314] width 38 height 19
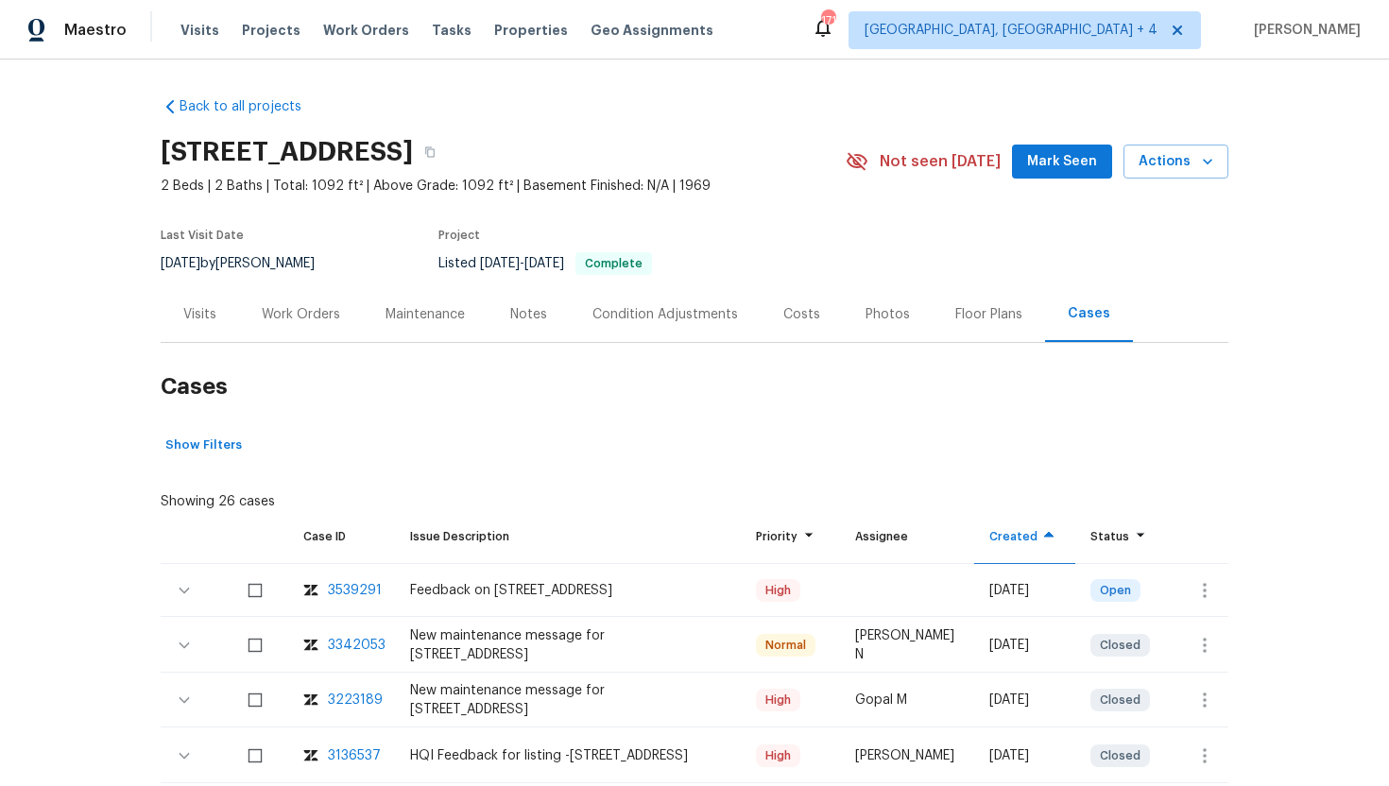
scroll to position [117, 0]
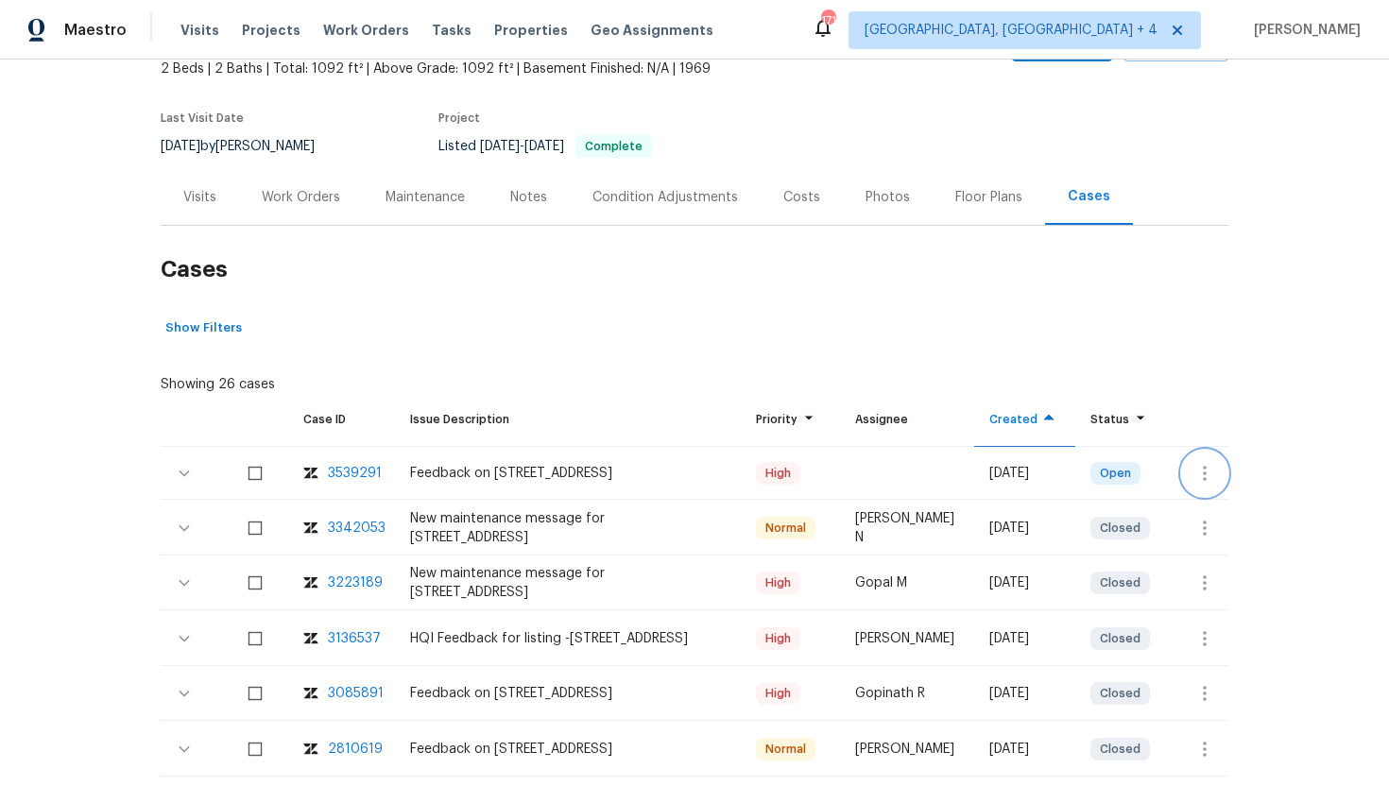
click at [1196, 480] on icon "button" at bounding box center [1204, 473] width 23 height 23
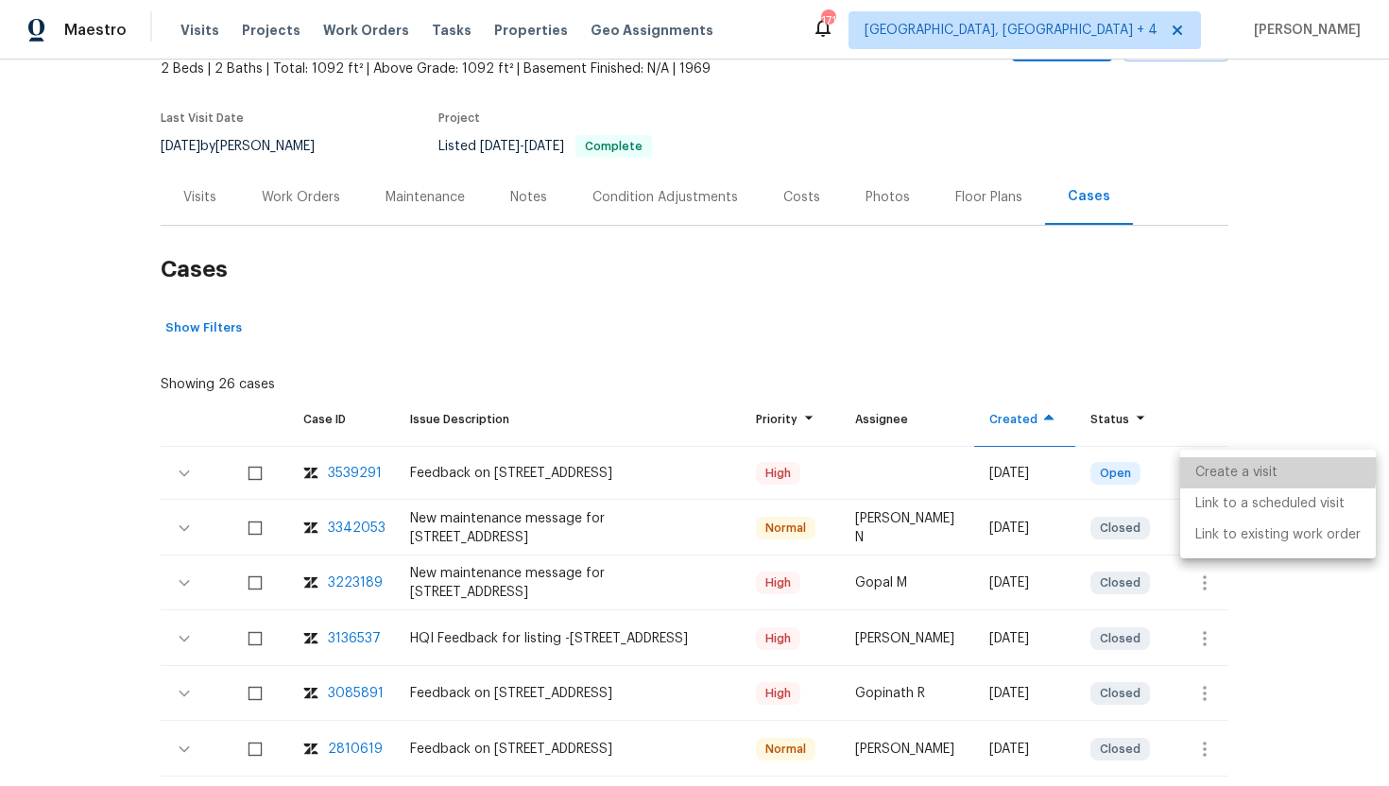
click at [1225, 466] on li "Create a visit" at bounding box center [1278, 472] width 196 height 31
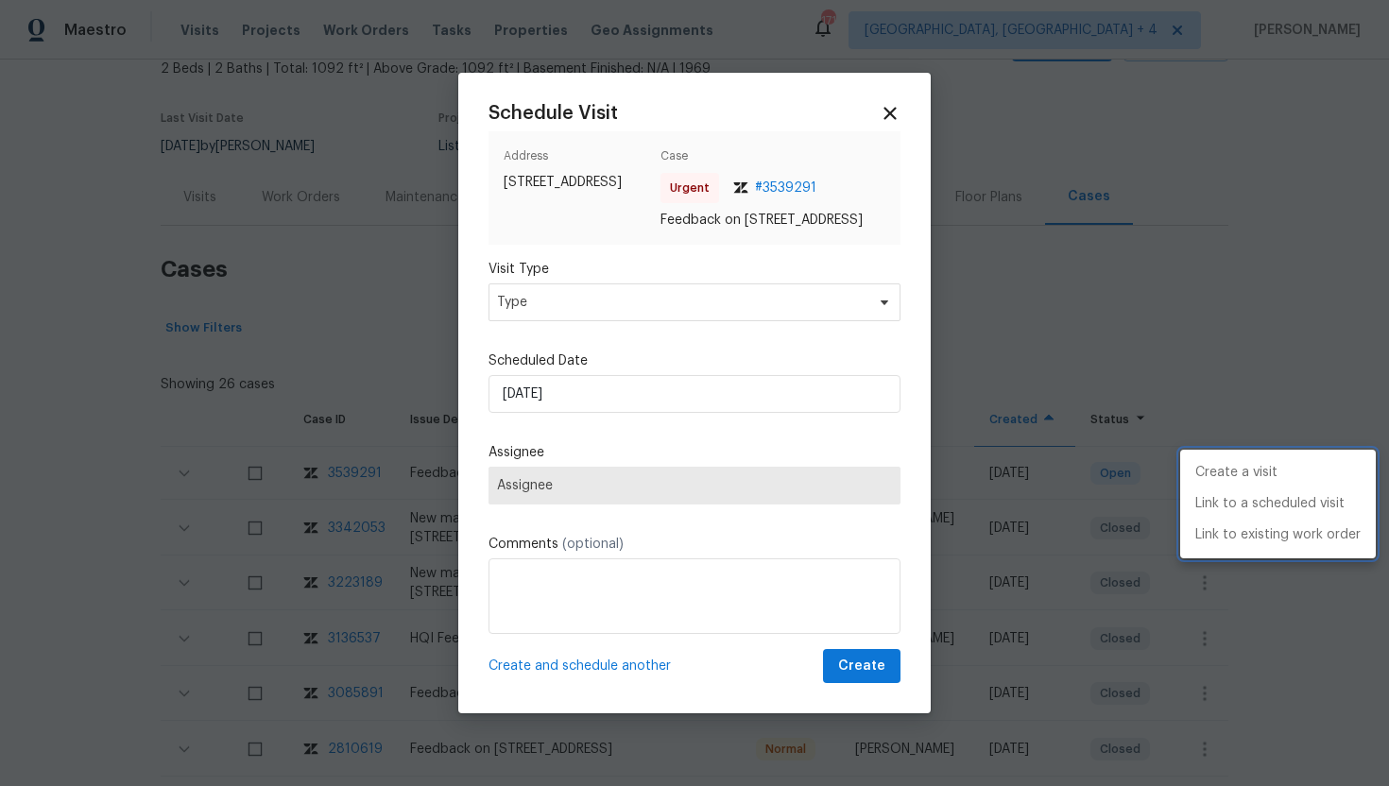
click at [603, 300] on div at bounding box center [694, 393] width 1389 height 786
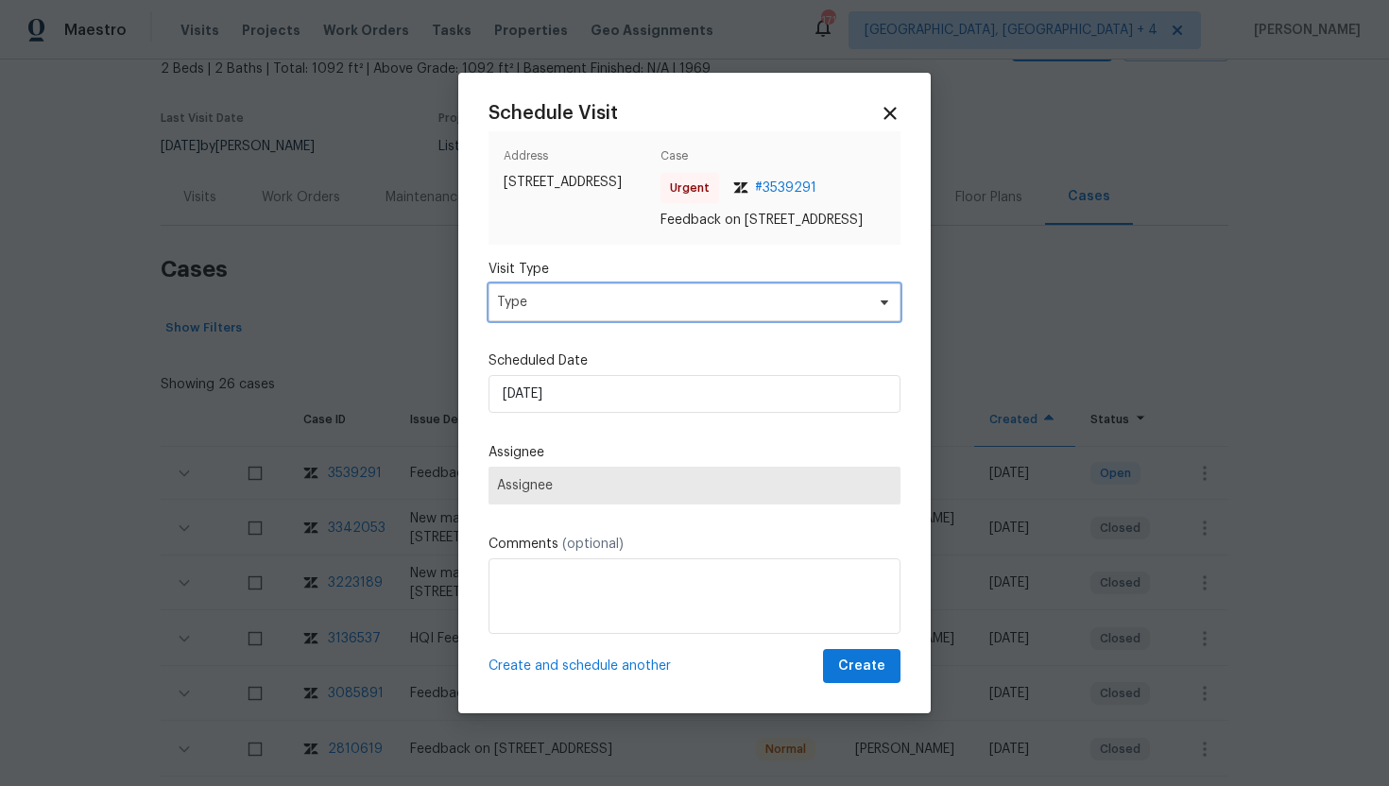
click at [603, 303] on span "Type" at bounding box center [681, 302] width 368 height 19
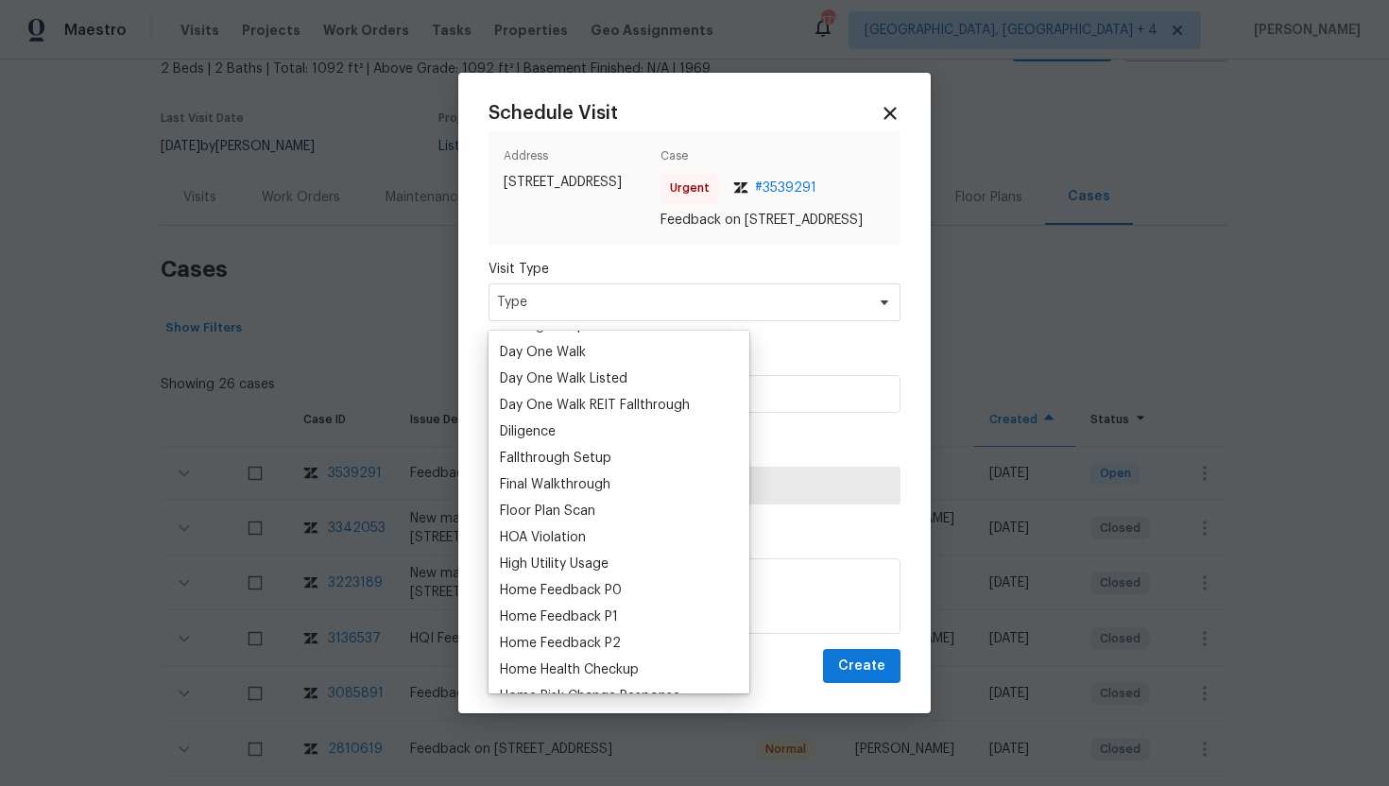
scroll to position [374, 0]
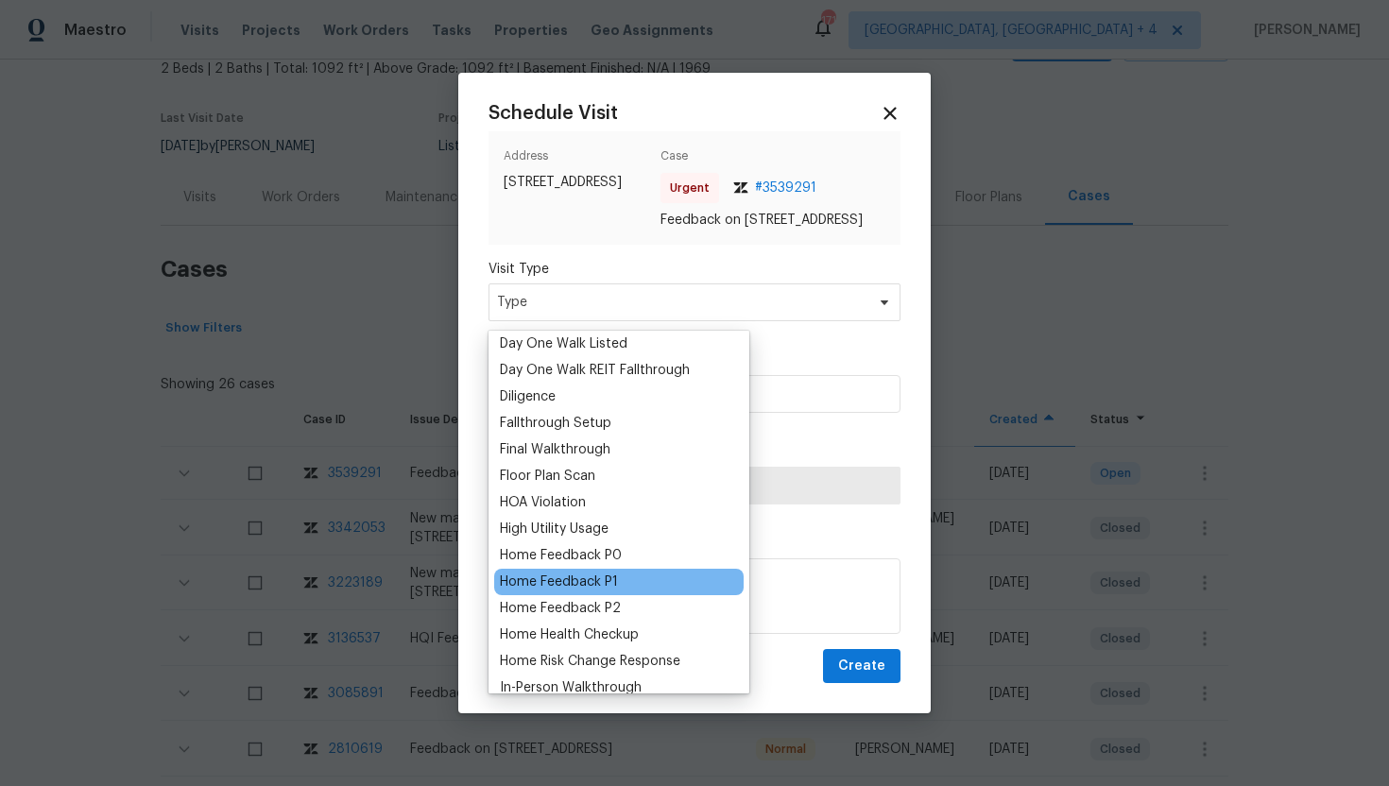
click at [611, 580] on div "Home Feedback P1" at bounding box center [559, 582] width 118 height 19
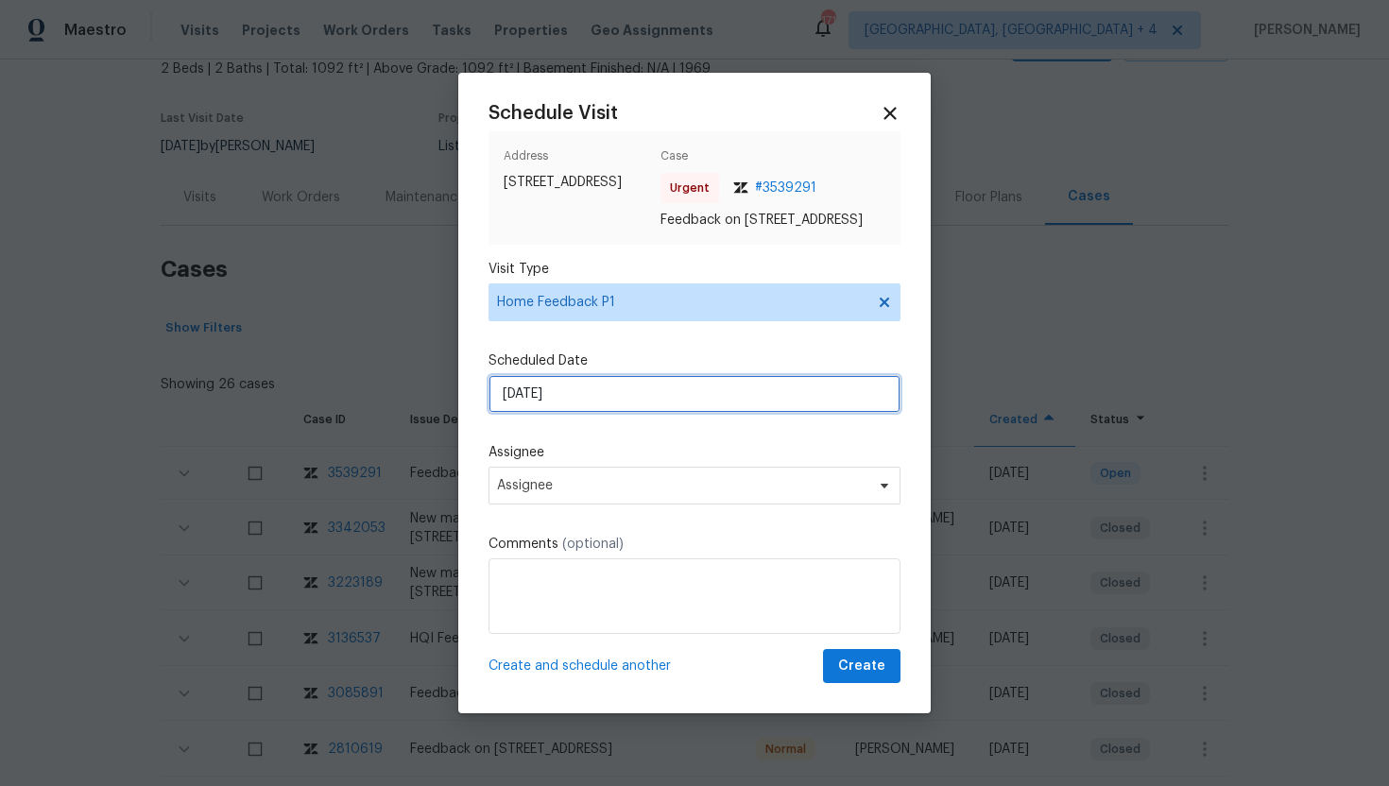
click at [593, 403] on input "10/5/2025" at bounding box center [694, 394] width 412 height 38
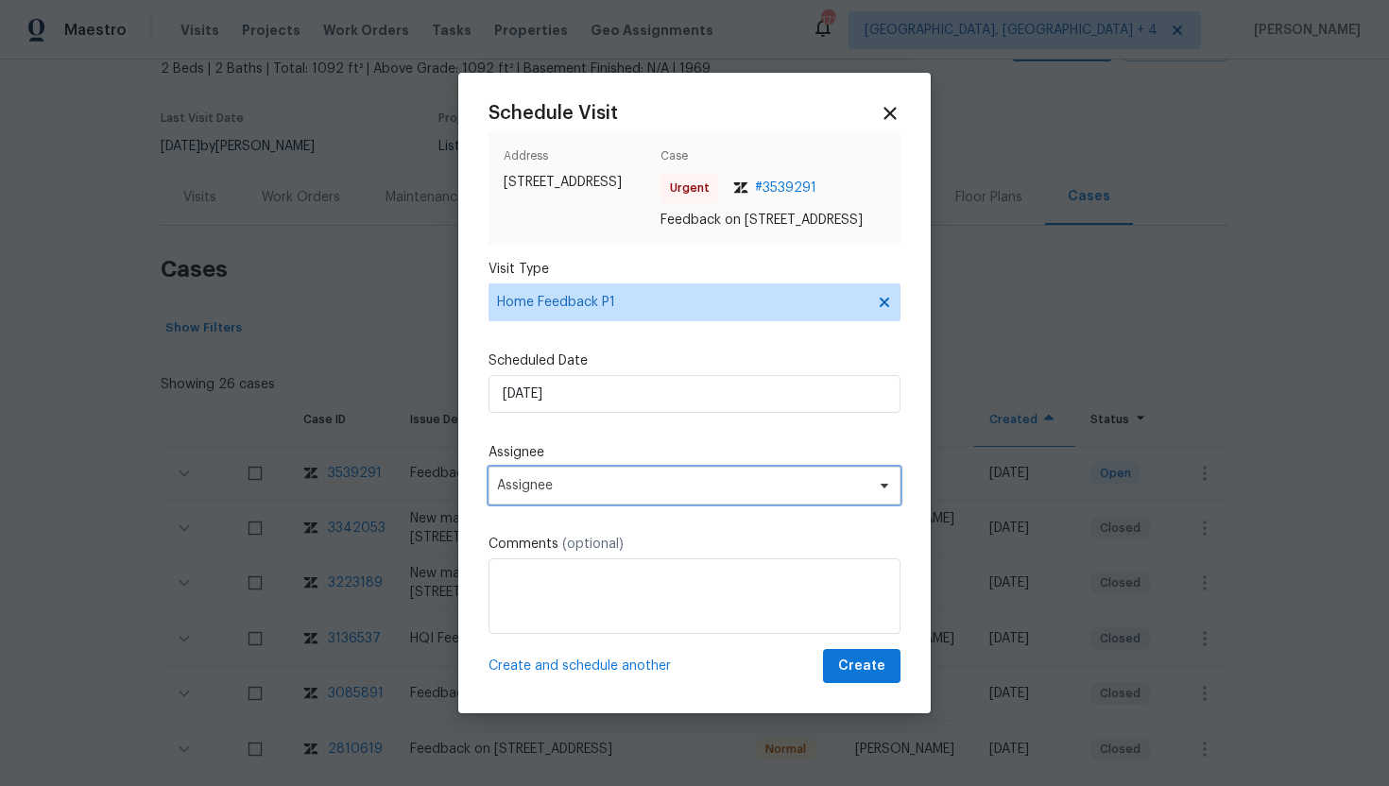
click at [536, 493] on span "Assignee" at bounding box center [682, 485] width 370 height 15
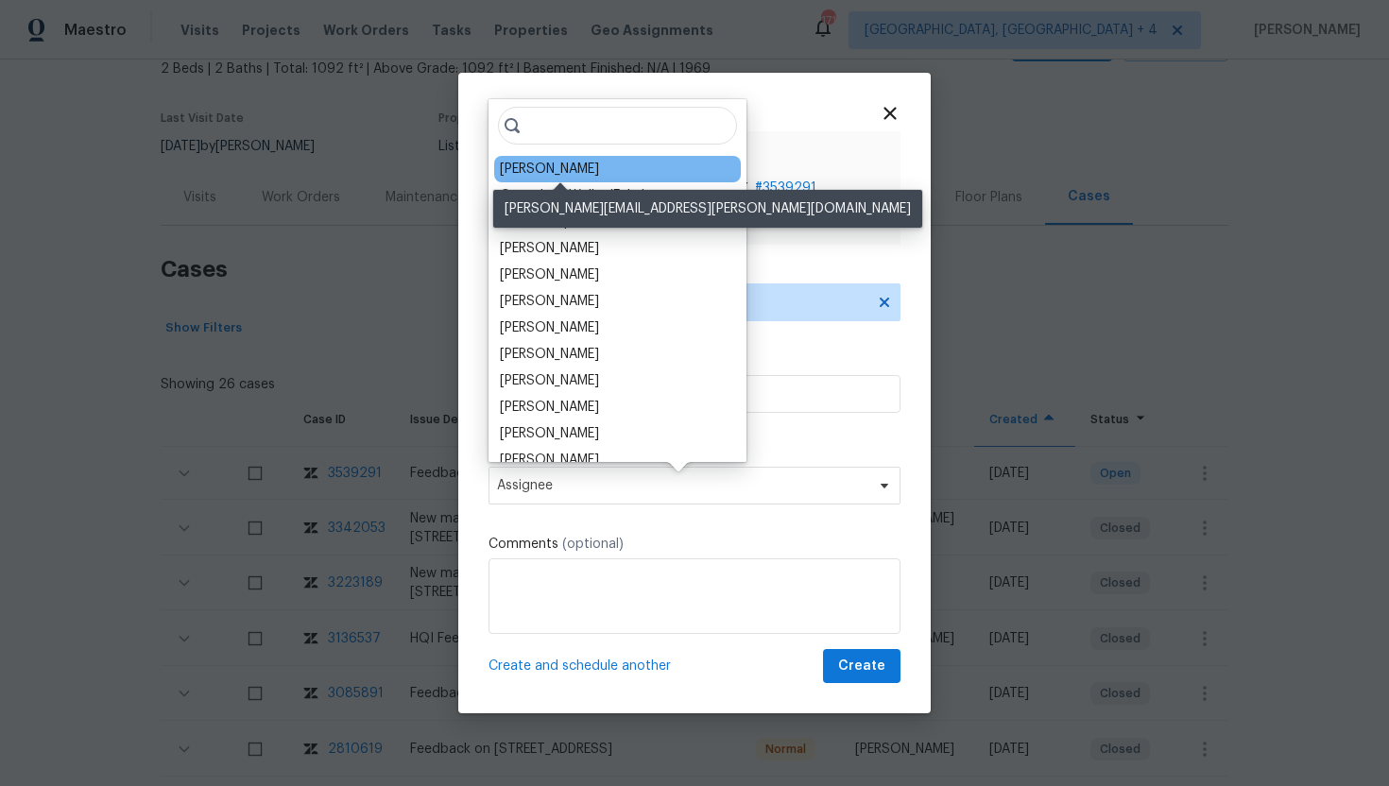
click at [553, 168] on div "RonDerrick Jackson" at bounding box center [549, 169] width 99 height 19
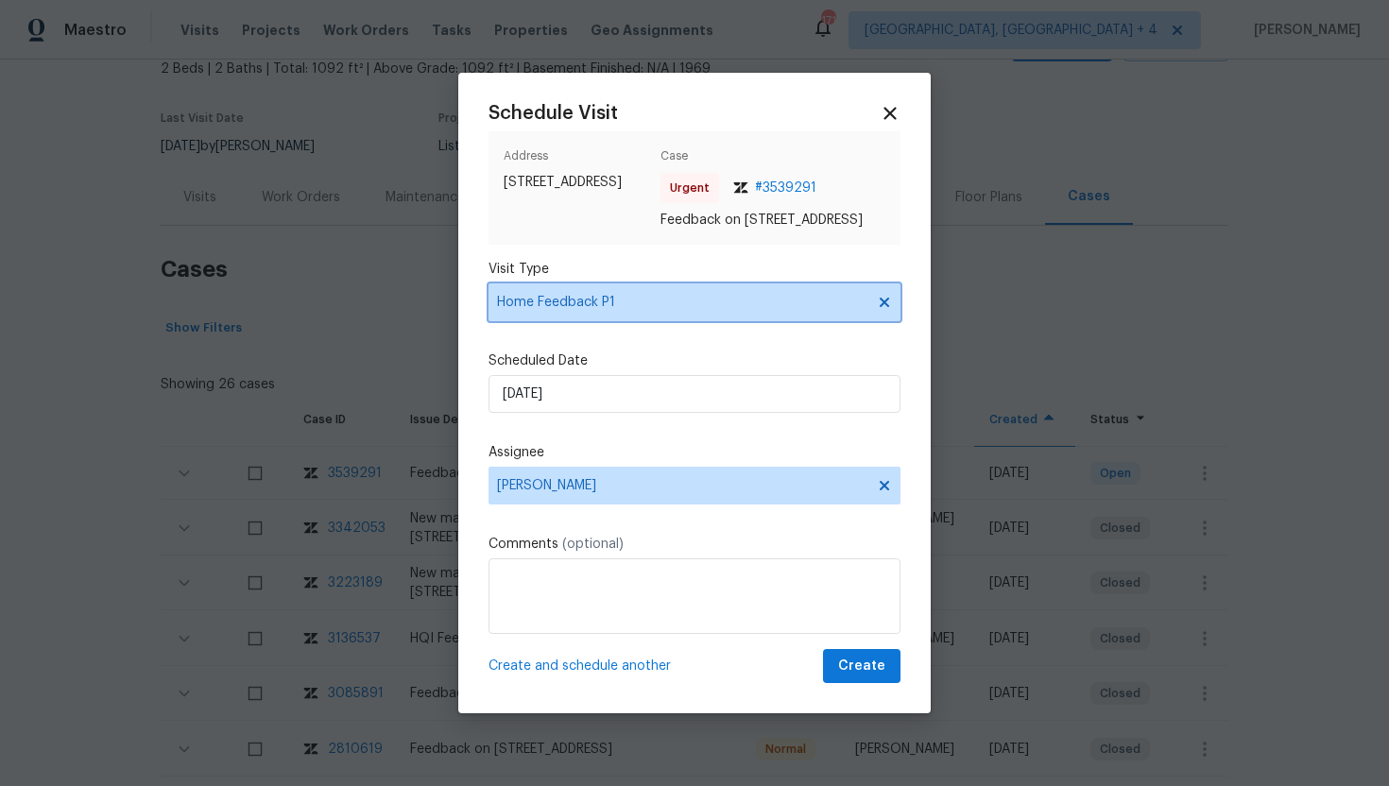
click at [880, 307] on icon at bounding box center [884, 302] width 9 height 9
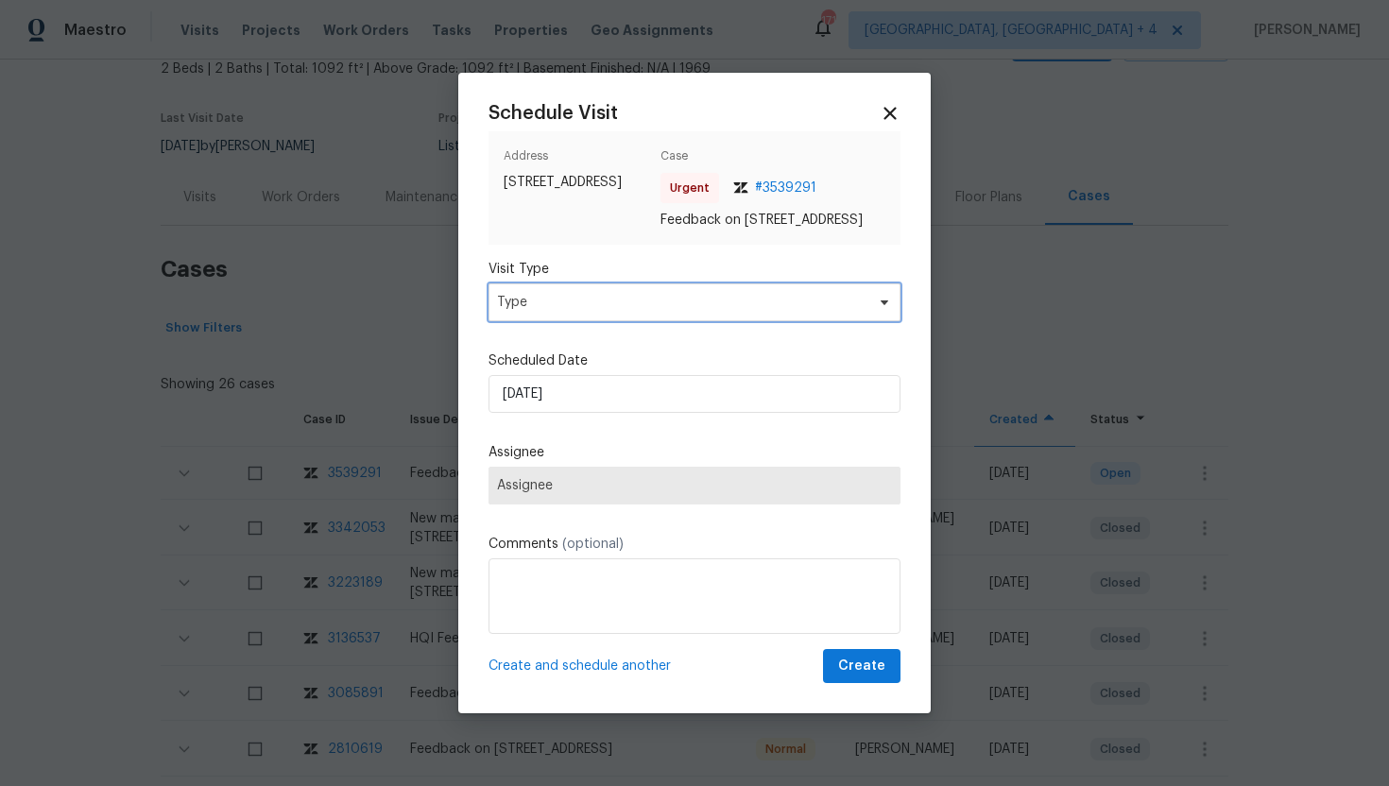
click at [770, 310] on span "Type" at bounding box center [681, 302] width 368 height 19
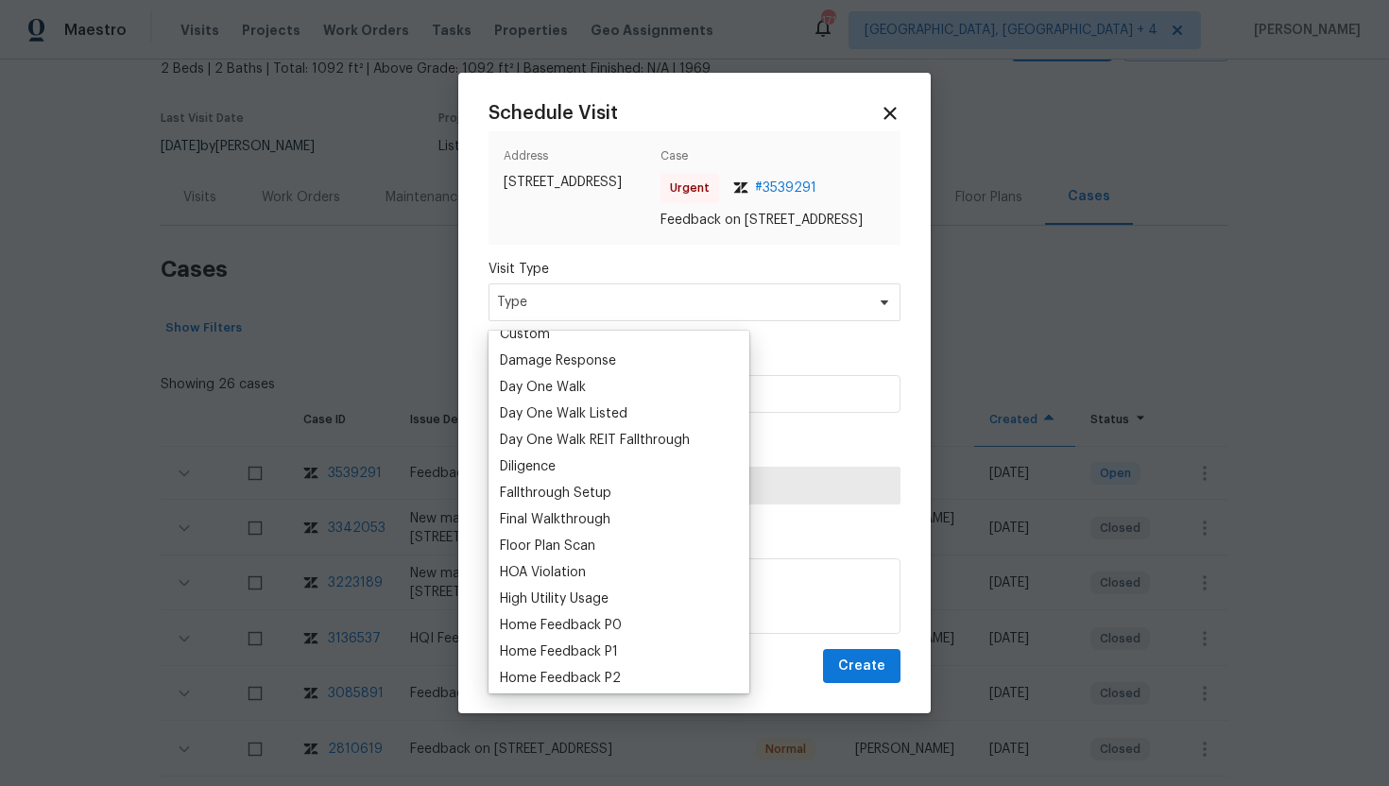
scroll to position [317, 0]
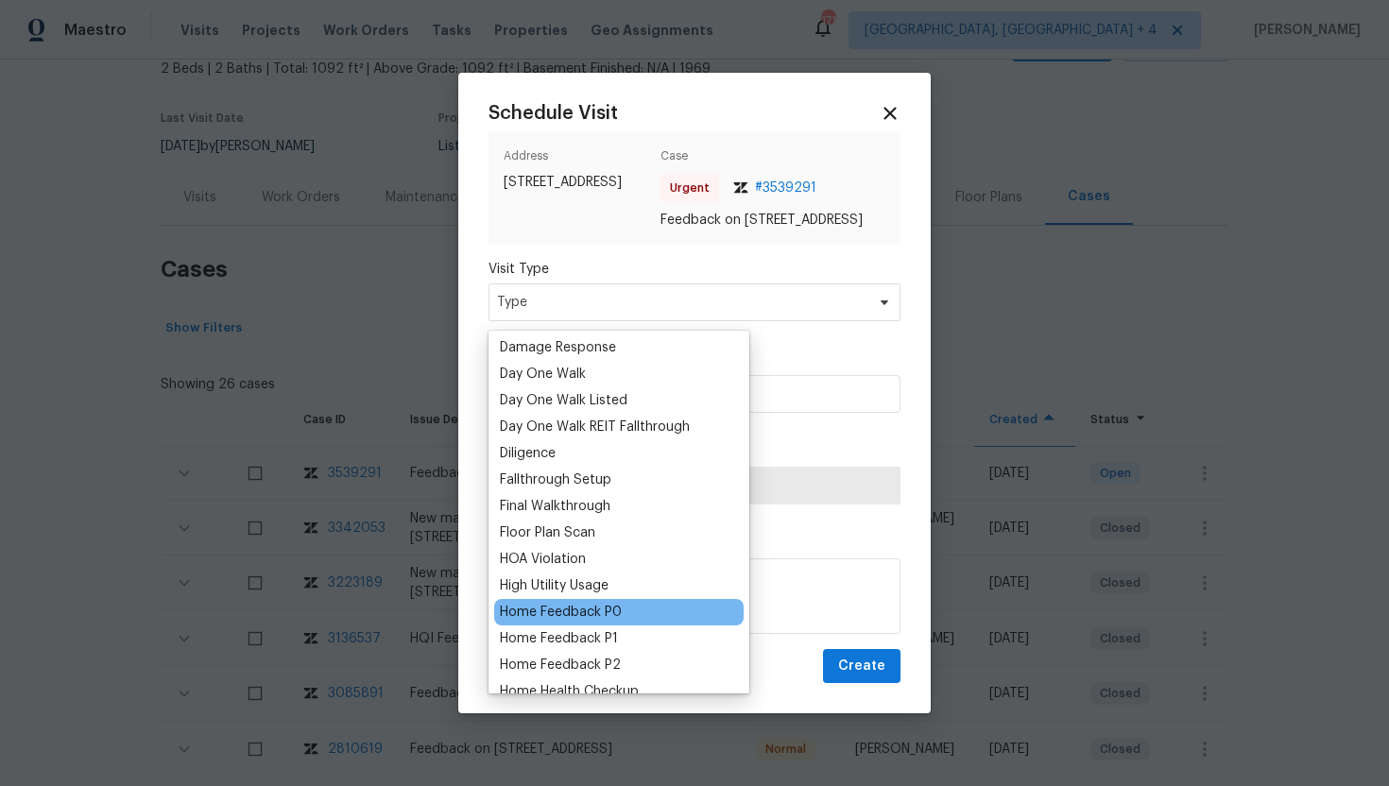
click at [569, 605] on div "Home Feedback P0" at bounding box center [561, 612] width 122 height 19
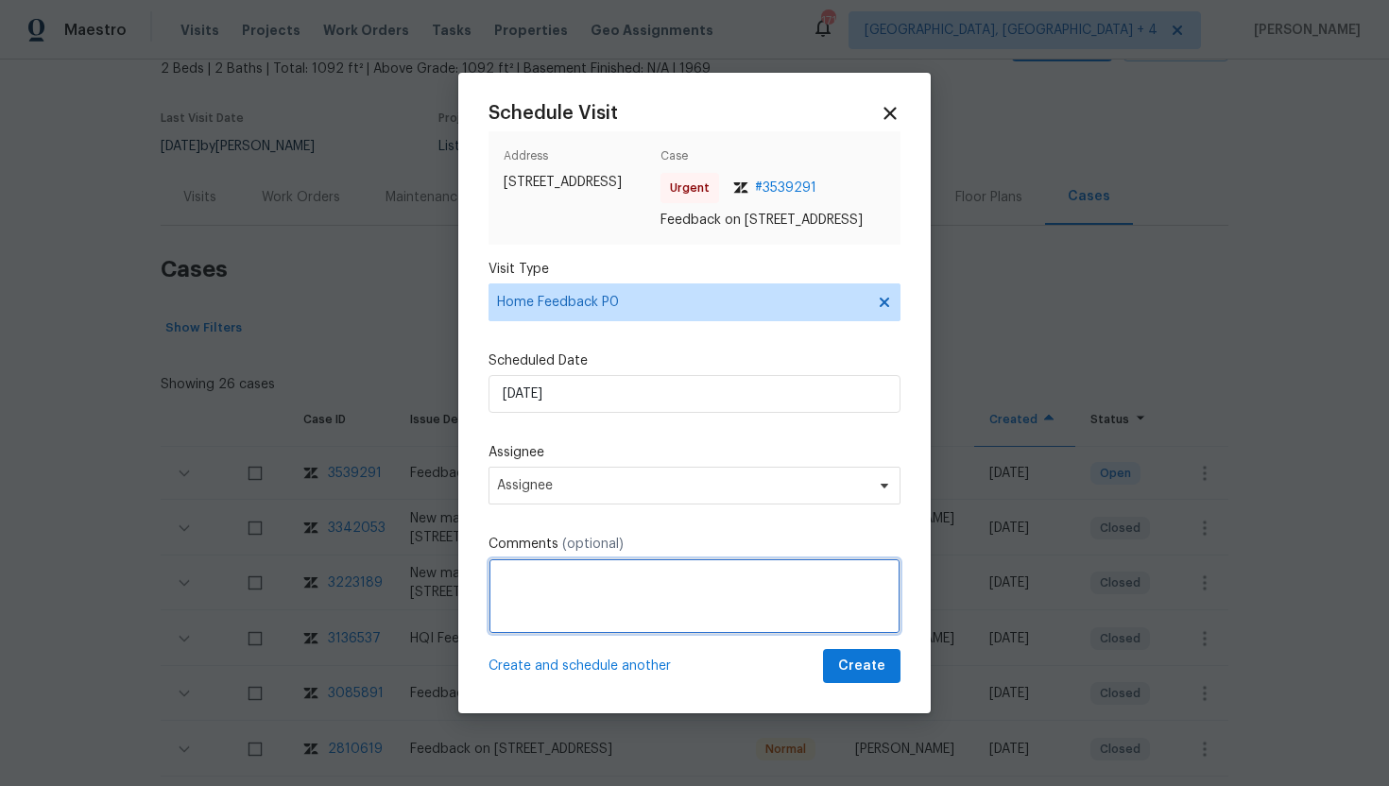
click at [516, 608] on textarea at bounding box center [694, 596] width 412 height 76
paste textarea "Feedback Message: try remote, rotative and static code and door wont open"
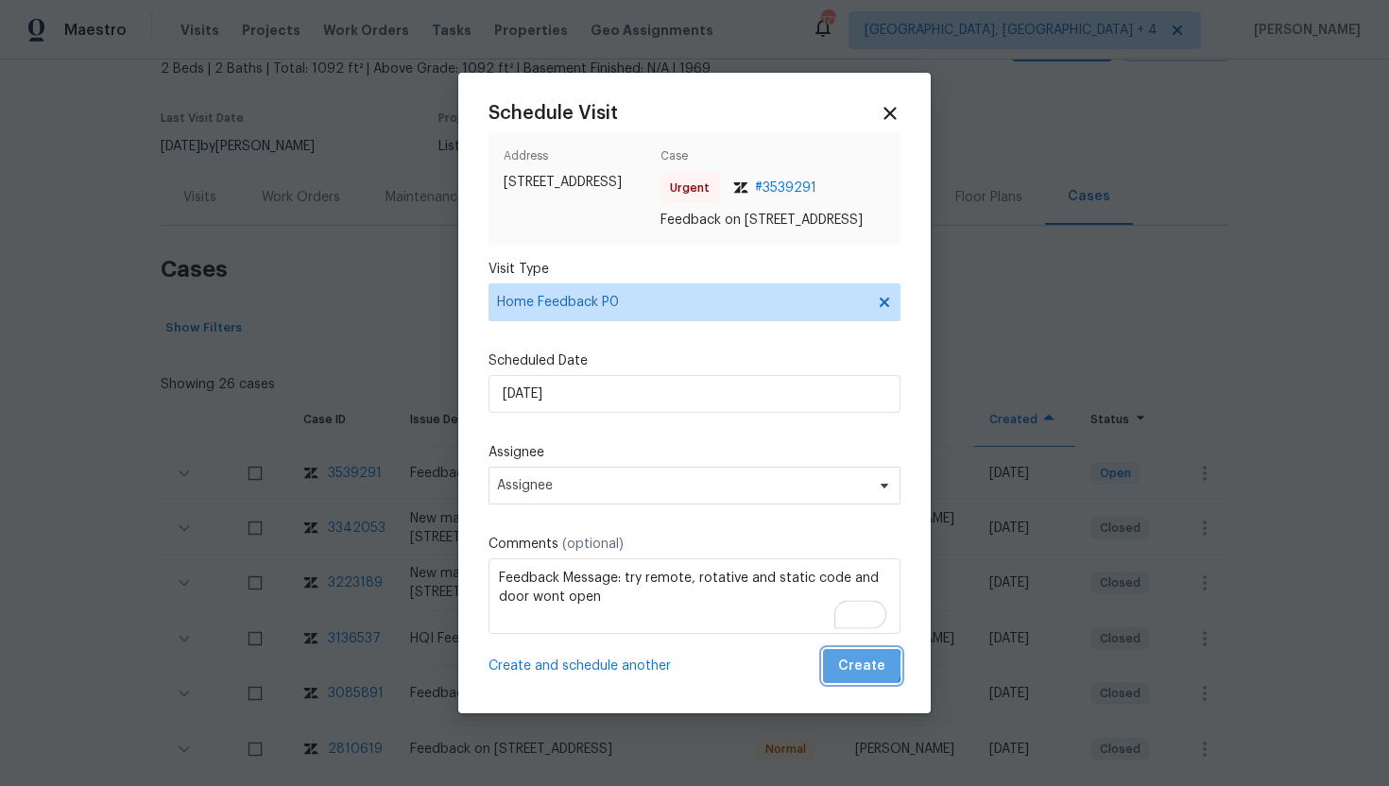
click at [861, 675] on span "Create" at bounding box center [861, 667] width 47 height 24
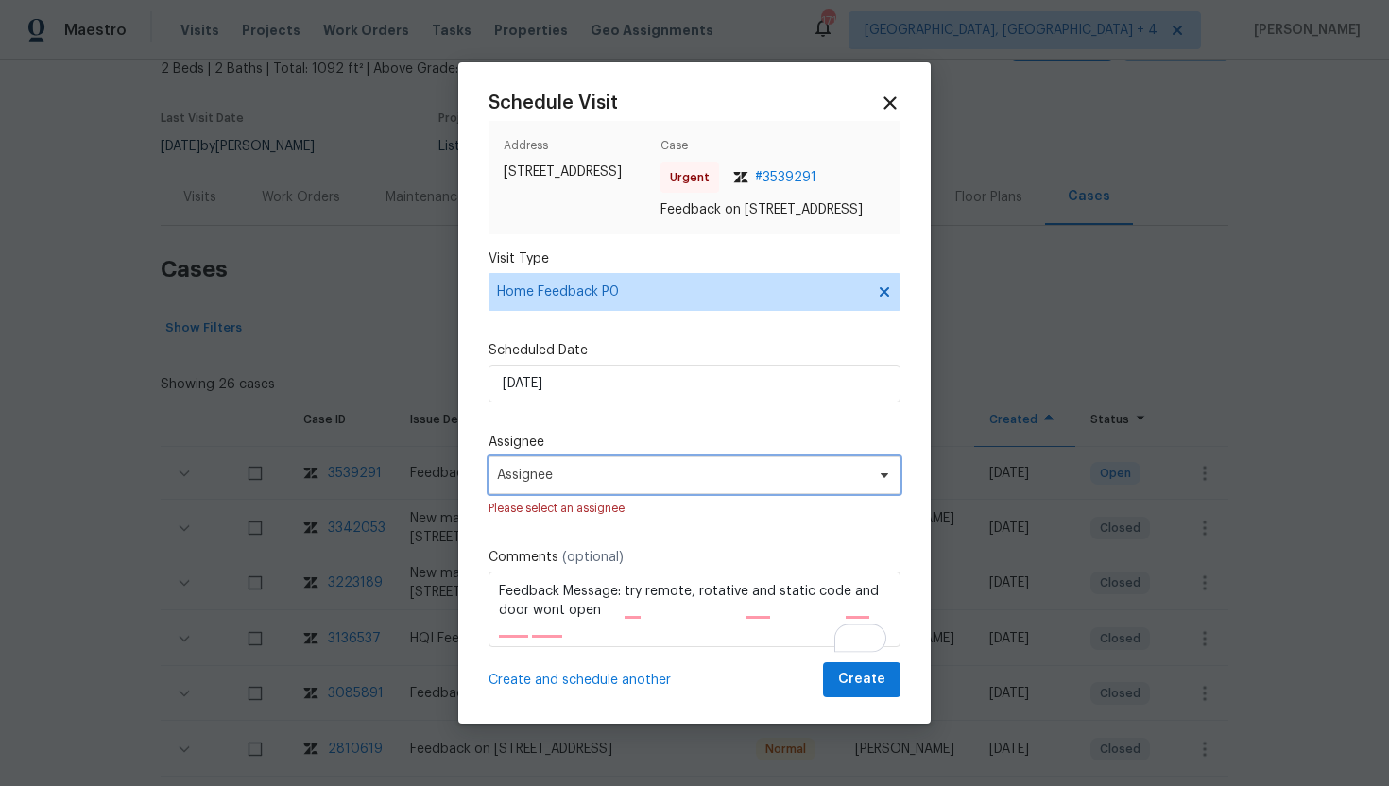
click at [561, 494] on span "Assignee" at bounding box center [694, 475] width 412 height 38
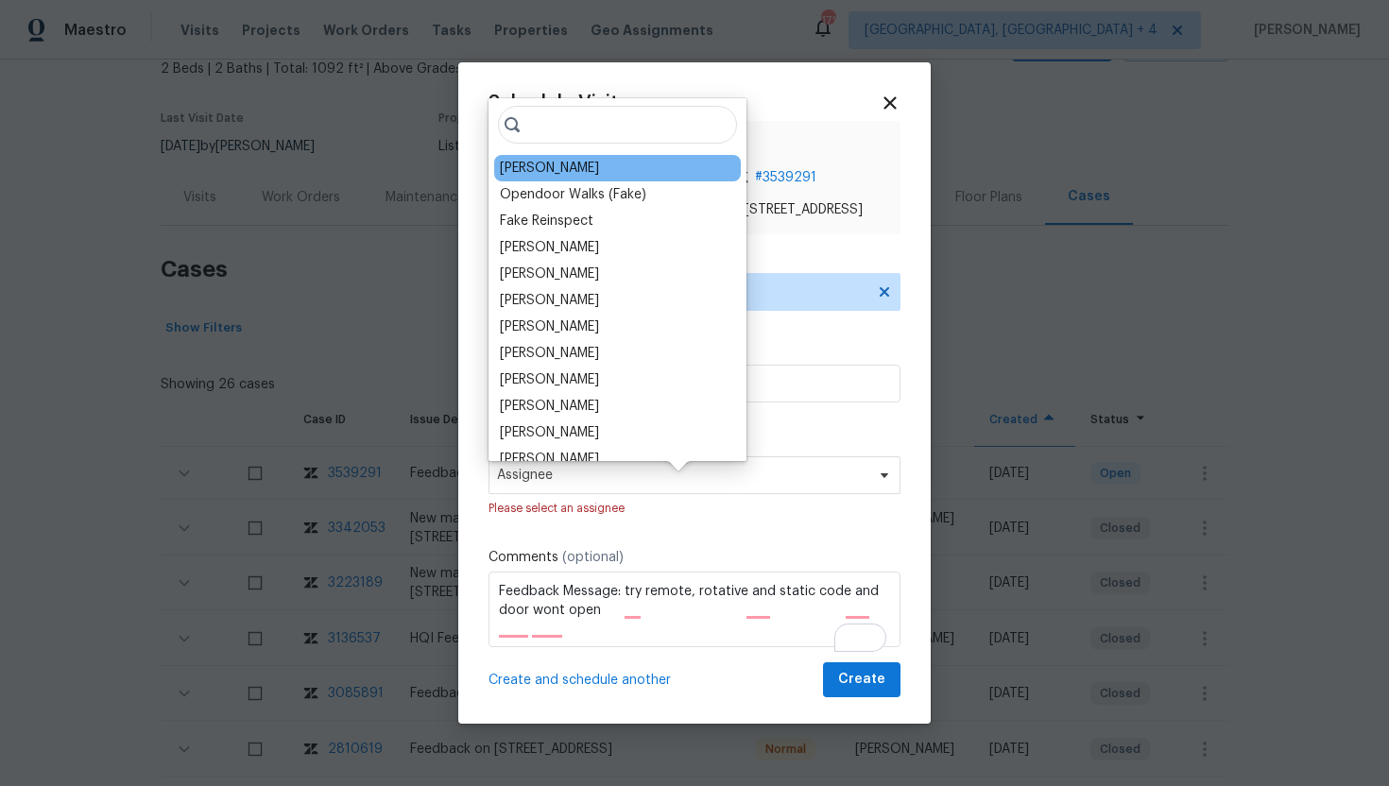
click at [570, 162] on div "RonDerrick Jackson" at bounding box center [549, 168] width 99 height 19
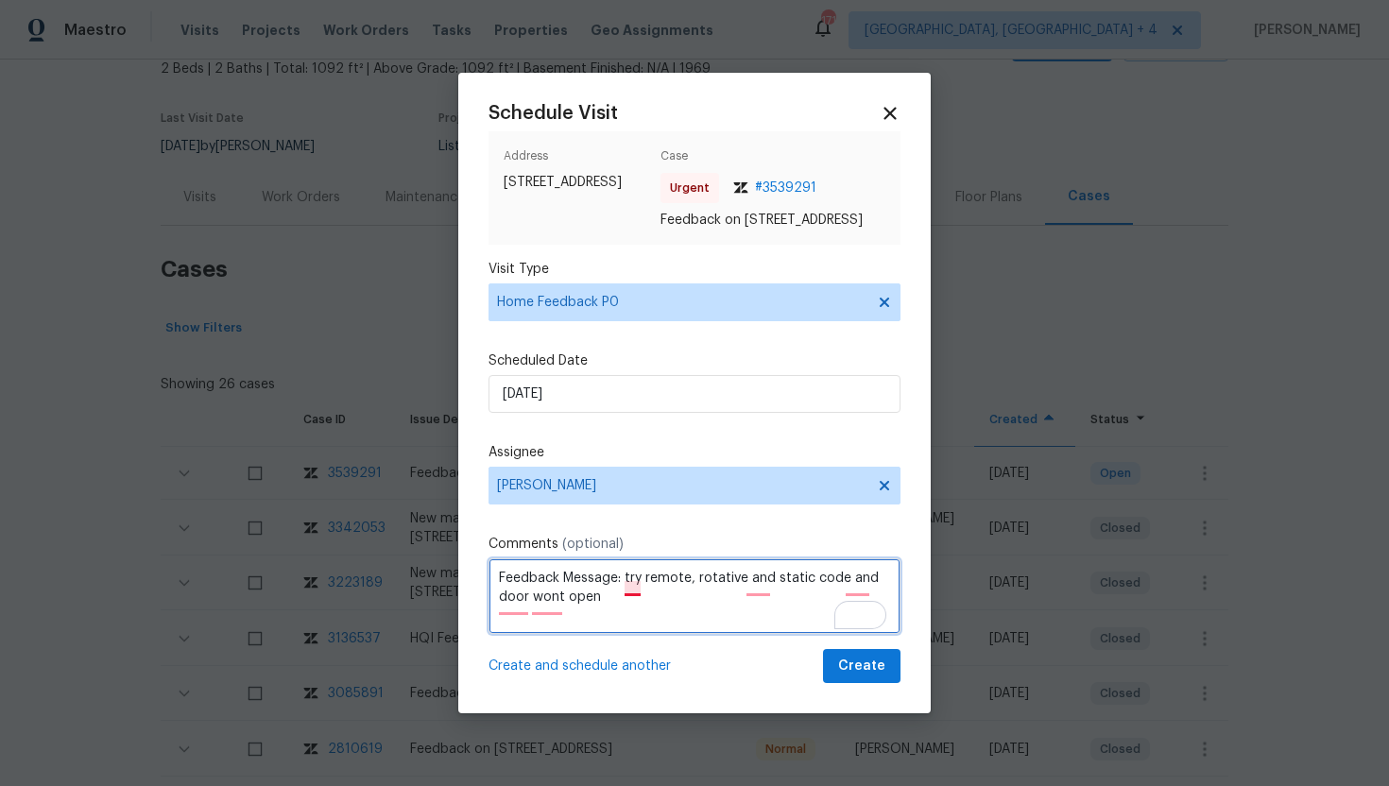
click at [631, 593] on textarea "Feedback Message: try remote, rotative and static code and door wont open" at bounding box center [694, 596] width 412 height 76
click at [764, 587] on textarea "Feedback Message: Try remote, rotative and static code and door wont open" at bounding box center [694, 596] width 412 height 76
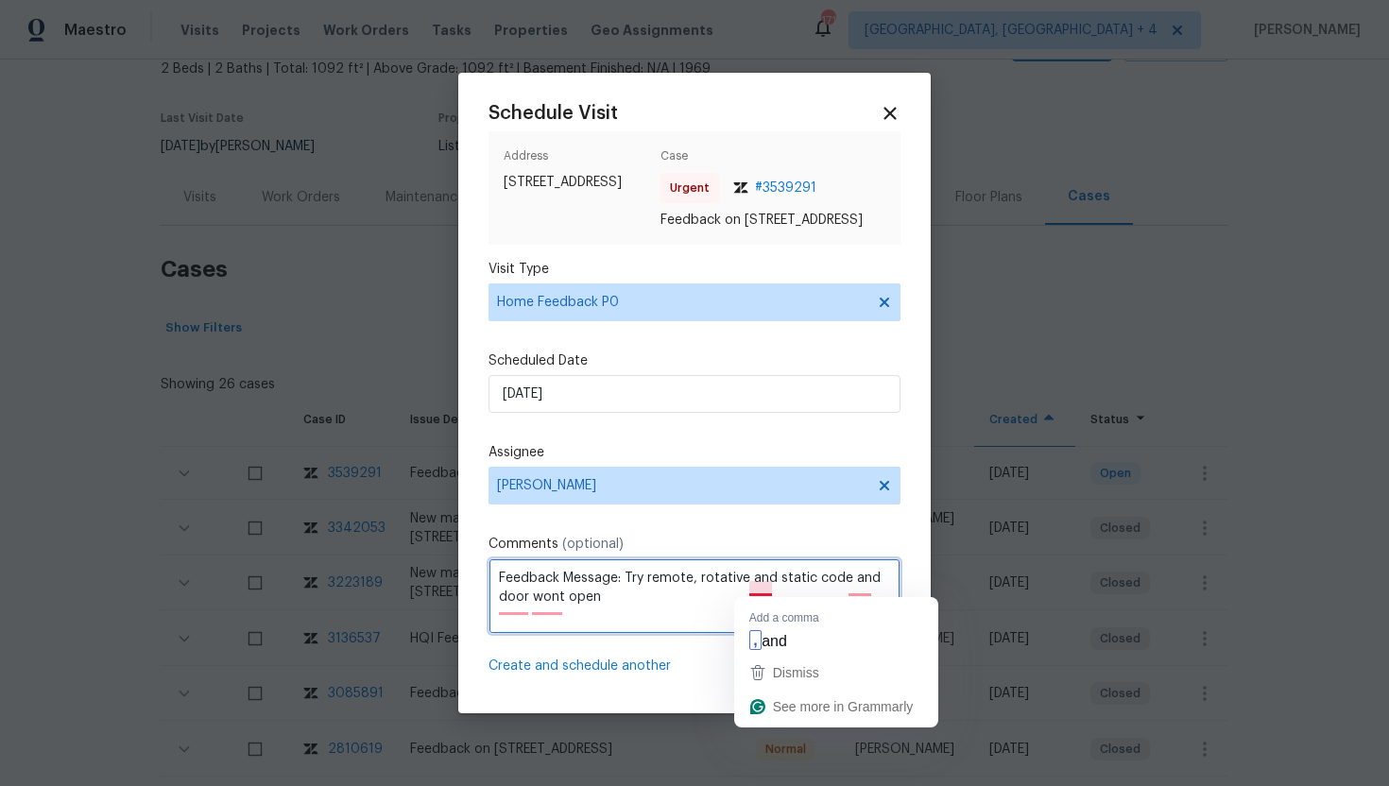
click at [773, 656] on button "Dismiss" at bounding box center [836, 673] width 197 height 34
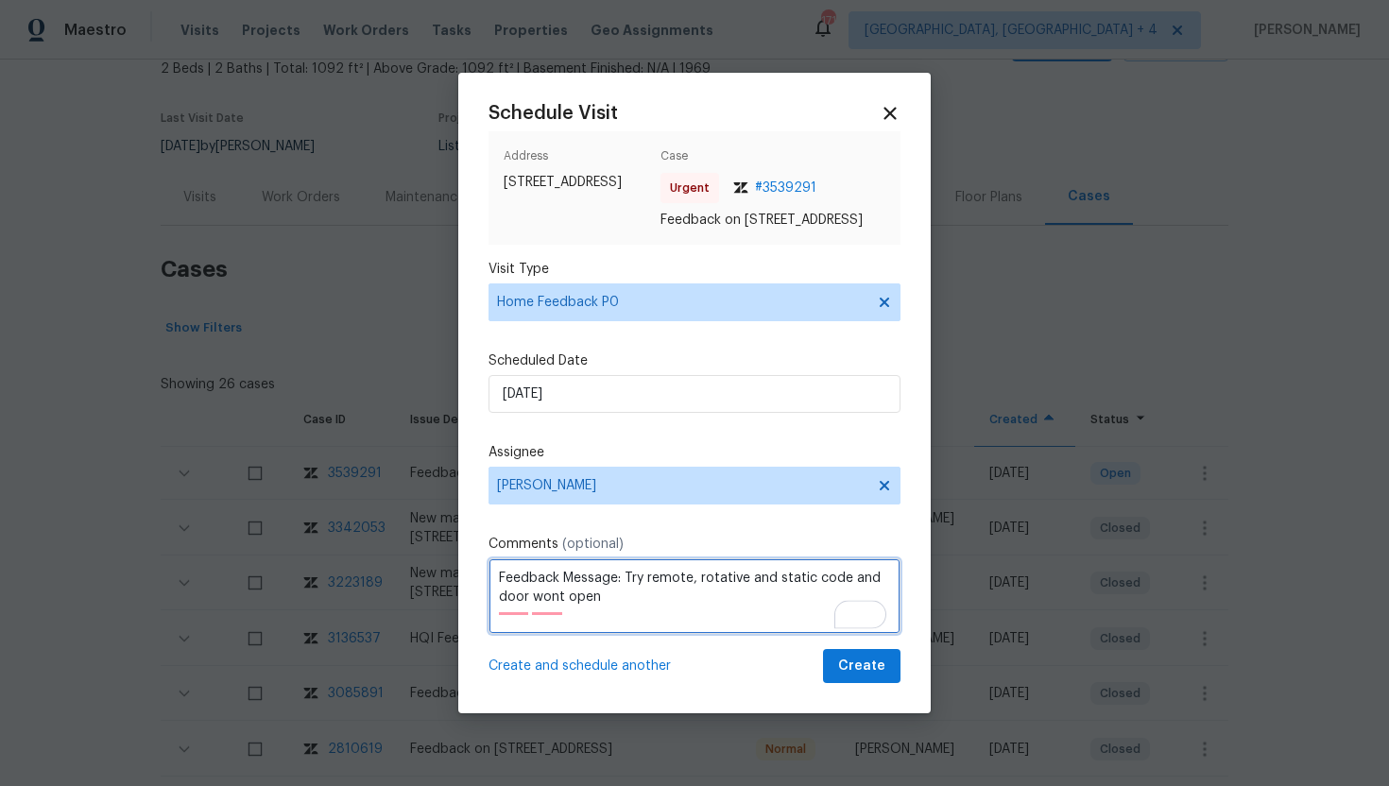
click at [855, 587] on textarea "Feedback Message: Try remote, rotative and static code and door wont open" at bounding box center [694, 596] width 412 height 76
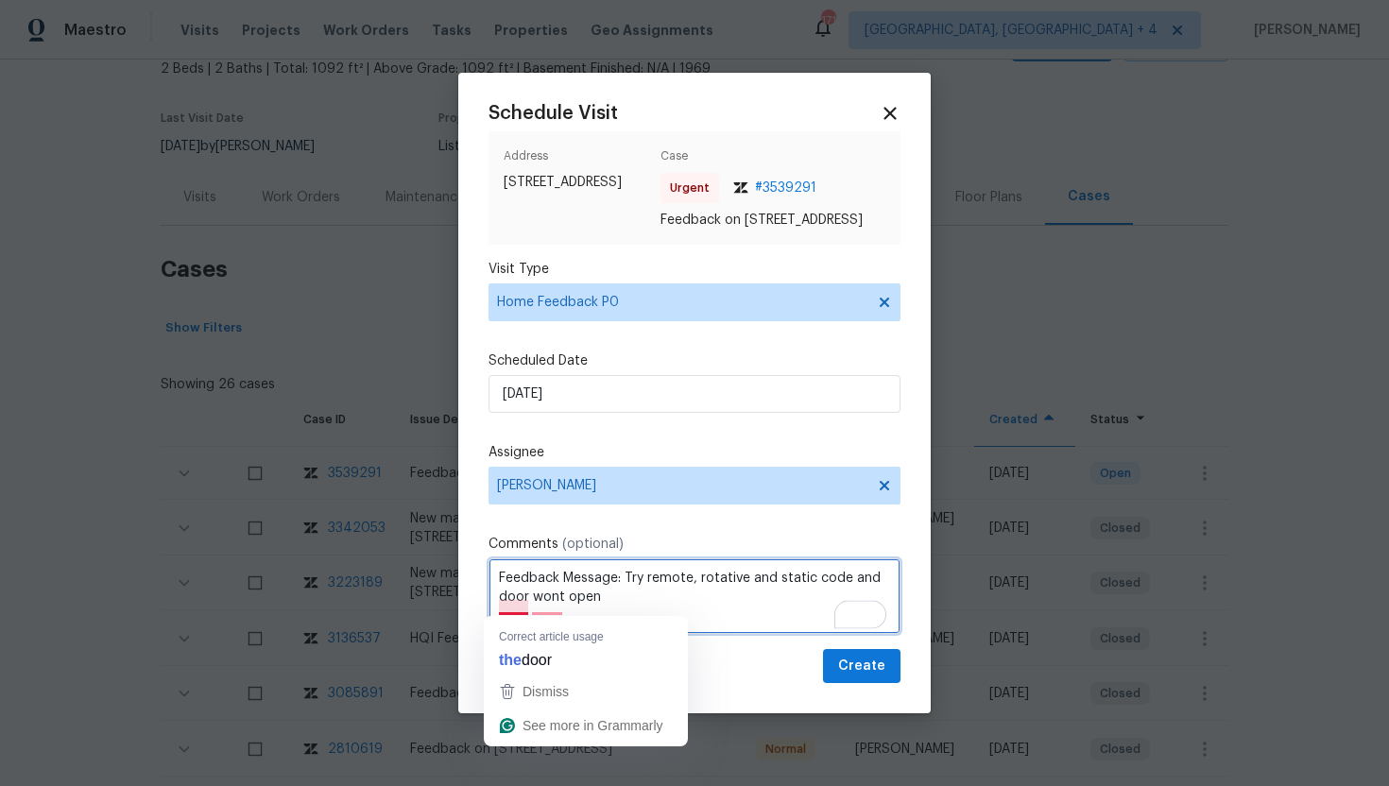
click at [517, 610] on textarea "Feedback Message: Try remote, rotative and static code and door wont open" at bounding box center [694, 596] width 412 height 76
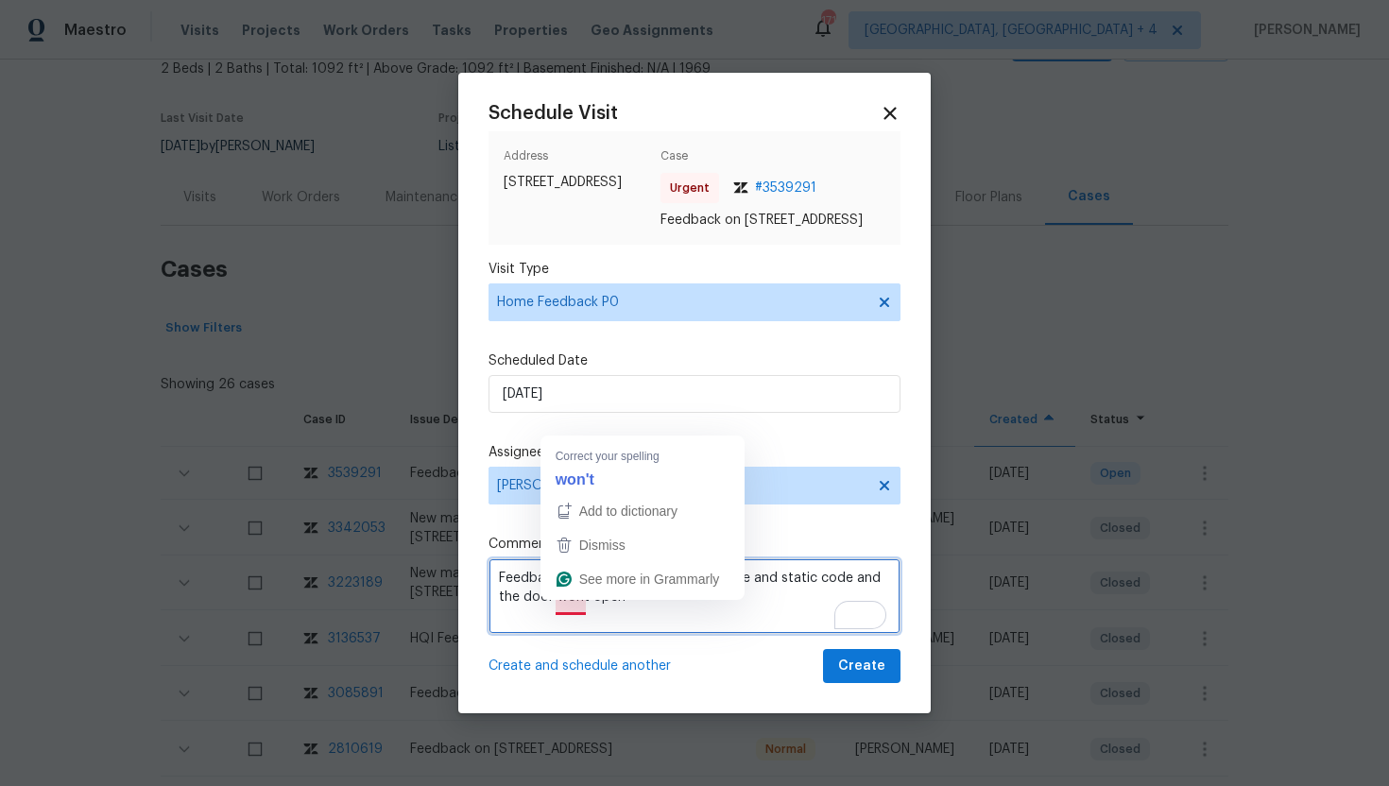
click at [565, 606] on textarea "Feedback Message: Try remote, rotative and static code and the door wont open" at bounding box center [694, 596] width 412 height 76
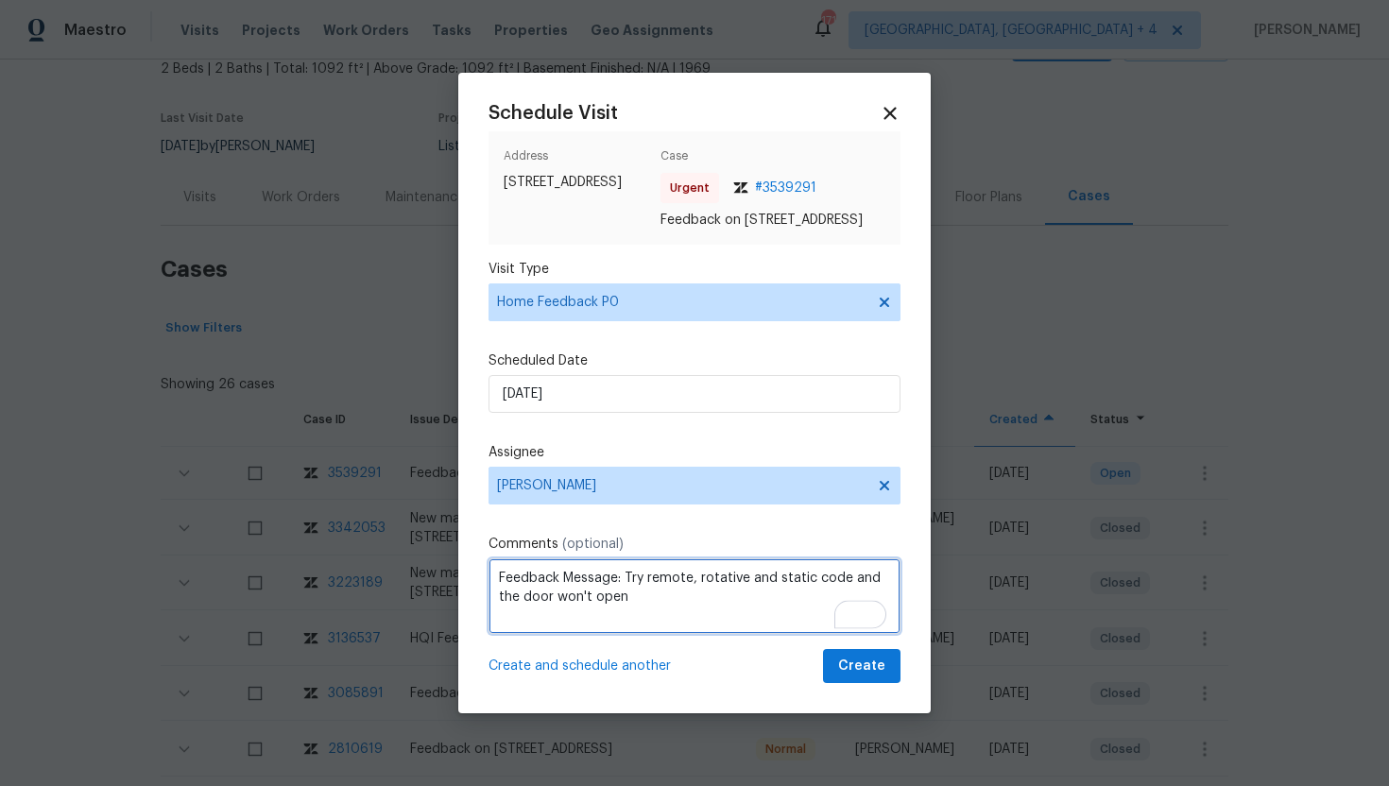
type textarea "Feedback Message: Try remote, rotative and static code and the door won't open"
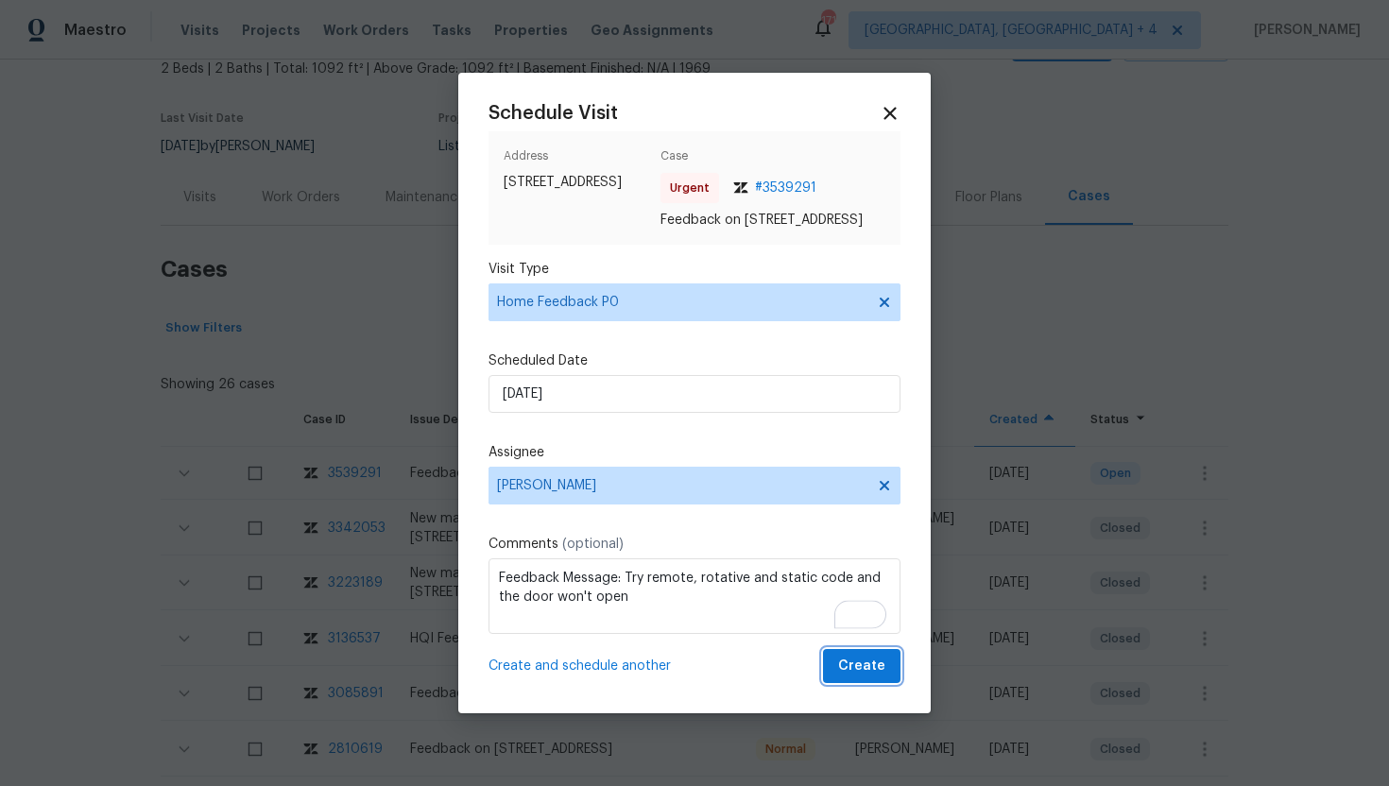
click at [869, 673] on span "Create" at bounding box center [861, 667] width 47 height 24
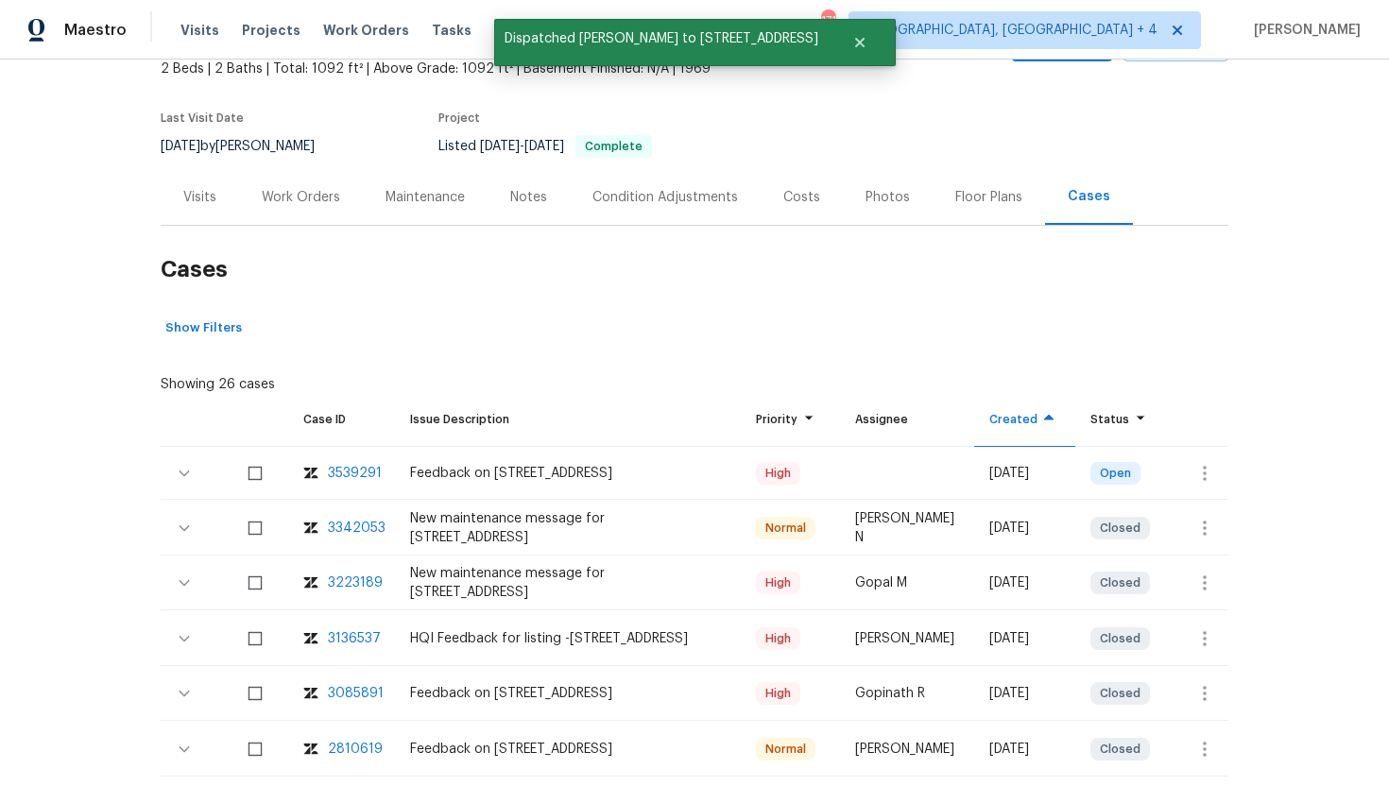
click at [198, 197] on div "Visits" at bounding box center [199, 197] width 33 height 19
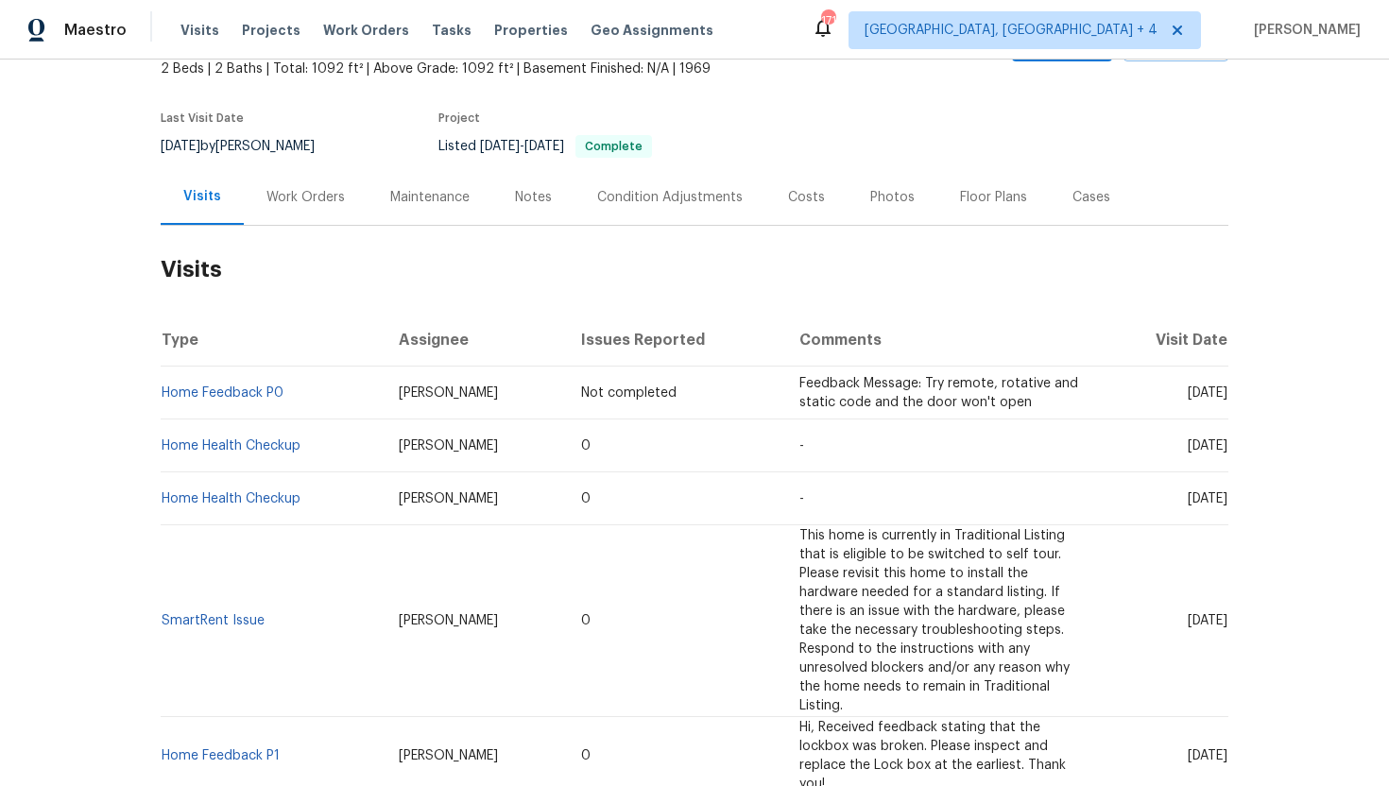
drag, startPoint x: 1151, startPoint y: 447, endPoint x: 1226, endPoint y: 450, distance: 75.6
click at [1226, 450] on span "Mon, Sep 22 2025" at bounding box center [1208, 445] width 40 height 13
copy span "Sep 22 2025"
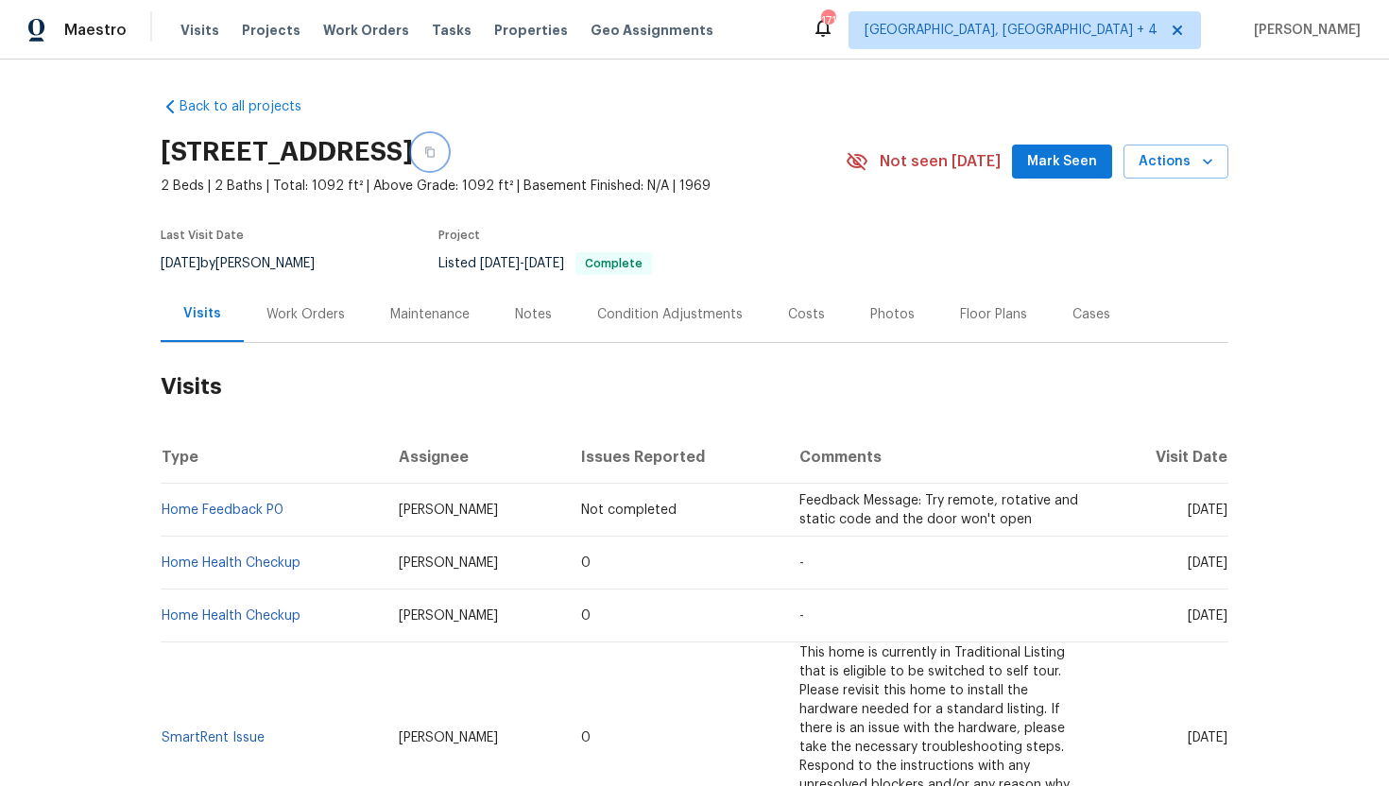
click at [436, 152] on icon "button" at bounding box center [429, 151] width 11 height 11
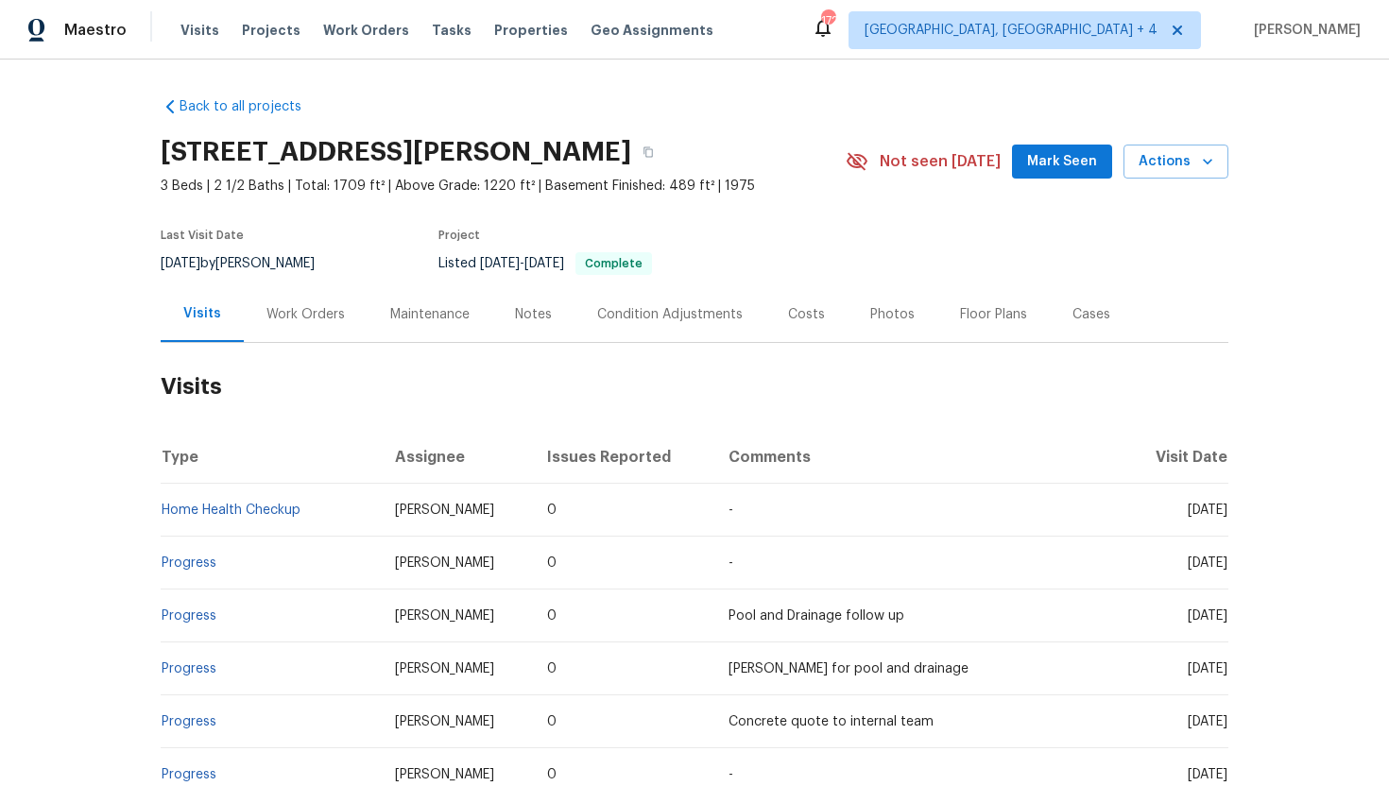
click at [298, 302] on div "Work Orders" at bounding box center [306, 314] width 124 height 56
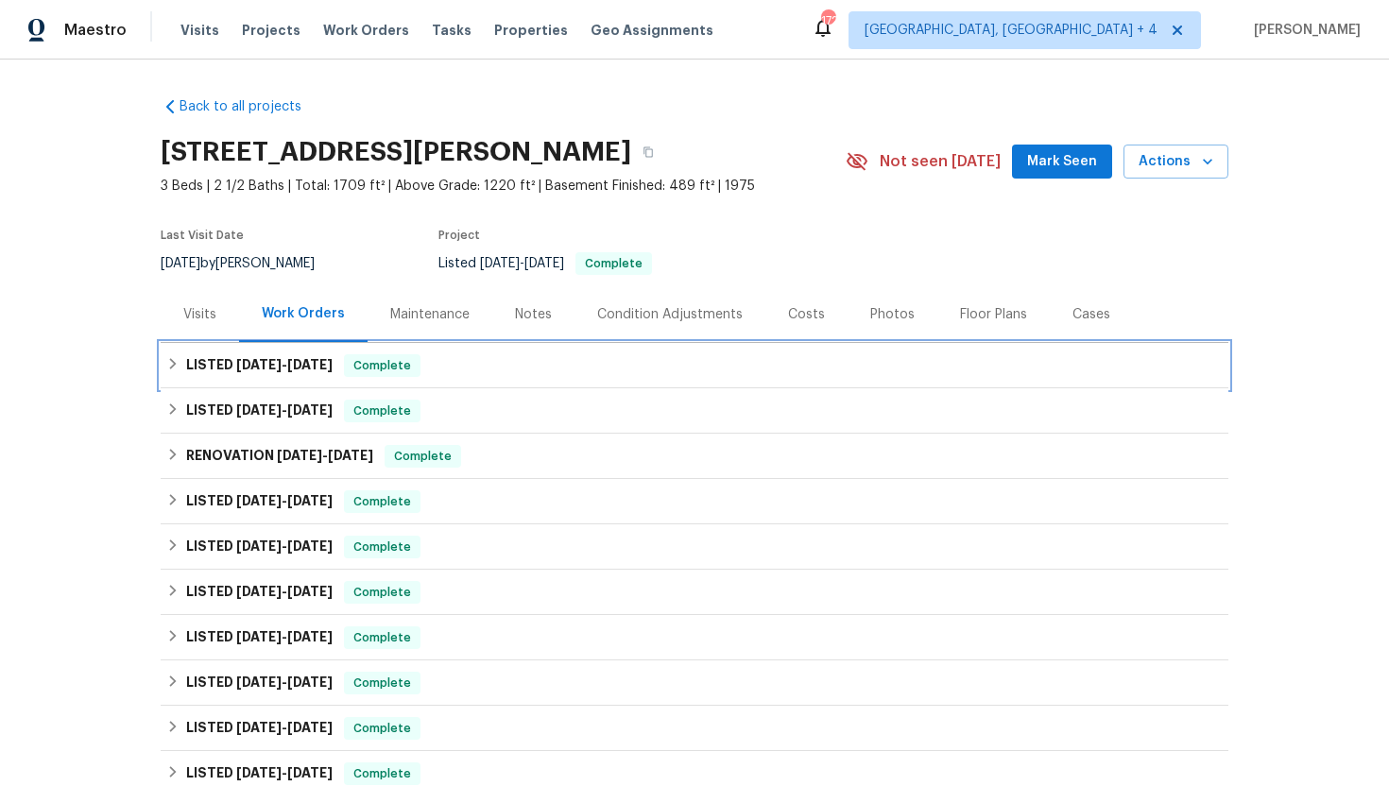
click at [315, 367] on span "7/28/25" at bounding box center [309, 364] width 45 height 13
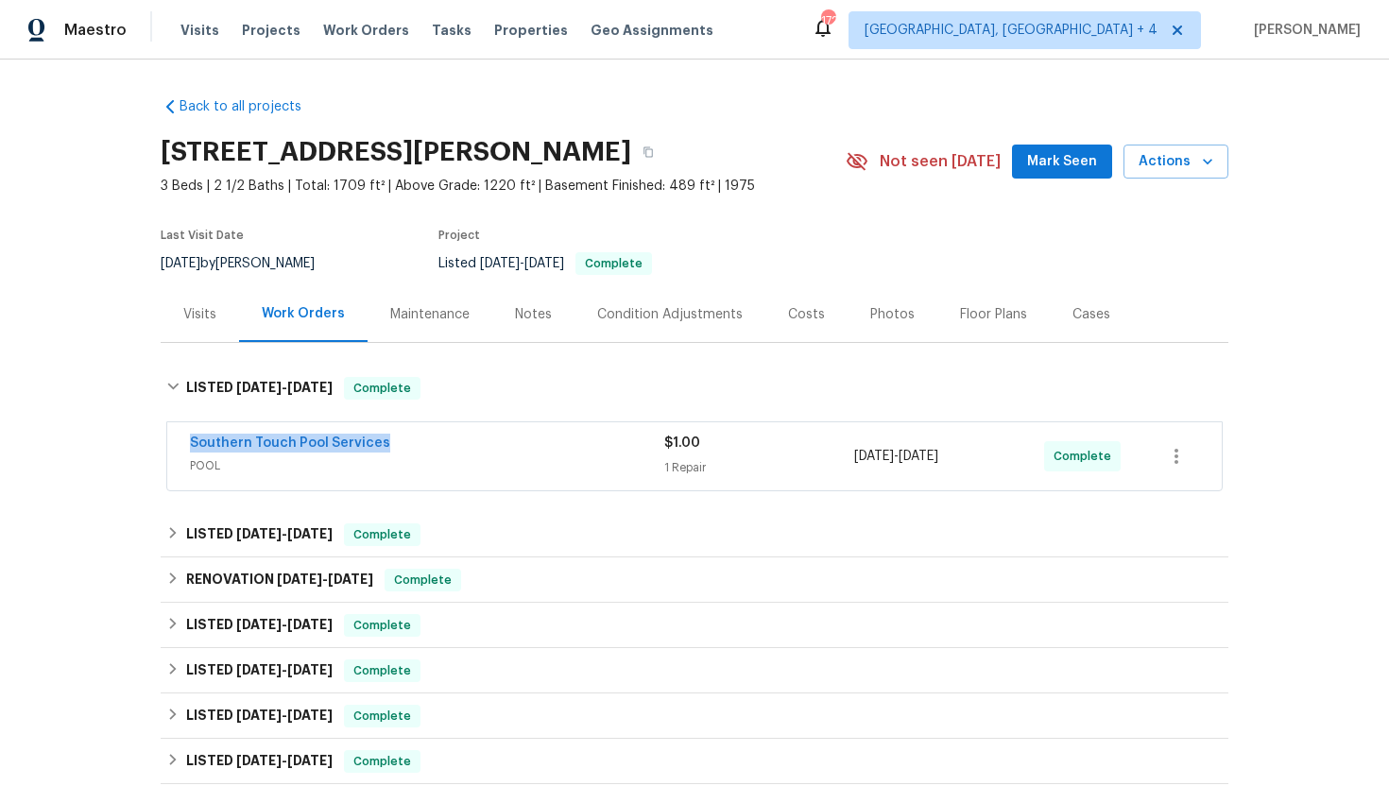
drag, startPoint x: 380, startPoint y: 450, endPoint x: 180, endPoint y: 440, distance: 200.5
click at [180, 440] on div "Southern Touch Pool Services POOL $1.00 1 Repair 7/23/2025 - 7/28/2025 Complete" at bounding box center [694, 456] width 1054 height 68
copy link "Southern Touch Pool Services"
drag, startPoint x: 1007, startPoint y: 458, endPoint x: 849, endPoint y: 456, distance: 157.8
click at [849, 457] on div "Southern Touch Pool Services POOL $1.00 1 Repair 7/23/2025 - 7/28/2025 Complete" at bounding box center [672, 456] width 964 height 45
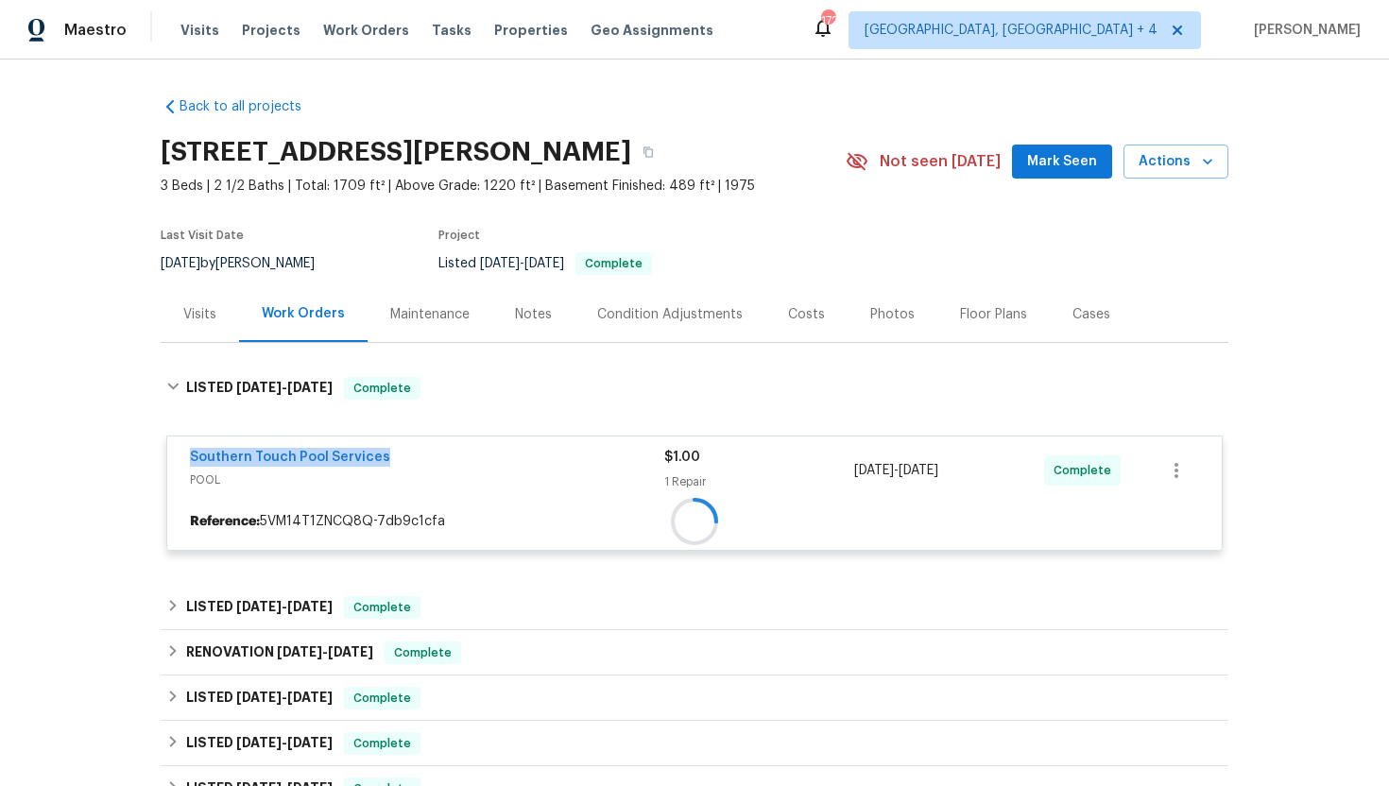
copy div "1 Repair 7/23/2025 - 7/28/2025"
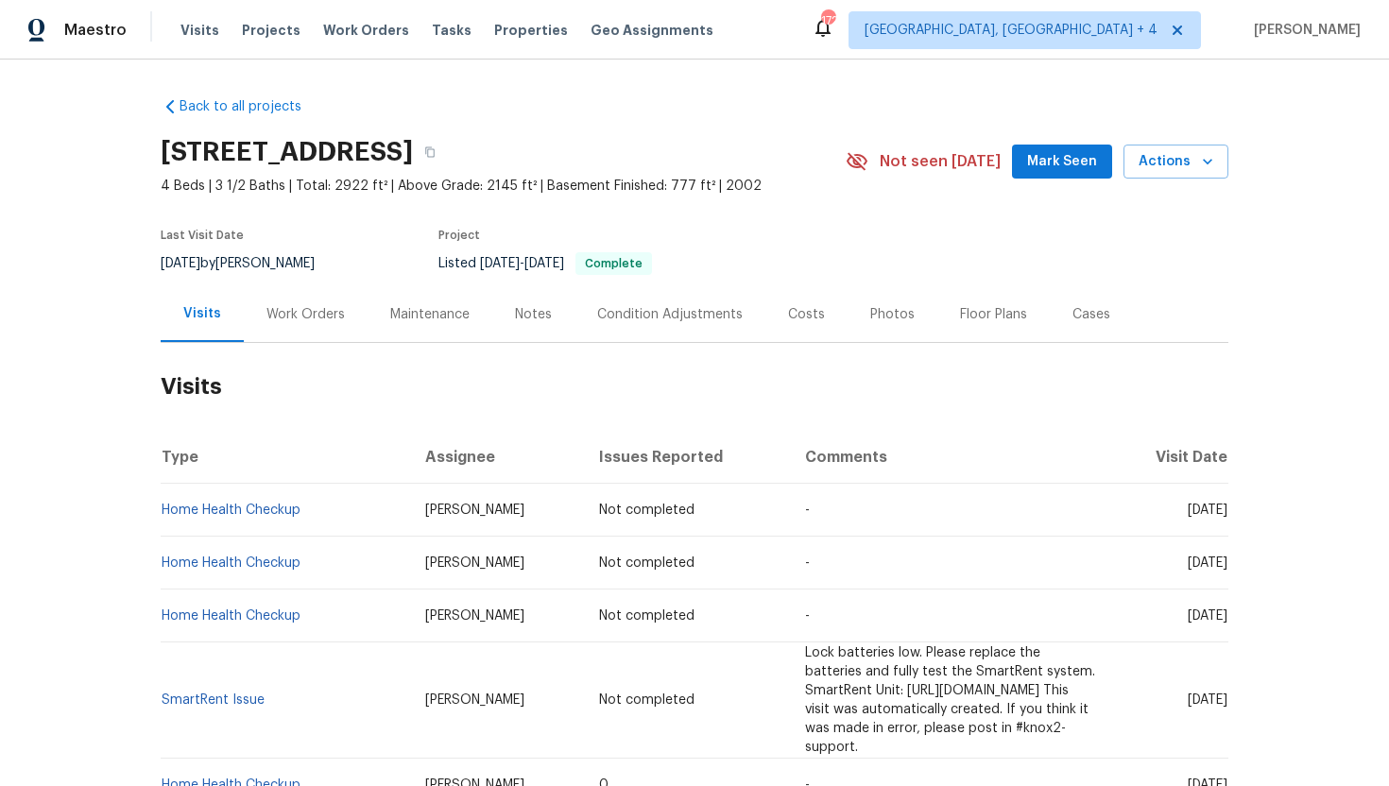
click at [298, 325] on div "Work Orders" at bounding box center [306, 314] width 124 height 56
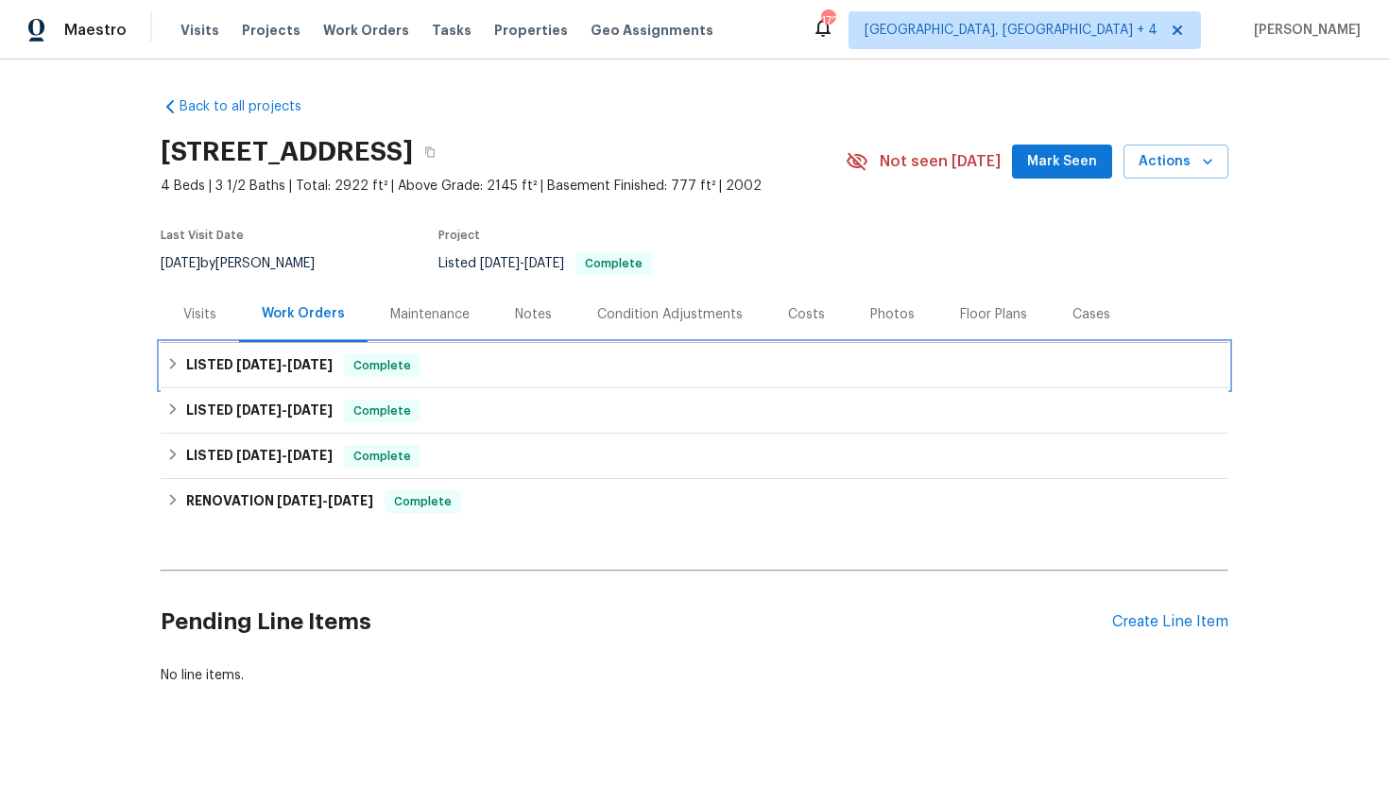
click at [316, 367] on span "[DATE]" at bounding box center [309, 364] width 45 height 13
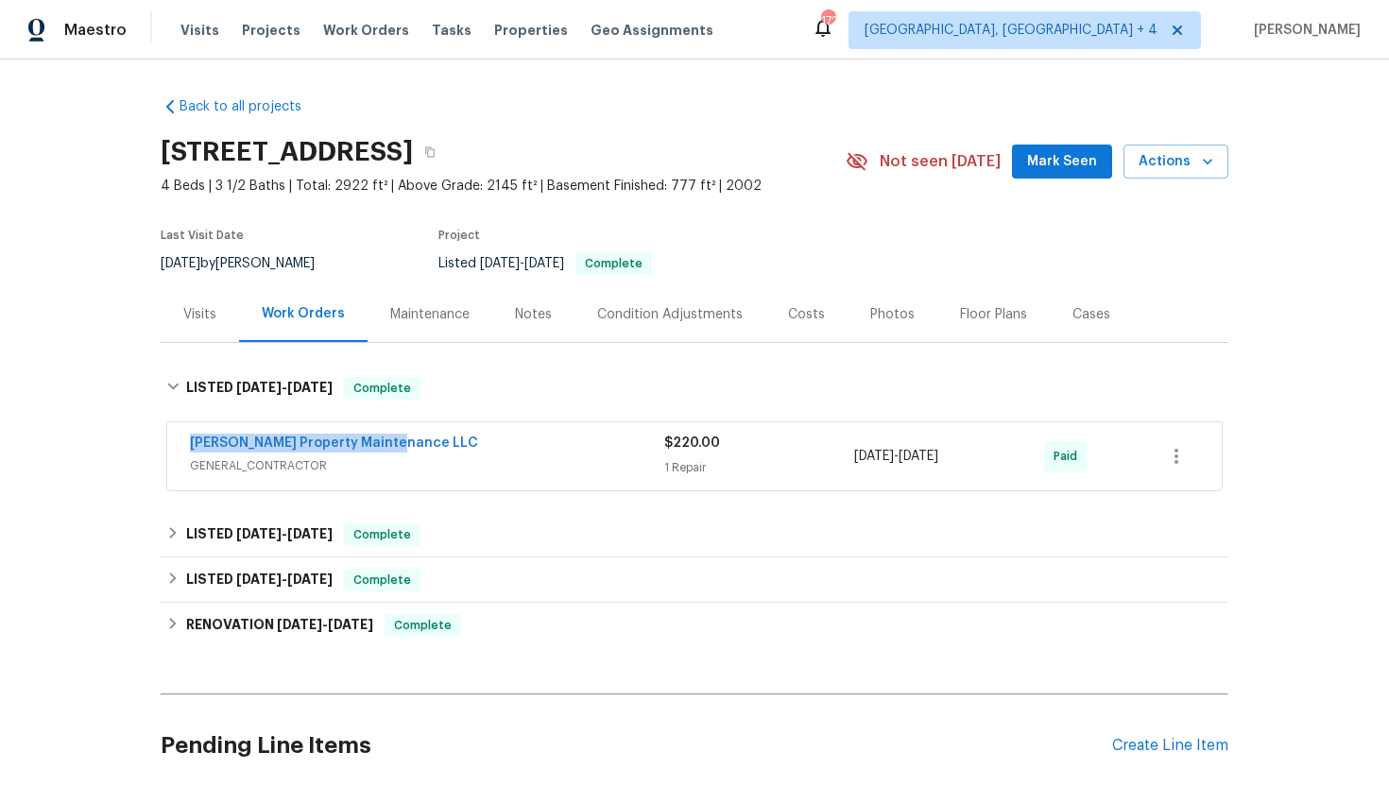
drag, startPoint x: 422, startPoint y: 448, endPoint x: 157, endPoint y: 440, distance: 265.6
click at [157, 438] on div "Back to all projects 6001 Deer Springs Ln NW, Acworth, GA 30101 4 Beds | 3 1/2 …" at bounding box center [694, 423] width 1389 height 727
copy link "Glen Property Maintenance LLC"
drag, startPoint x: 1005, startPoint y: 460, endPoint x: 846, endPoint y: 460, distance: 159.7
click at [846, 460] on div "Glen Property Maintenance LLC GENERAL_CONTRACTOR $220.00 1 Repair 8/22/2025 - 8…" at bounding box center [672, 456] width 964 height 45
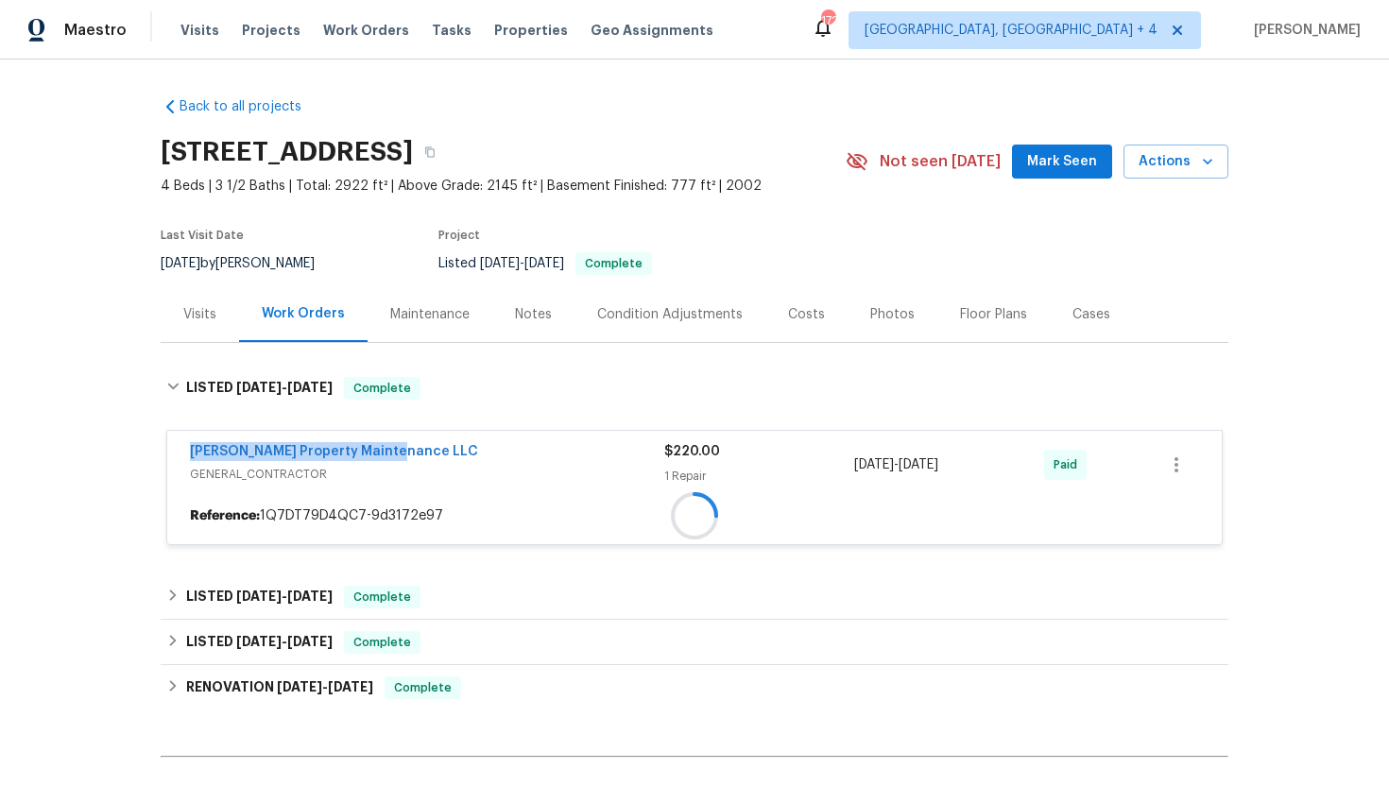
copy div "8/22/2025 - 8/25/2025"
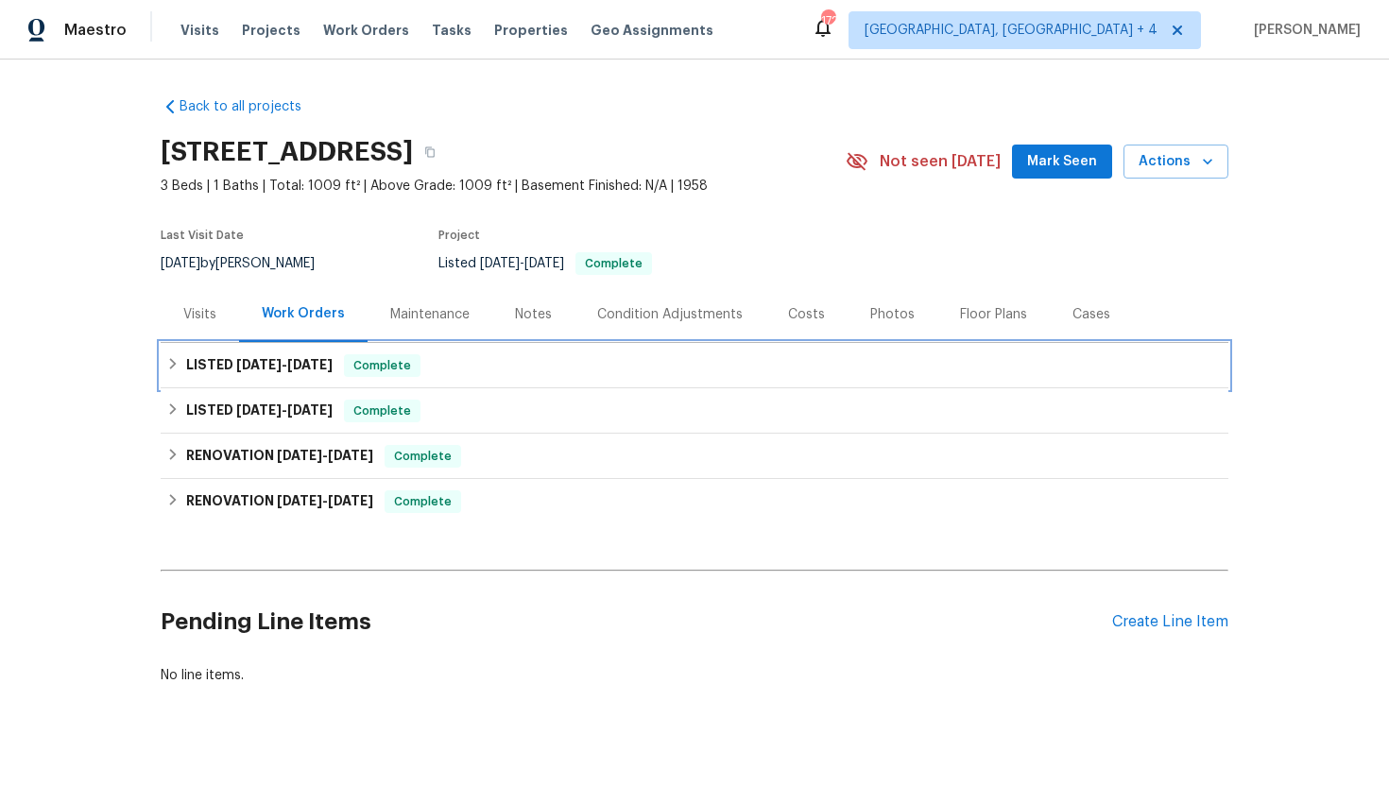
click at [289, 360] on span "[DATE]" at bounding box center [309, 364] width 45 height 13
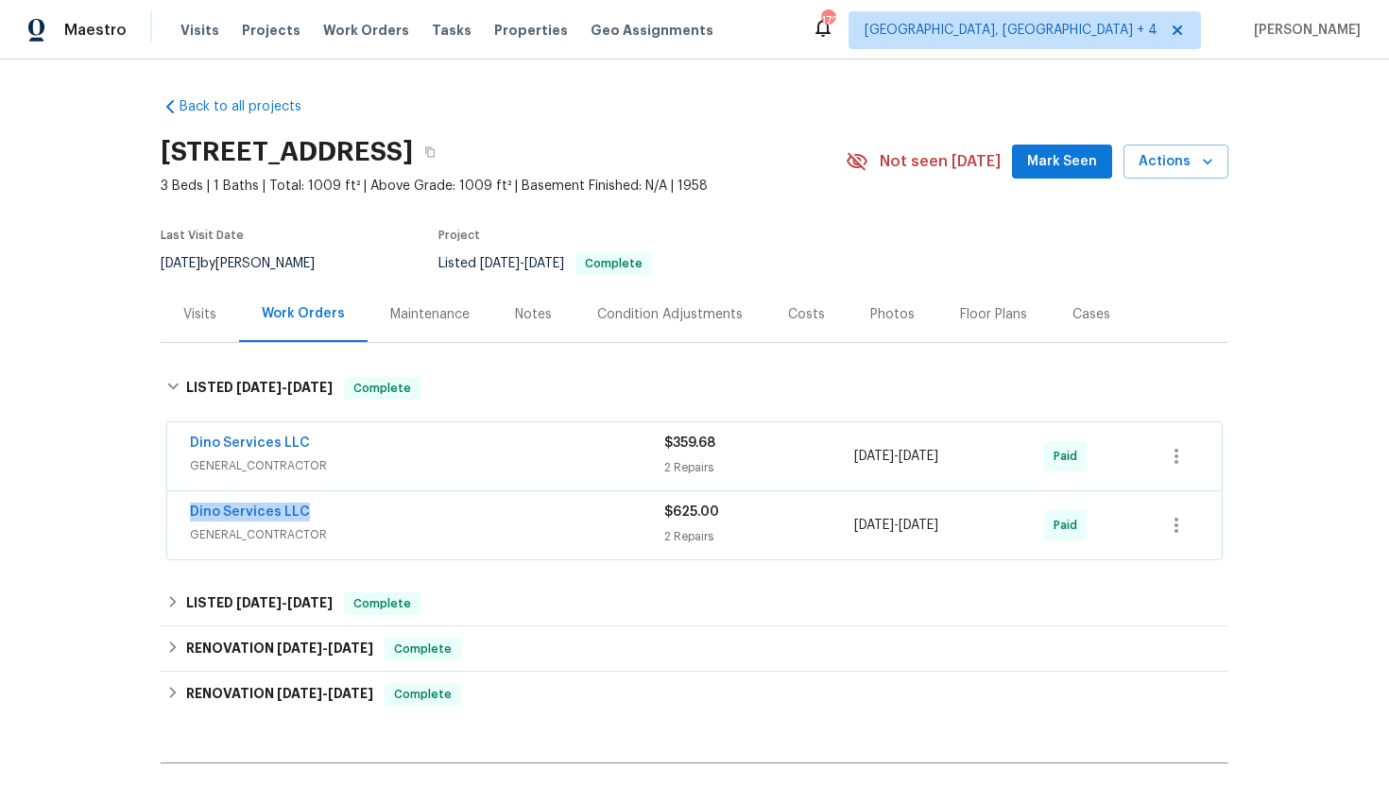
drag, startPoint x: 338, startPoint y: 510, endPoint x: 159, endPoint y: 507, distance: 179.5
click at [158, 507] on div "Back to all projects [STREET_ADDRESS] 3 Beds | 1 Baths | Total: 1009 ft² | Abov…" at bounding box center [694, 423] width 1389 height 727
copy link "Dino Services LLC"
drag, startPoint x: 992, startPoint y: 529, endPoint x: 857, endPoint y: 520, distance: 135.4
click at [857, 520] on div "[DATE] - [DATE]" at bounding box center [949, 525] width 190 height 45
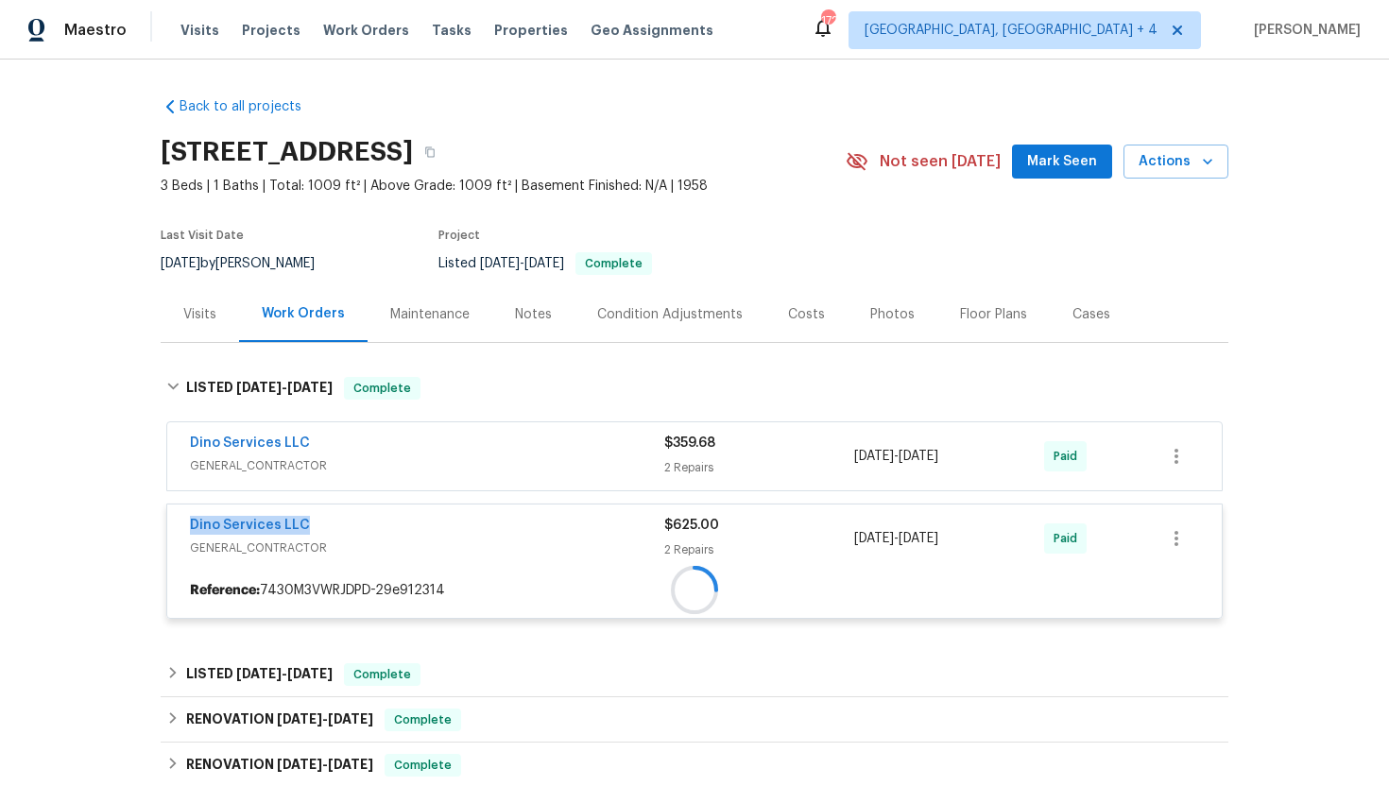
copy span "[DATE] - [DATE]"
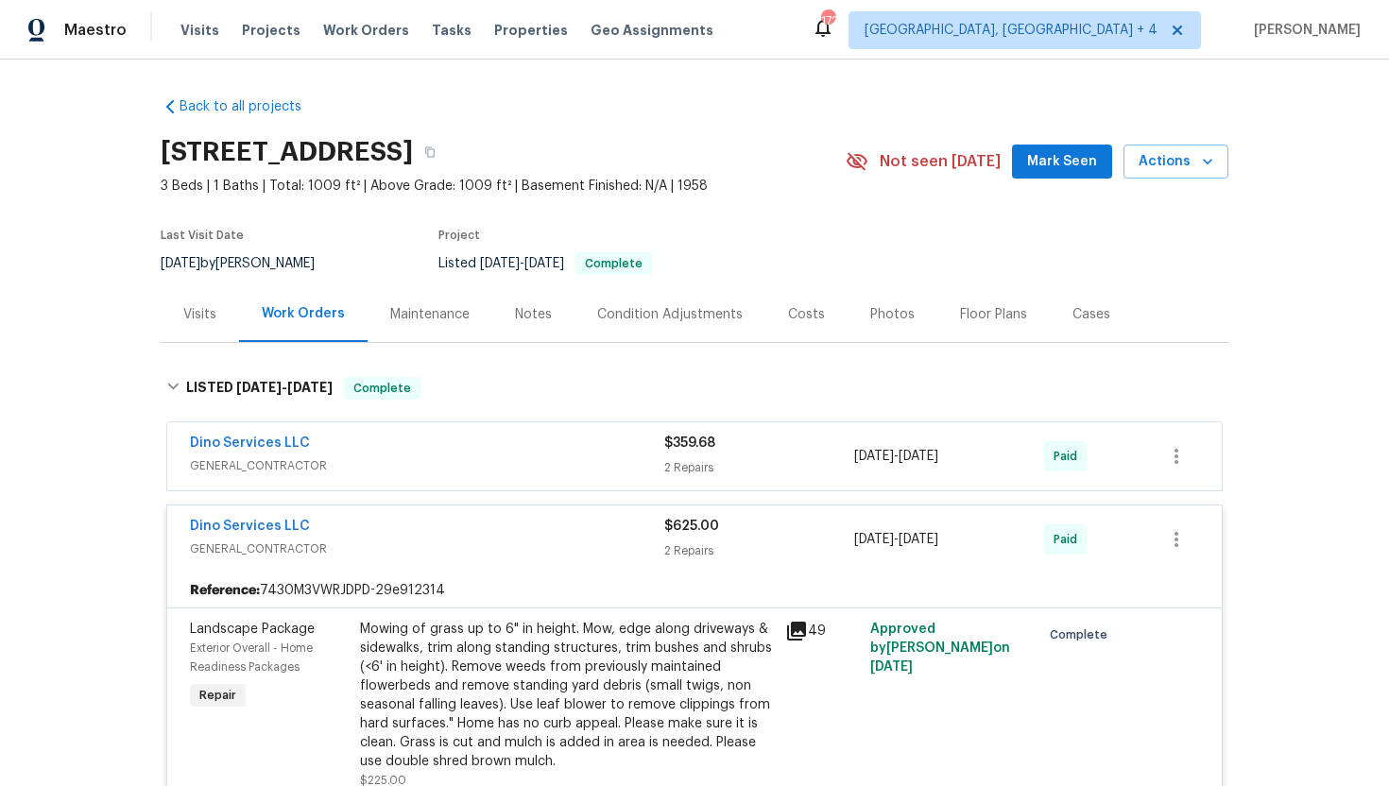
click at [192, 311] on div "Visits" at bounding box center [199, 314] width 33 height 19
